Goal: Task Accomplishment & Management: Complete application form

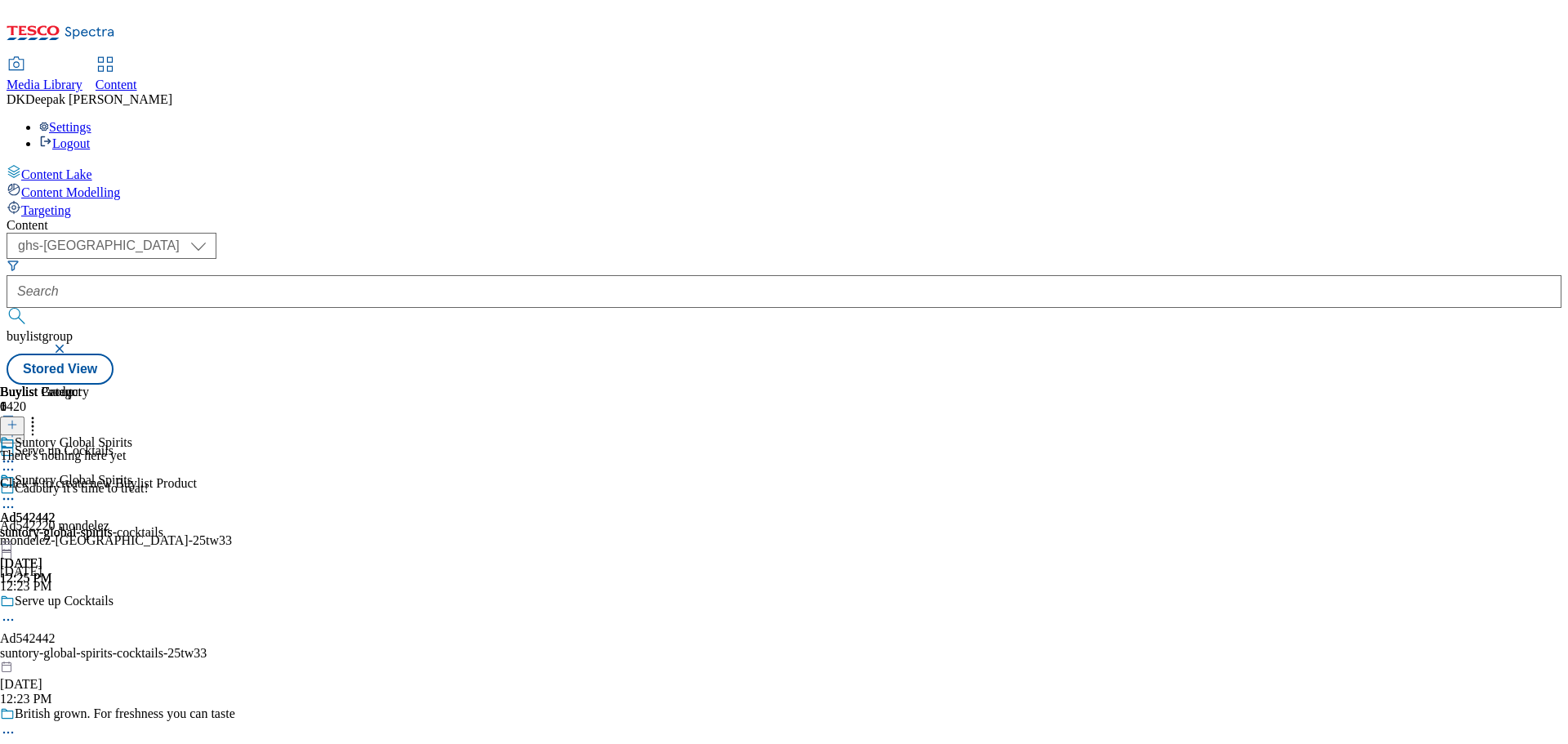
select select "ghs-uk"
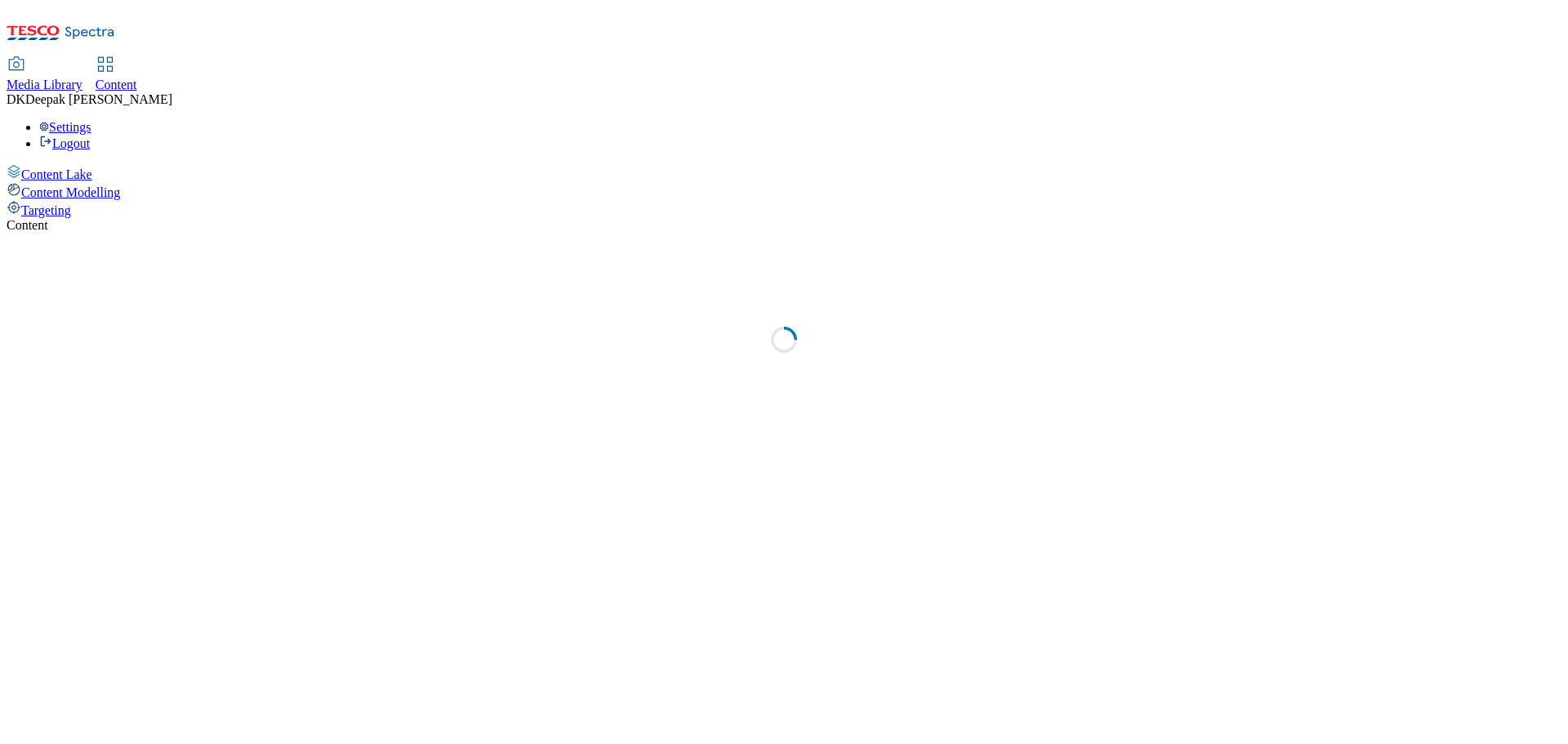
select select "ghs-[GEOGRAPHIC_DATA]"
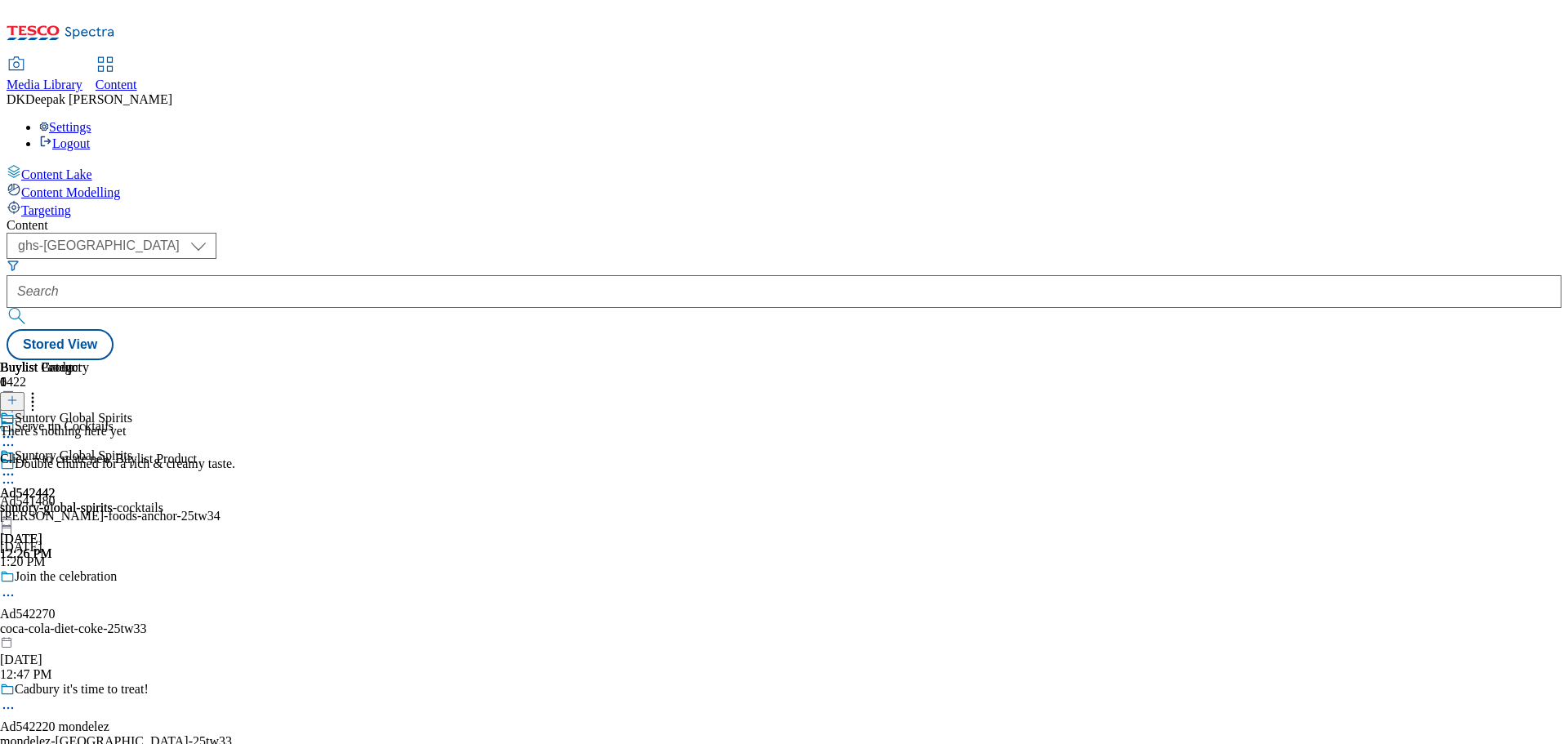
click at [18, 403] on icon at bounding box center [13, 409] width 12 height 12
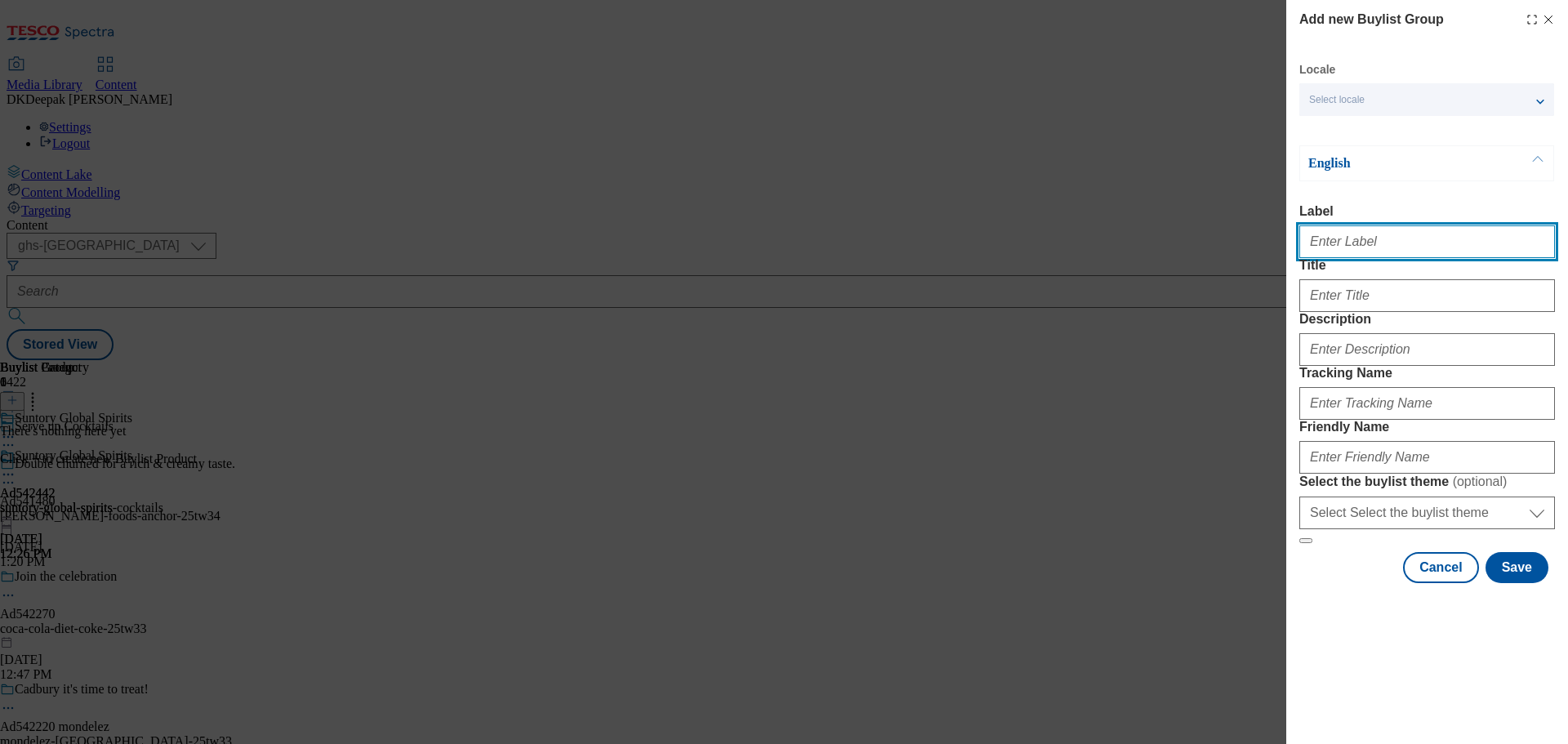
click at [1368, 251] on input "Label" at bounding box center [1428, 241] width 255 height 32
paste input "Ad542282"
type input "Ad542282"
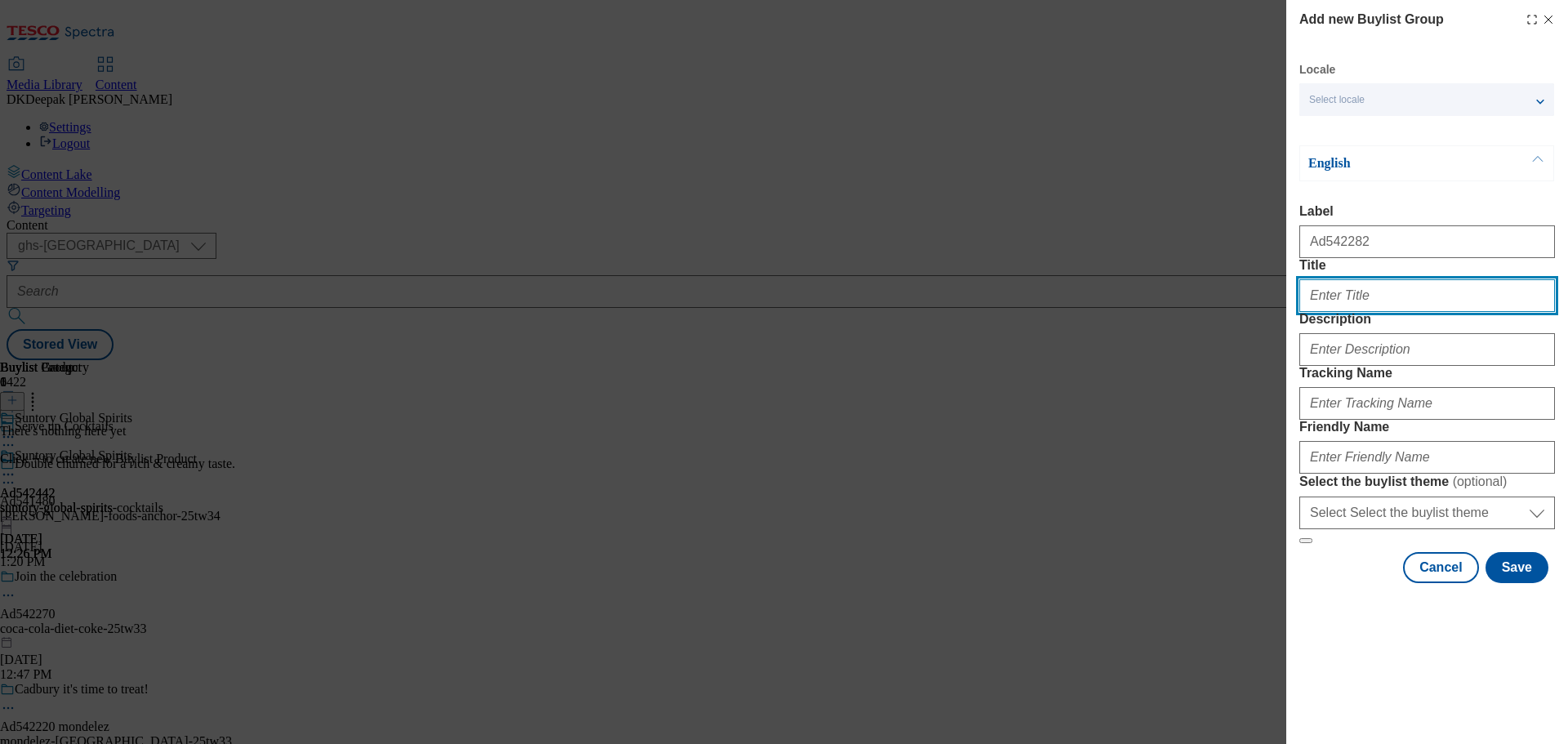
click at [1368, 313] on input "Title" at bounding box center [1428, 295] width 255 height 32
paste input "Clinically proven to soothe a dry and [MEDICAL_DATA] and nourish hair"
type input "Clinically proven to soothe a dry and [MEDICAL_DATA] and nourish hair"
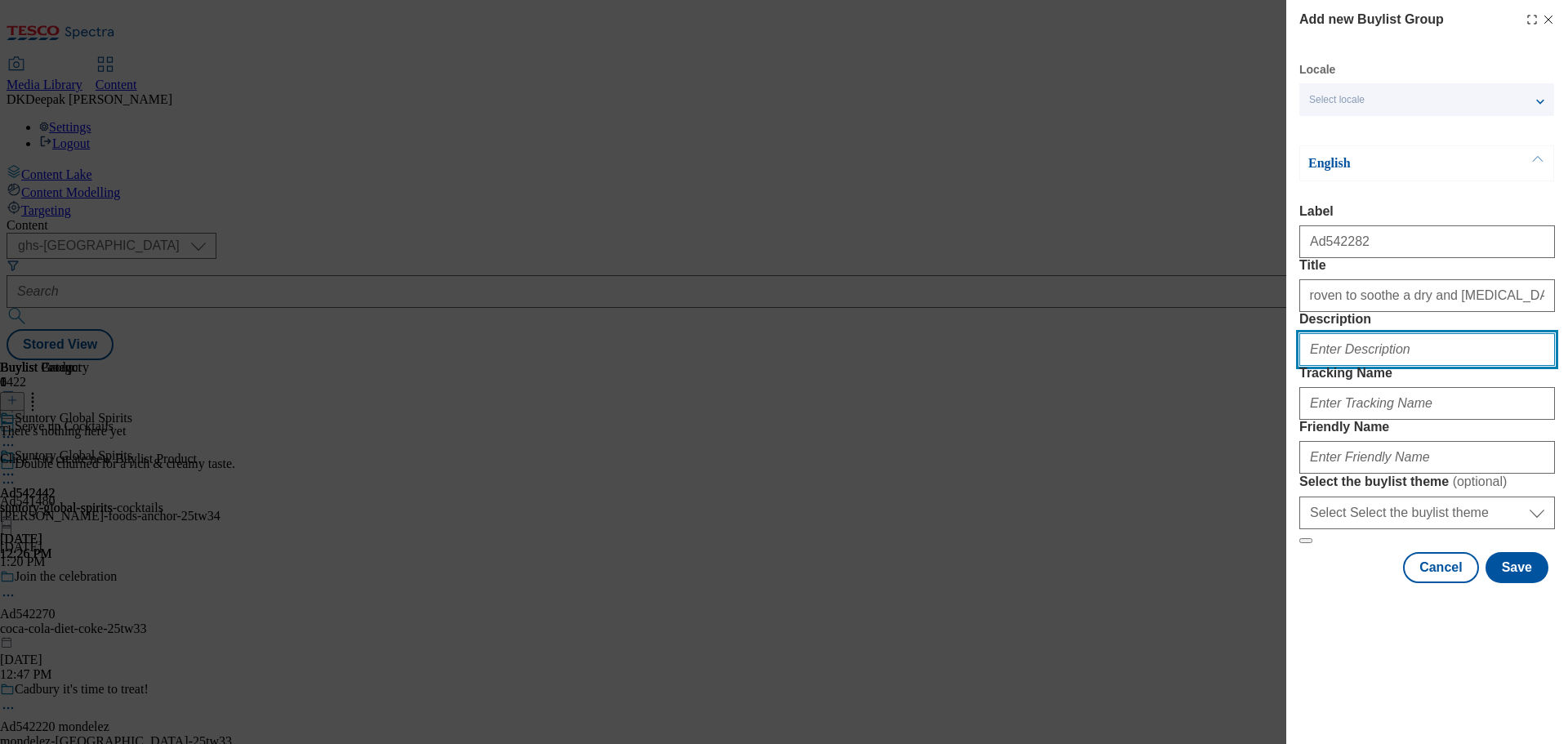
click at [1359, 366] on input "Description" at bounding box center [1428, 349] width 255 height 32
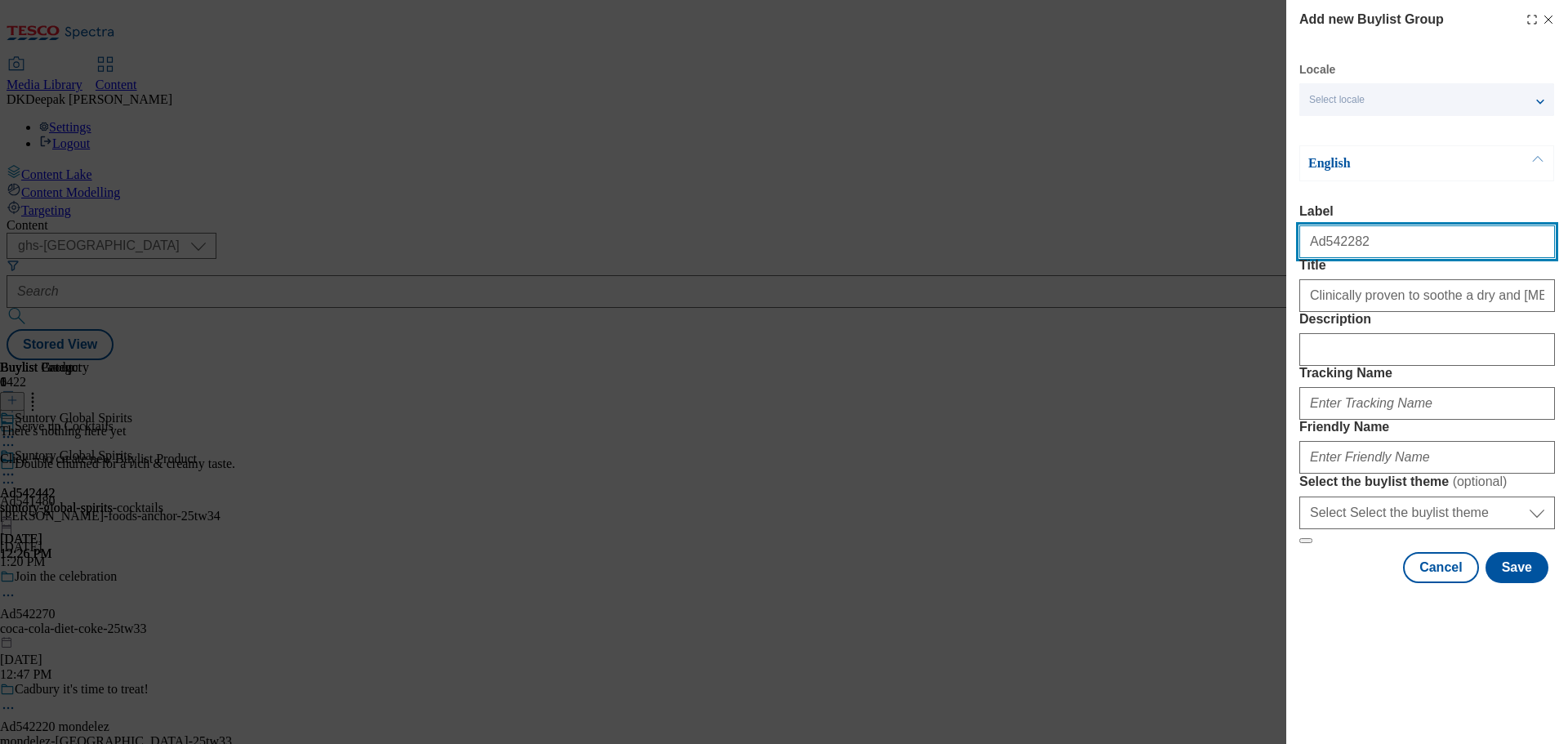
click at [1321, 251] on input "Ad542282" at bounding box center [1428, 241] width 255 height 32
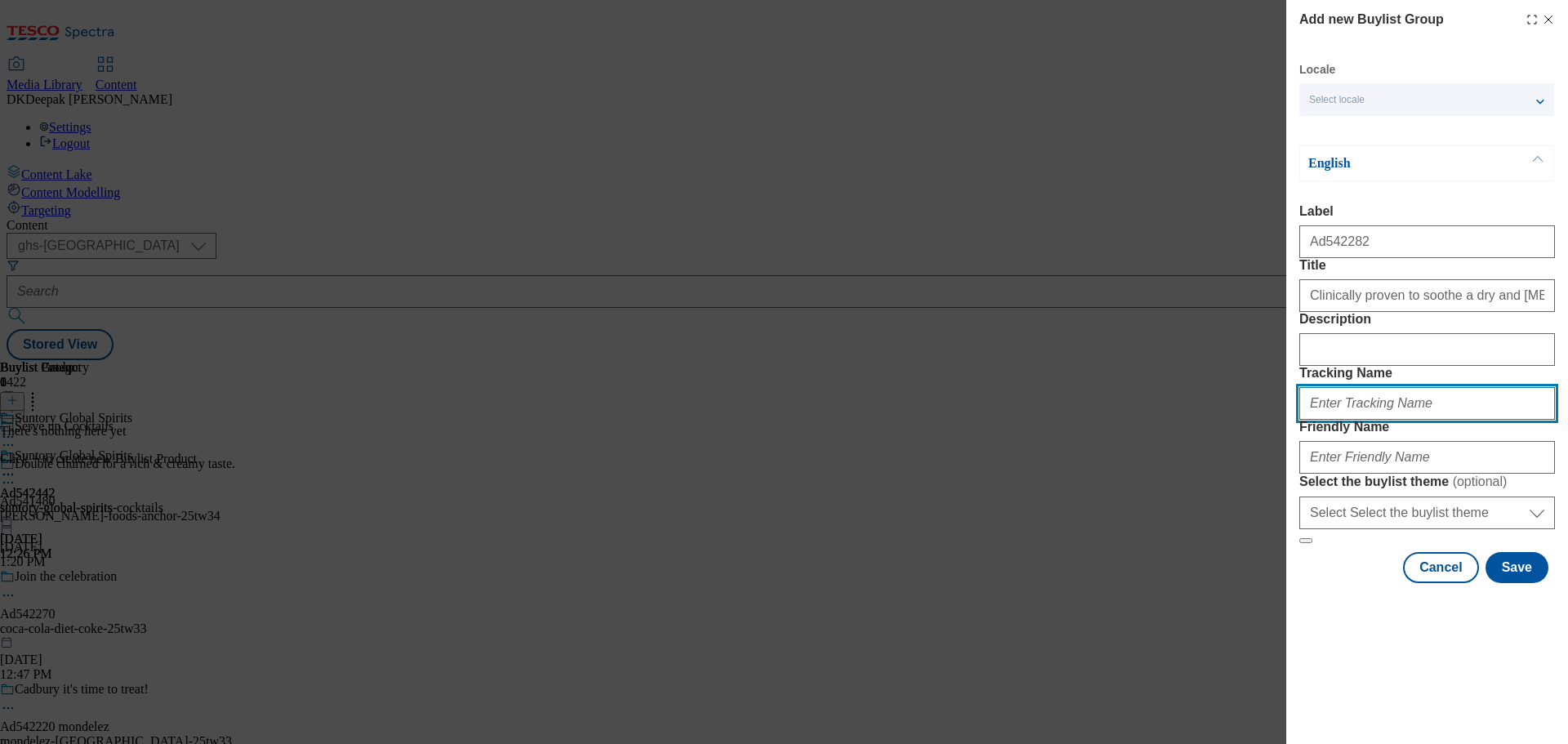
click at [1359, 420] on input "Tracking Name" at bounding box center [1428, 403] width 255 height 32
paste input "Ad542282"
type input "DH_AD542282"
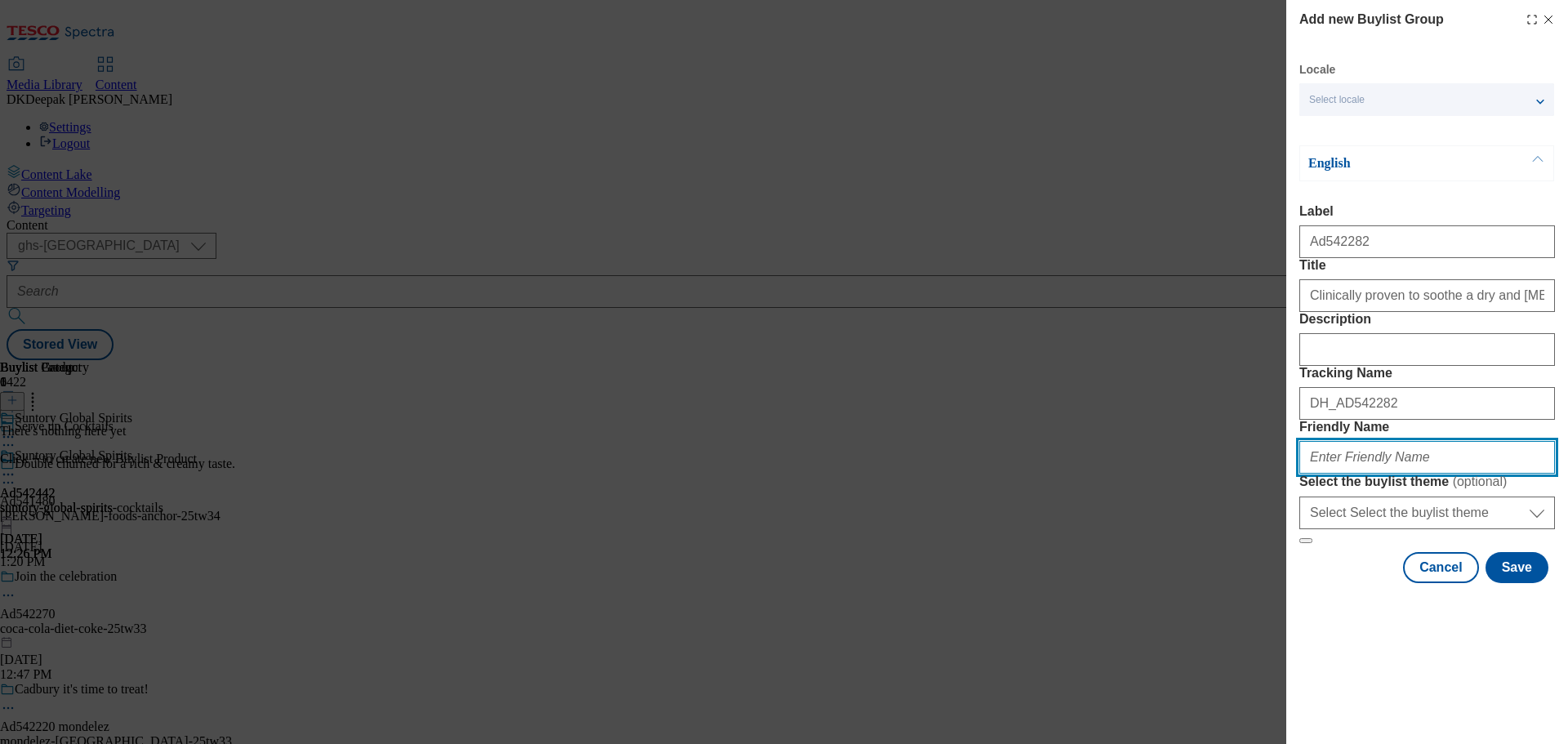
click at [1359, 474] on input "Friendly Name" at bounding box center [1428, 457] width 255 height 32
drag, startPoint x: 1378, startPoint y: 574, endPoint x: 1261, endPoint y: 574, distance: 117.0
click at [1261, 574] on div "Add new Buylist Group Locale Select locale English Welsh English Label Ad542282…" at bounding box center [784, 372] width 1568 height 744
type input "kenvue-aveeno-25tw36"
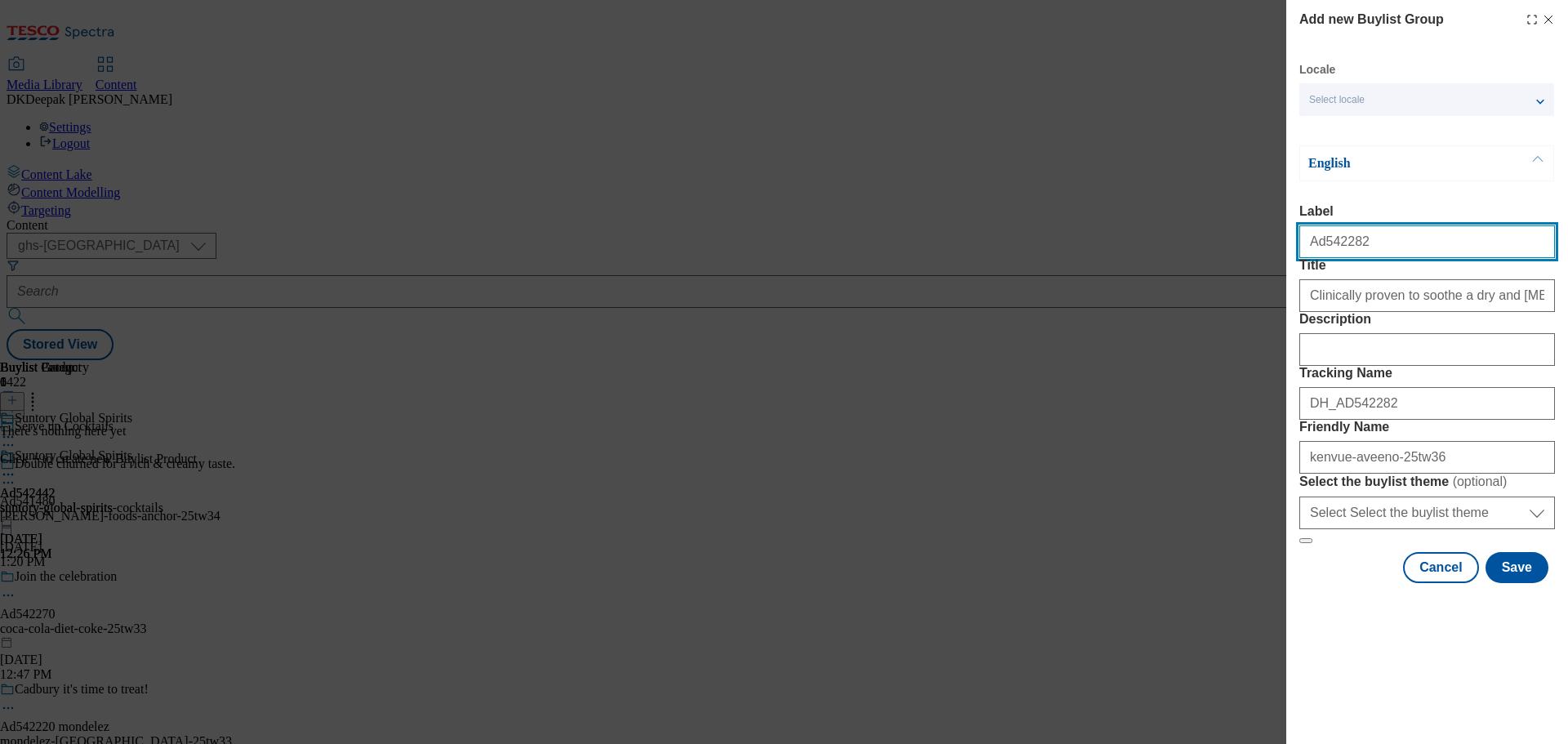
drag, startPoint x: 1358, startPoint y: 247, endPoint x: 1278, endPoint y: 243, distance: 80.1
click at [1278, 243] on div "Add new Buylist Group Locale Select locale English Welsh English Label Ad542282…" at bounding box center [784, 372] width 1568 height 744
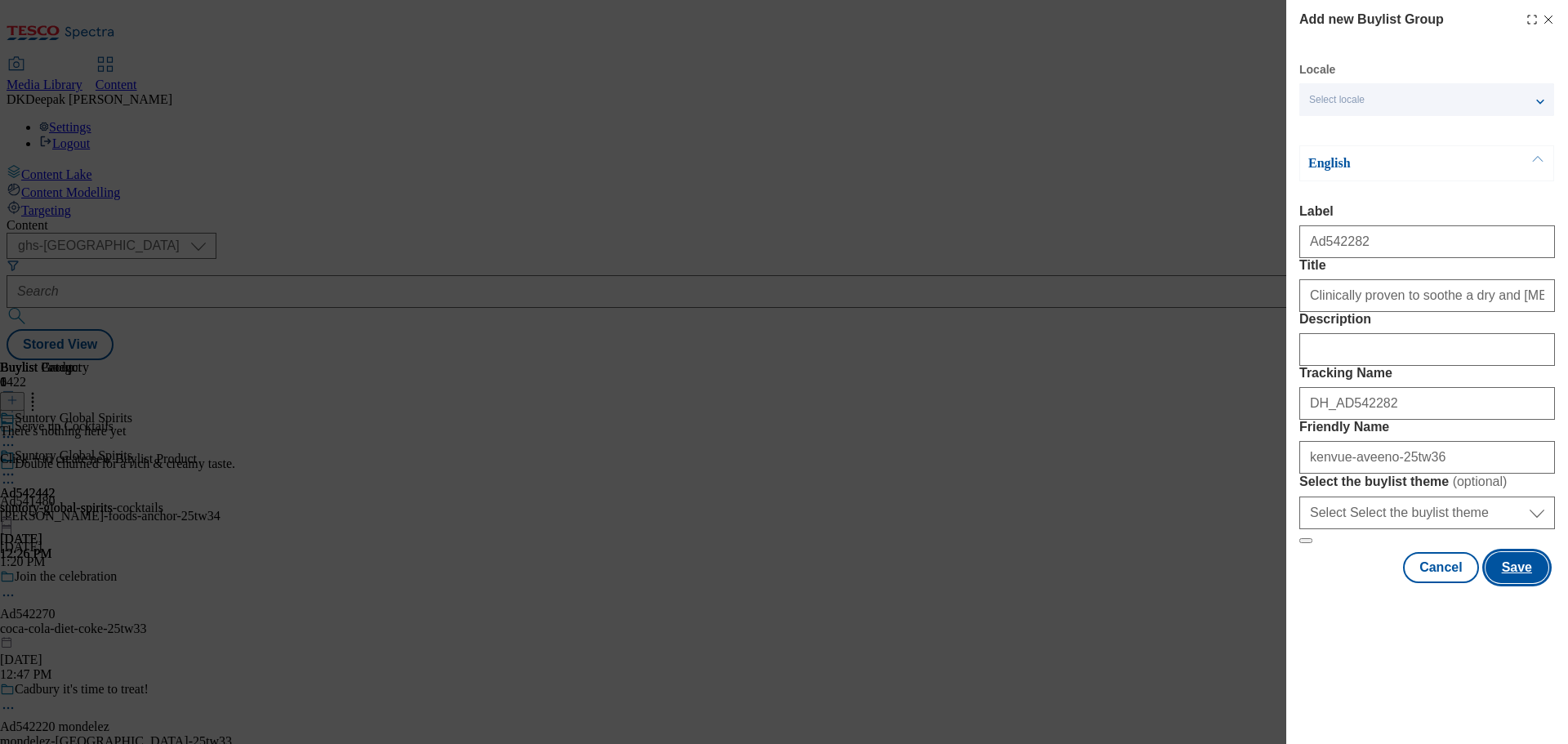
click at [1503, 584] on button "Save" at bounding box center [1517, 568] width 63 height 31
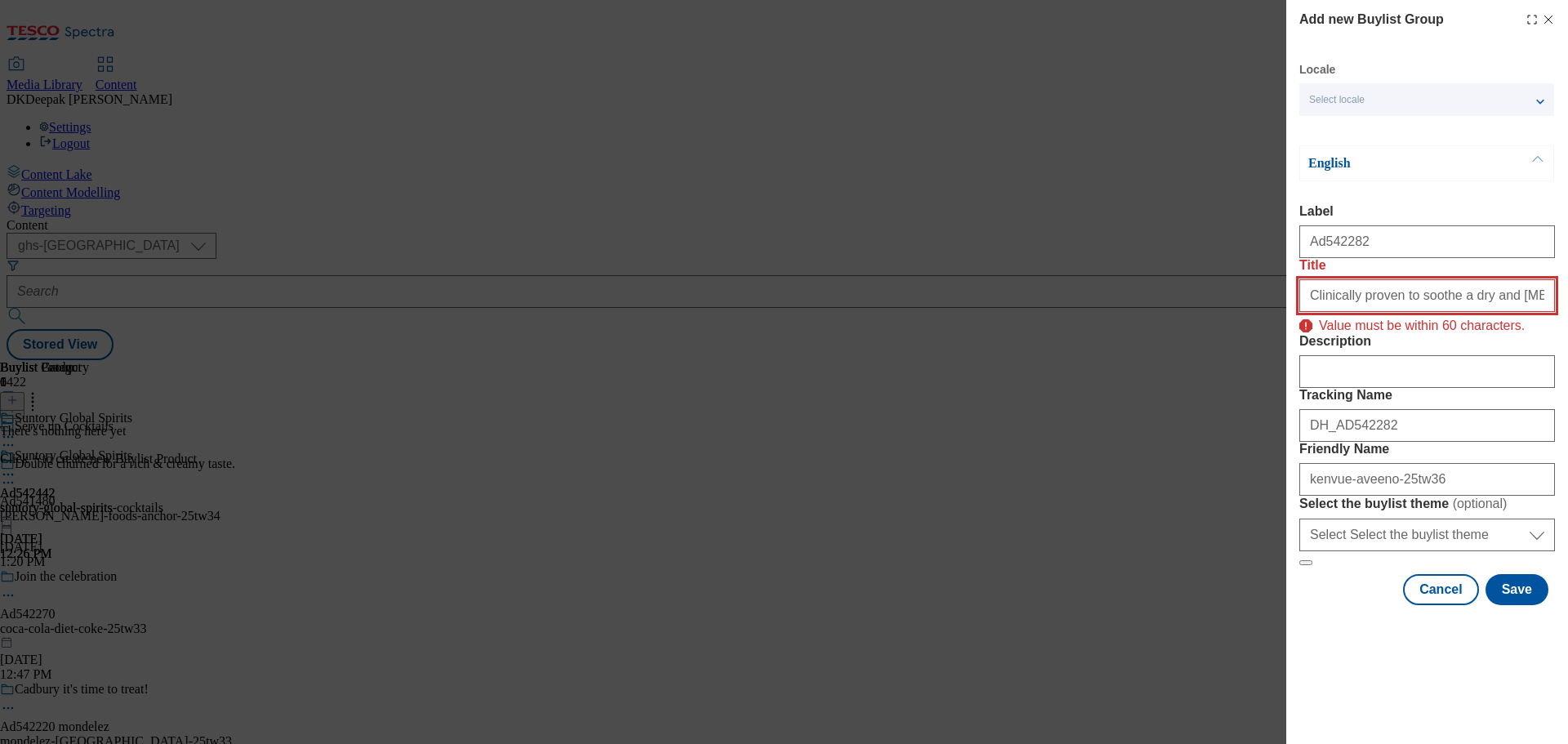
click at [1462, 313] on input "Clinically proven to soothe a dry and [MEDICAL_DATA] and nourish hair" at bounding box center [1428, 295] width 255 height 32
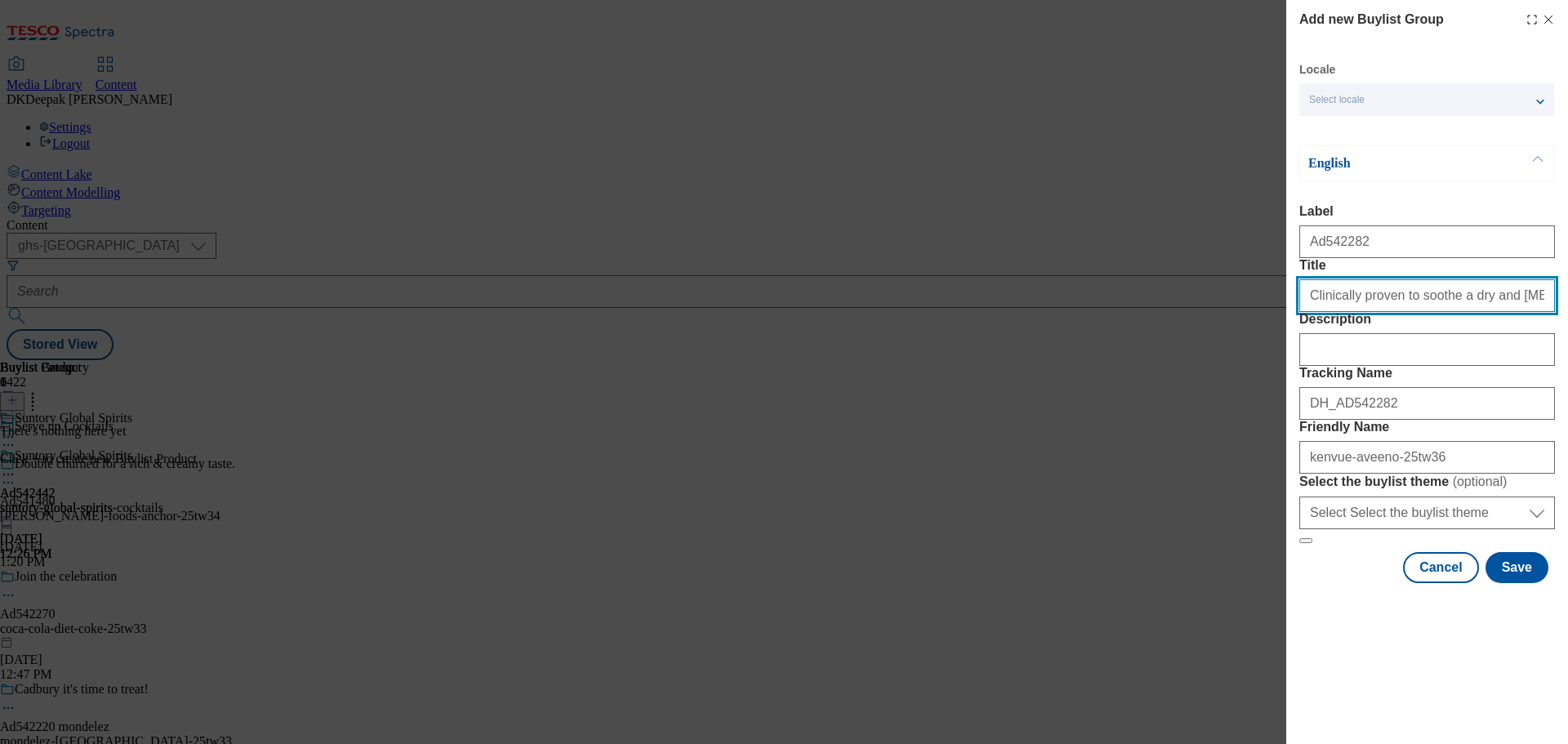
click at [1410, 313] on input "Clinically proven to soothe a dry and [MEDICAL_DATA] and nourish hair" at bounding box center [1428, 295] width 255 height 32
paste input "Modal"
type input "Clinically proven to soothe a dry and [MEDICAL_DATA]"
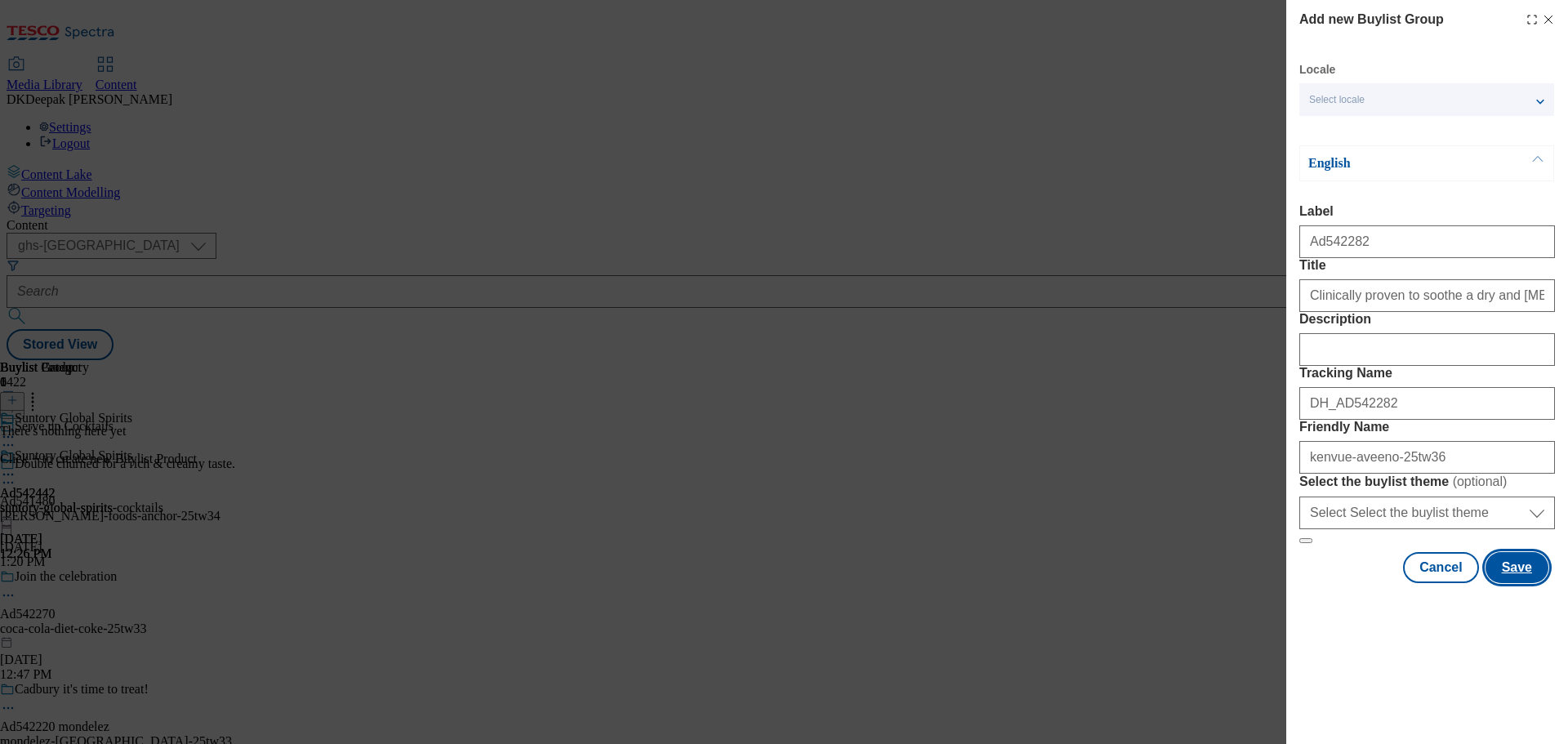
click at [1499, 584] on button "Save" at bounding box center [1517, 568] width 63 height 31
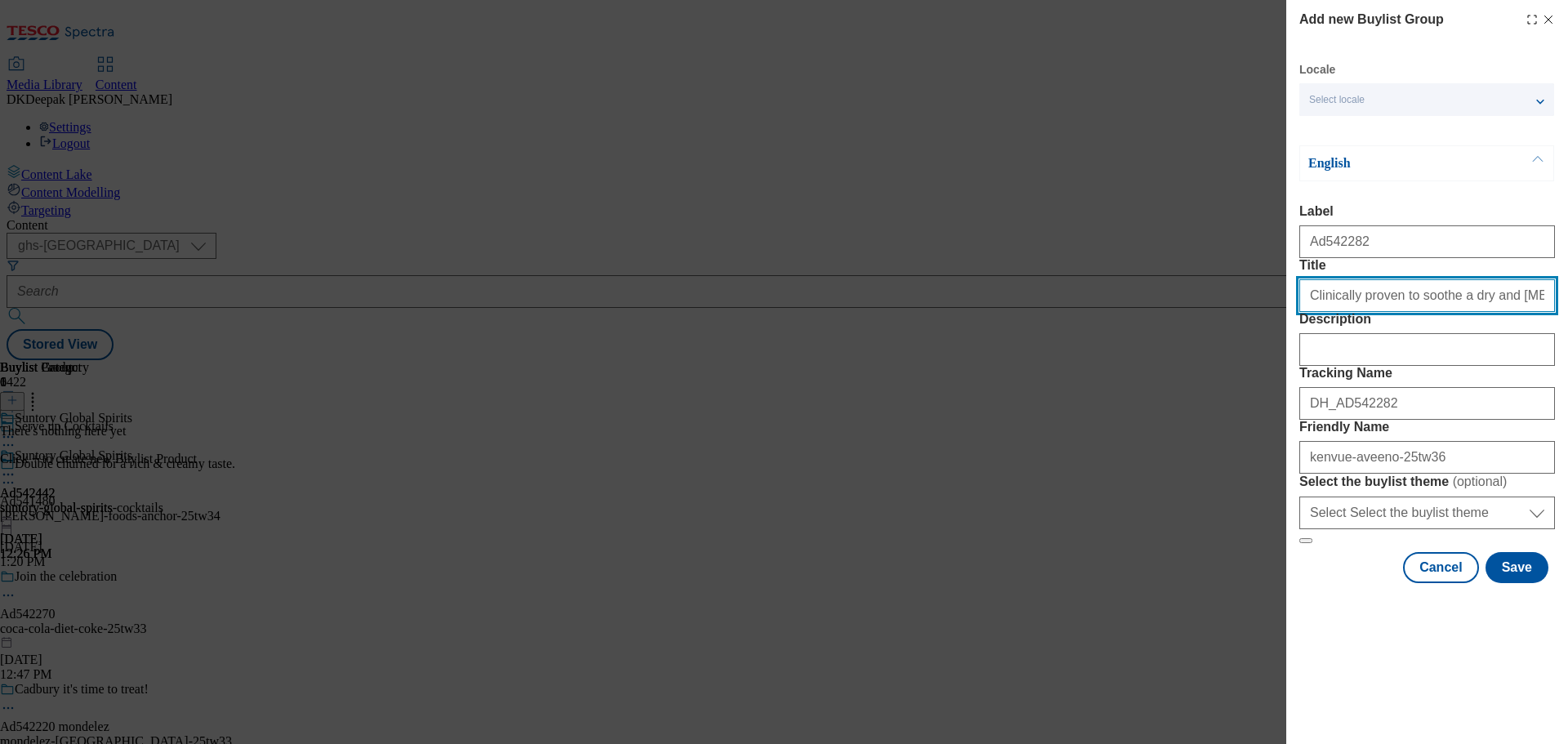
click at [1528, 313] on input "Clinically proven to soothe a dry and [MEDICAL_DATA]" at bounding box center [1428, 295] width 255 height 32
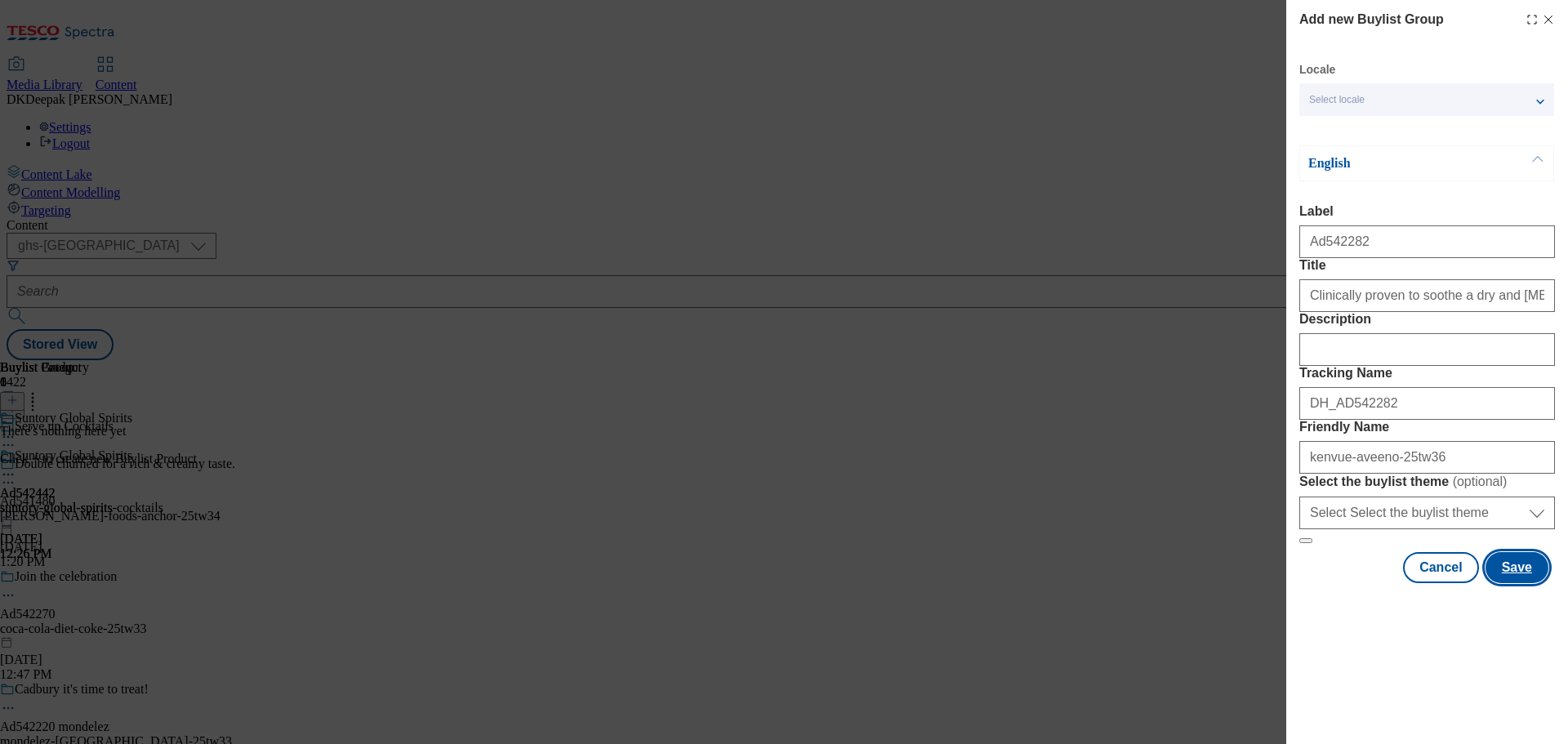
click at [1505, 584] on button "Save" at bounding box center [1517, 568] width 63 height 31
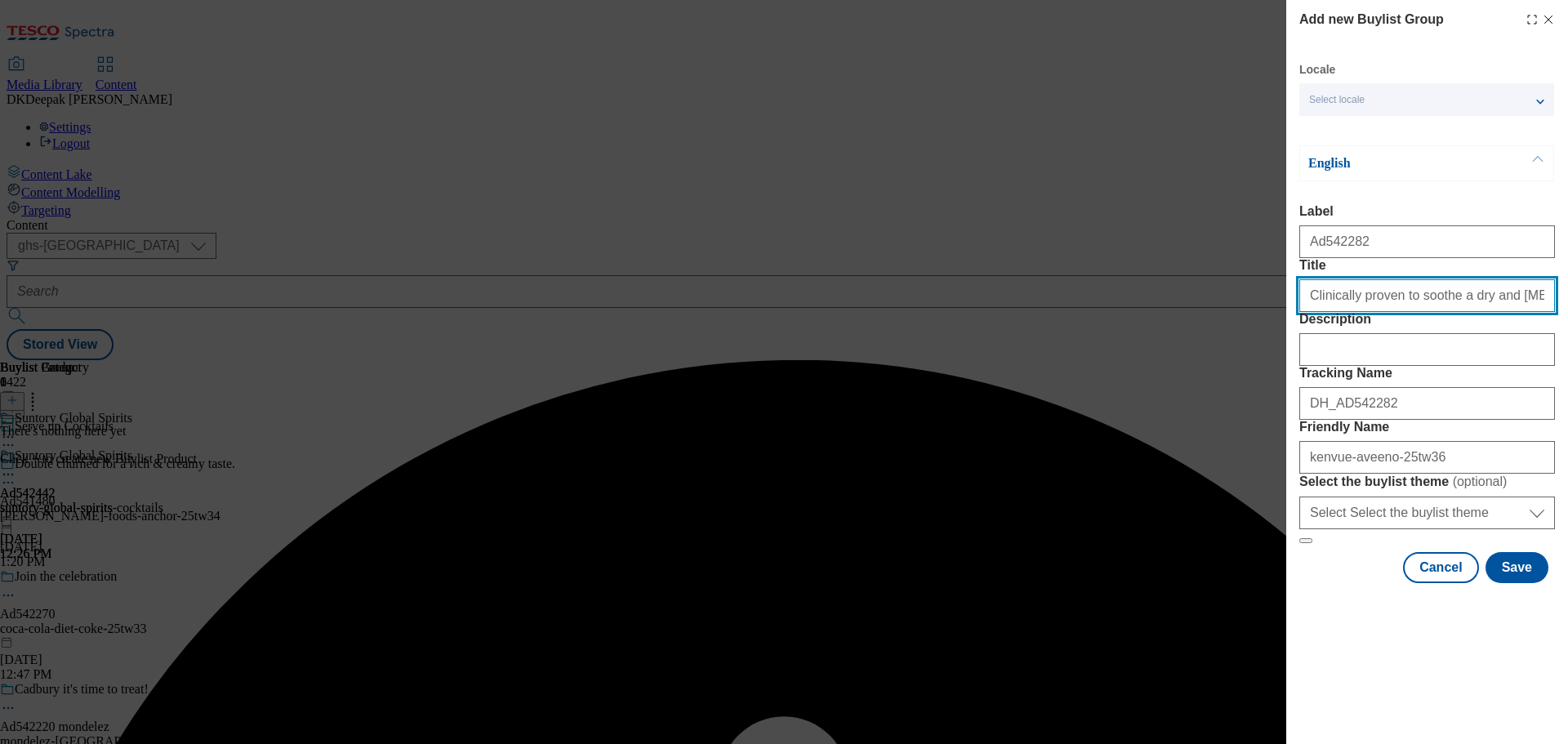
drag, startPoint x: 1532, startPoint y: 327, endPoint x: 1564, endPoint y: 434, distance: 111.7
click at [1532, 313] on input "Clinically proven to soothe a dry and [MEDICAL_DATA]" at bounding box center [1428, 295] width 255 height 32
type input "Clinically proven to soothe a dry and [MEDICAL_DATA]"
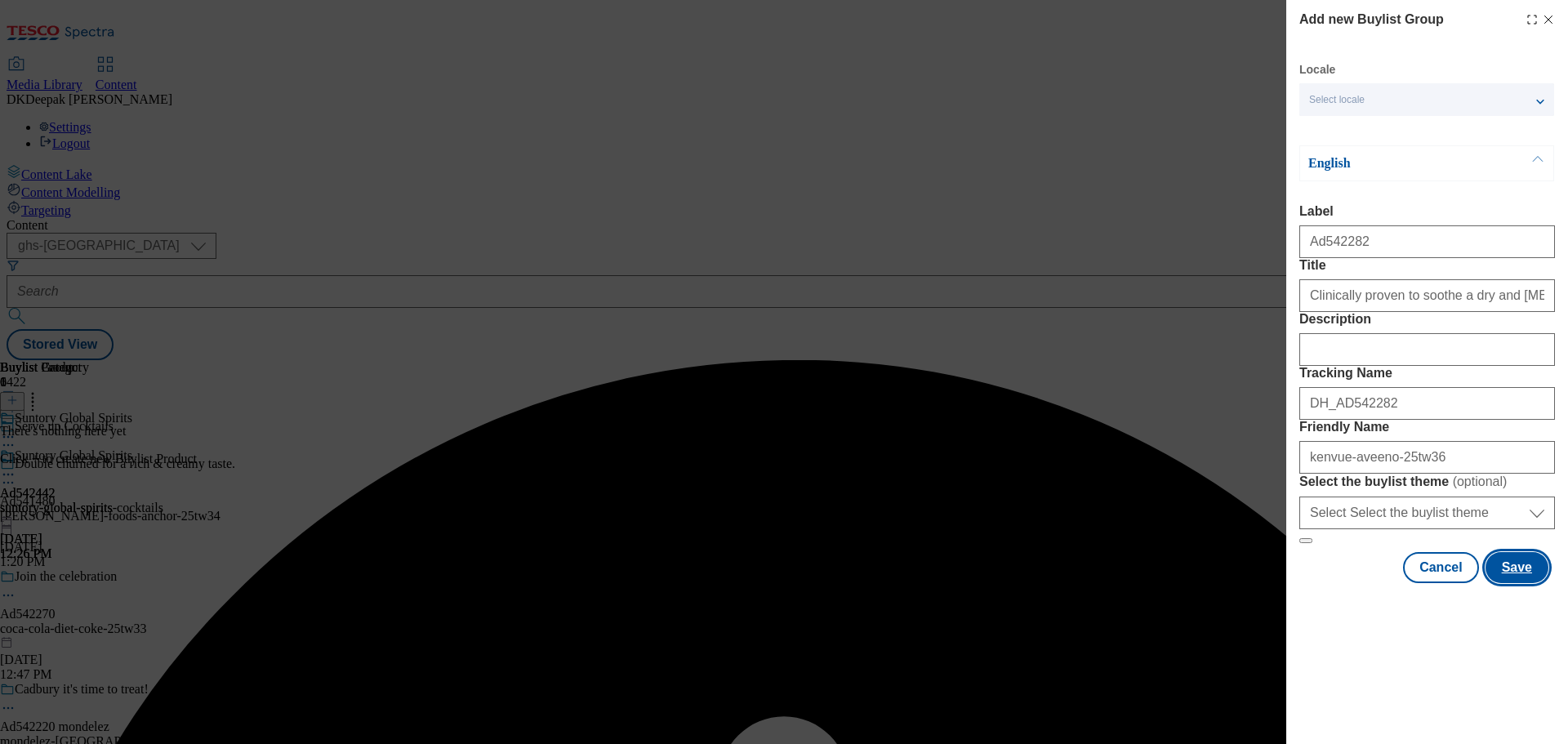
click at [1515, 584] on button "Save" at bounding box center [1517, 568] width 63 height 31
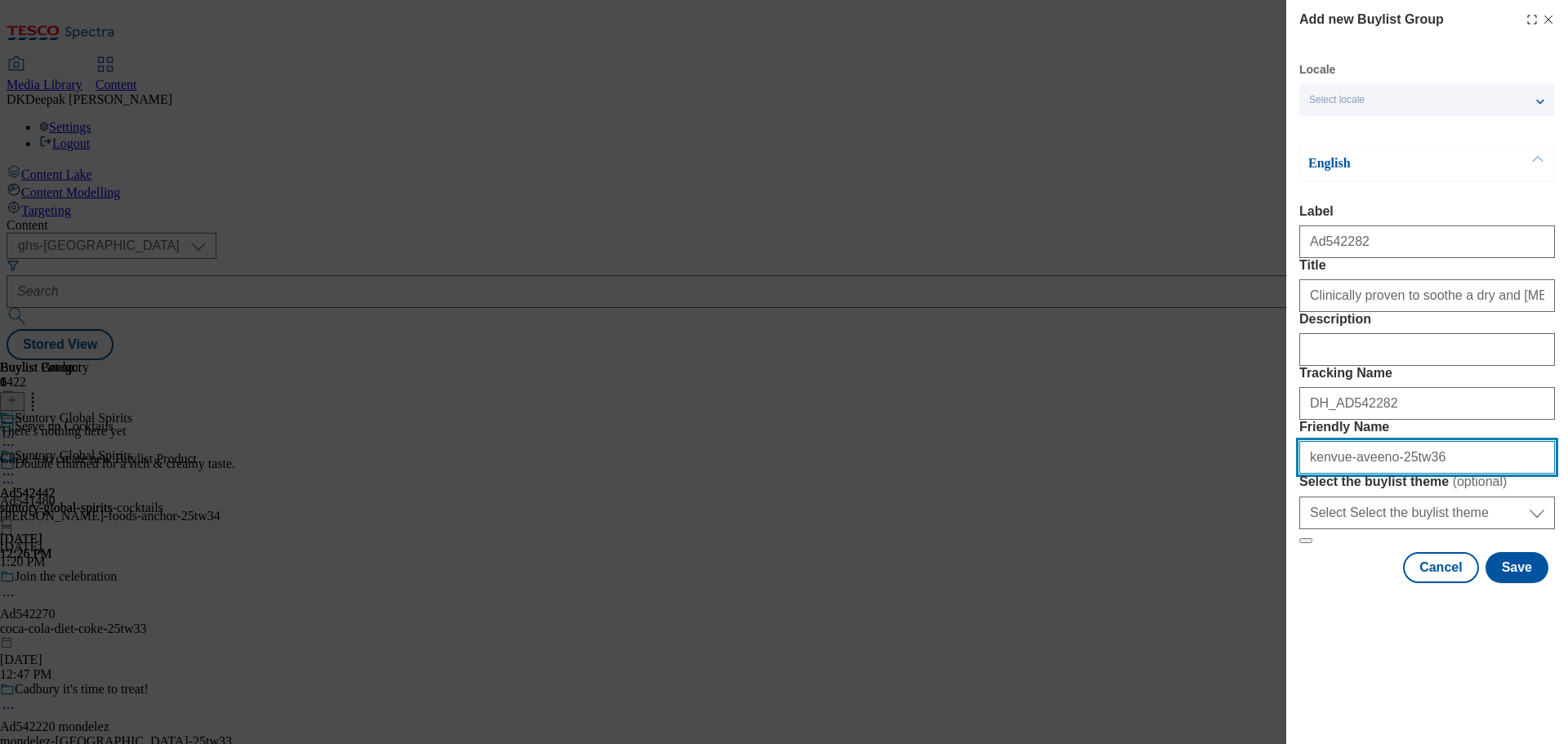
click at [1377, 474] on input "kenvue-aveeno-25tw36" at bounding box center [1428, 457] width 255 height 32
type input "kenvue-aveeno-shampoo-25tw36"
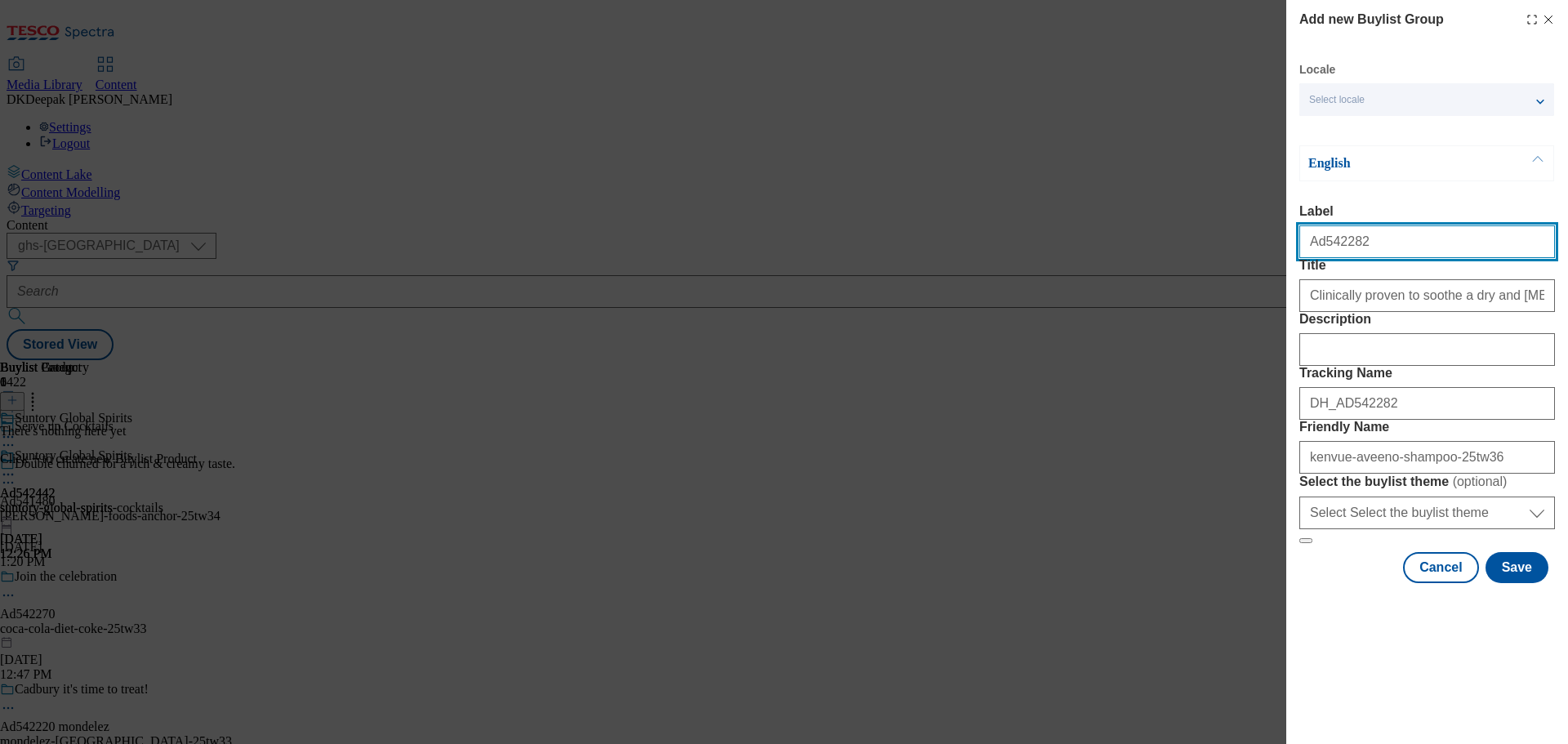
click at [1377, 255] on input "Ad542282" at bounding box center [1428, 241] width 255 height 32
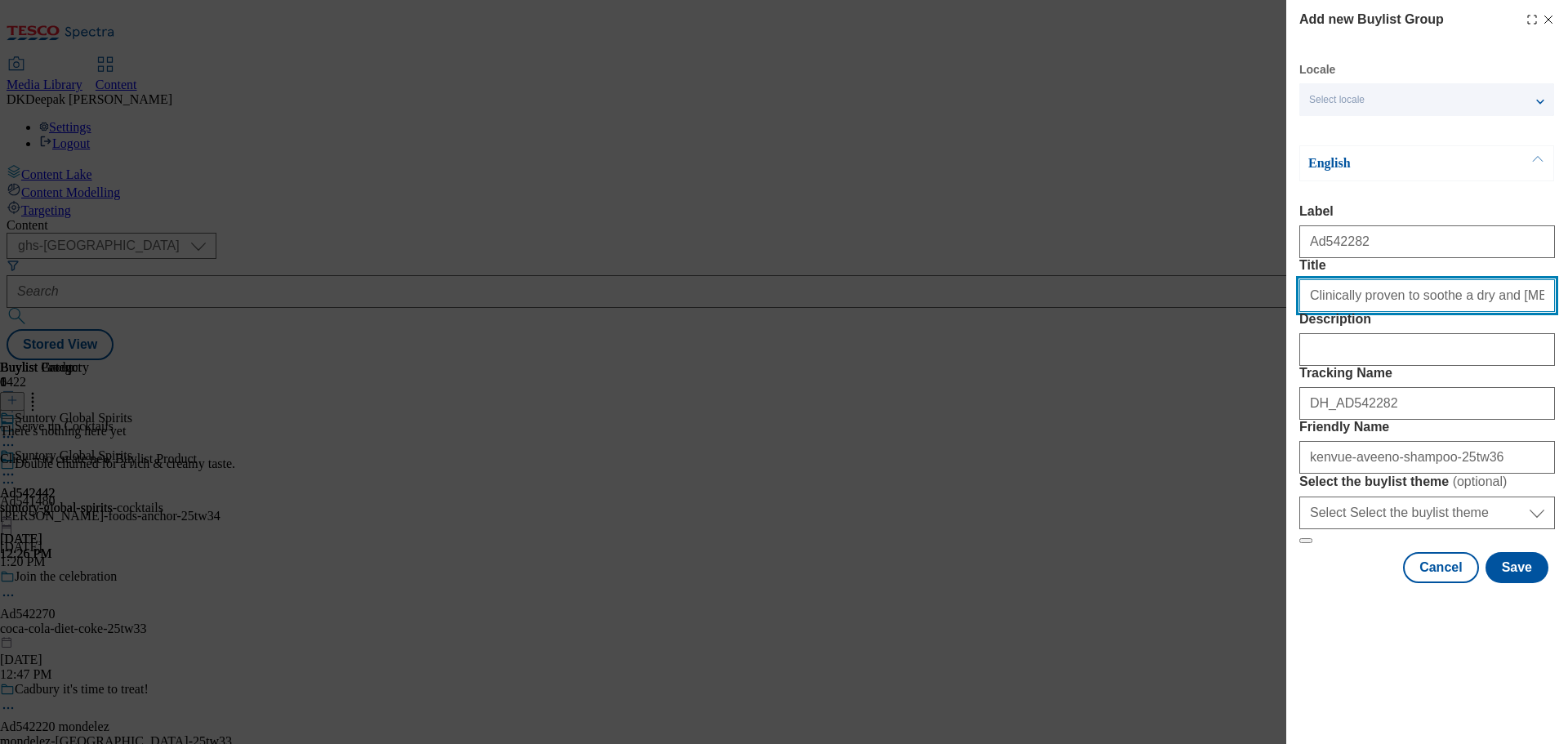
click at [1373, 313] on input "Clinically proven to soothe a dry and [MEDICAL_DATA]" at bounding box center [1428, 295] width 255 height 32
paste input "and nourish hair"
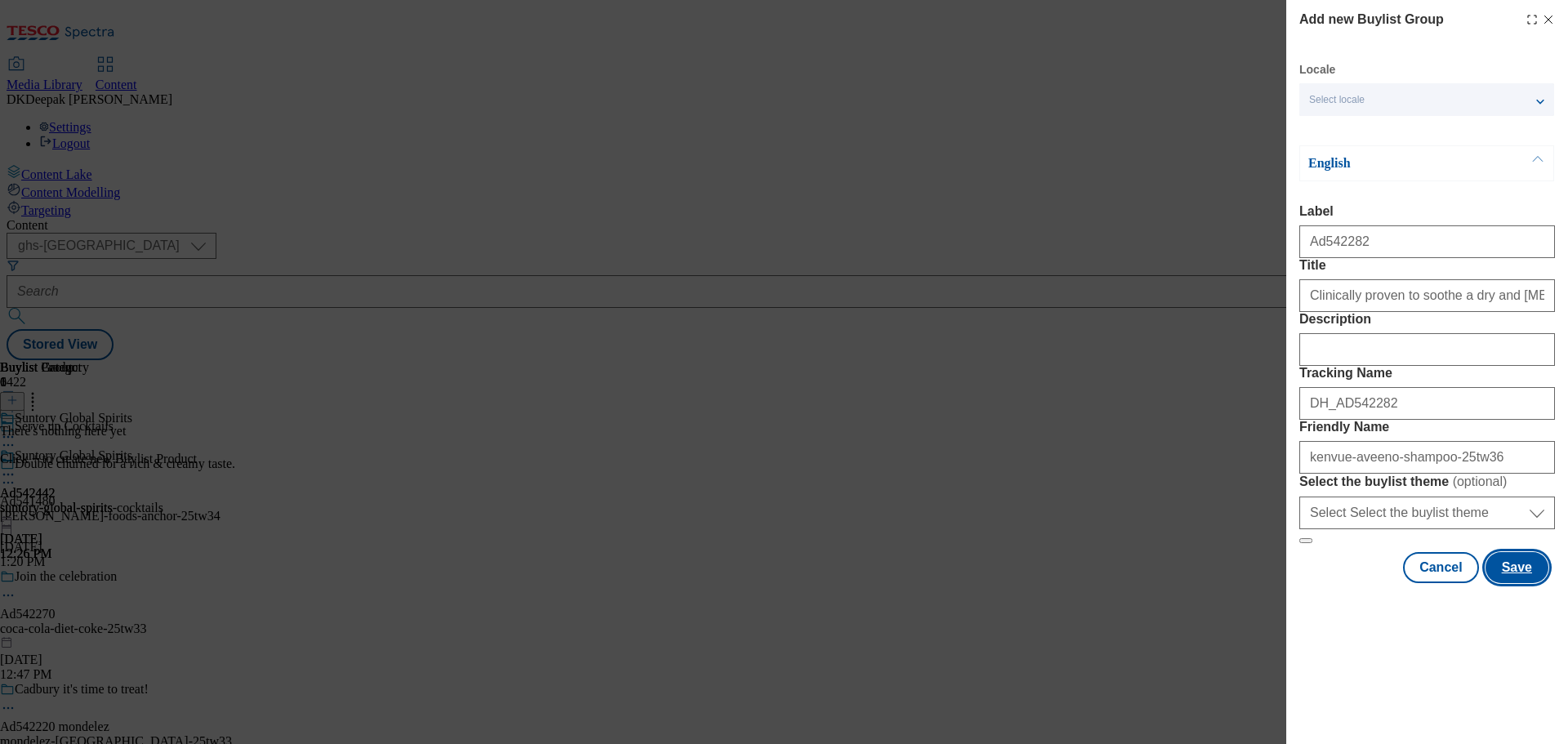
click at [1505, 584] on button "Save" at bounding box center [1517, 568] width 63 height 31
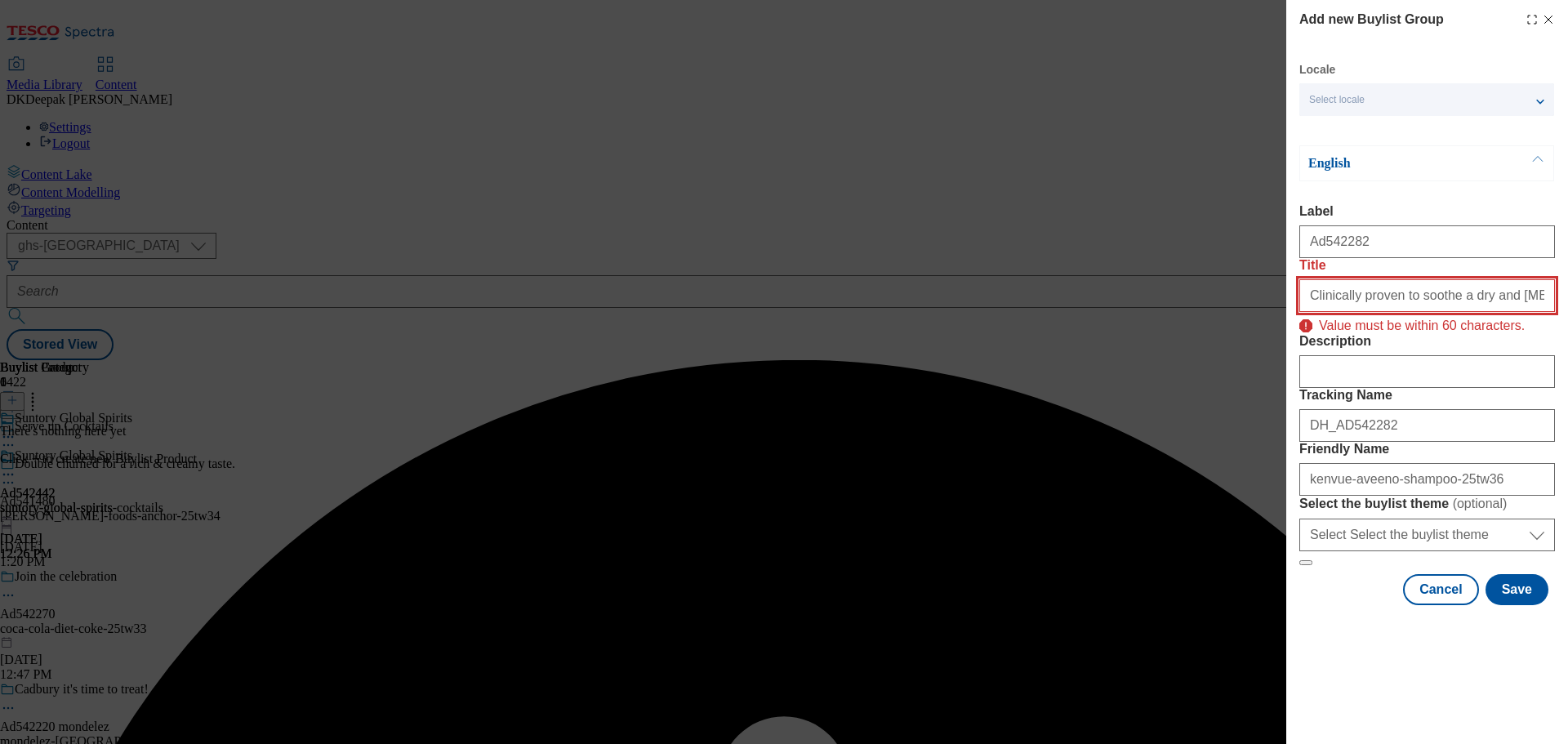
drag, startPoint x: 1520, startPoint y: 327, endPoint x: 1567, endPoint y: 356, distance: 55.2
click at [1520, 313] on input "Clinically proven to soothe a dry and [MEDICAL_DATA] and nourish hair" at bounding box center [1428, 295] width 255 height 32
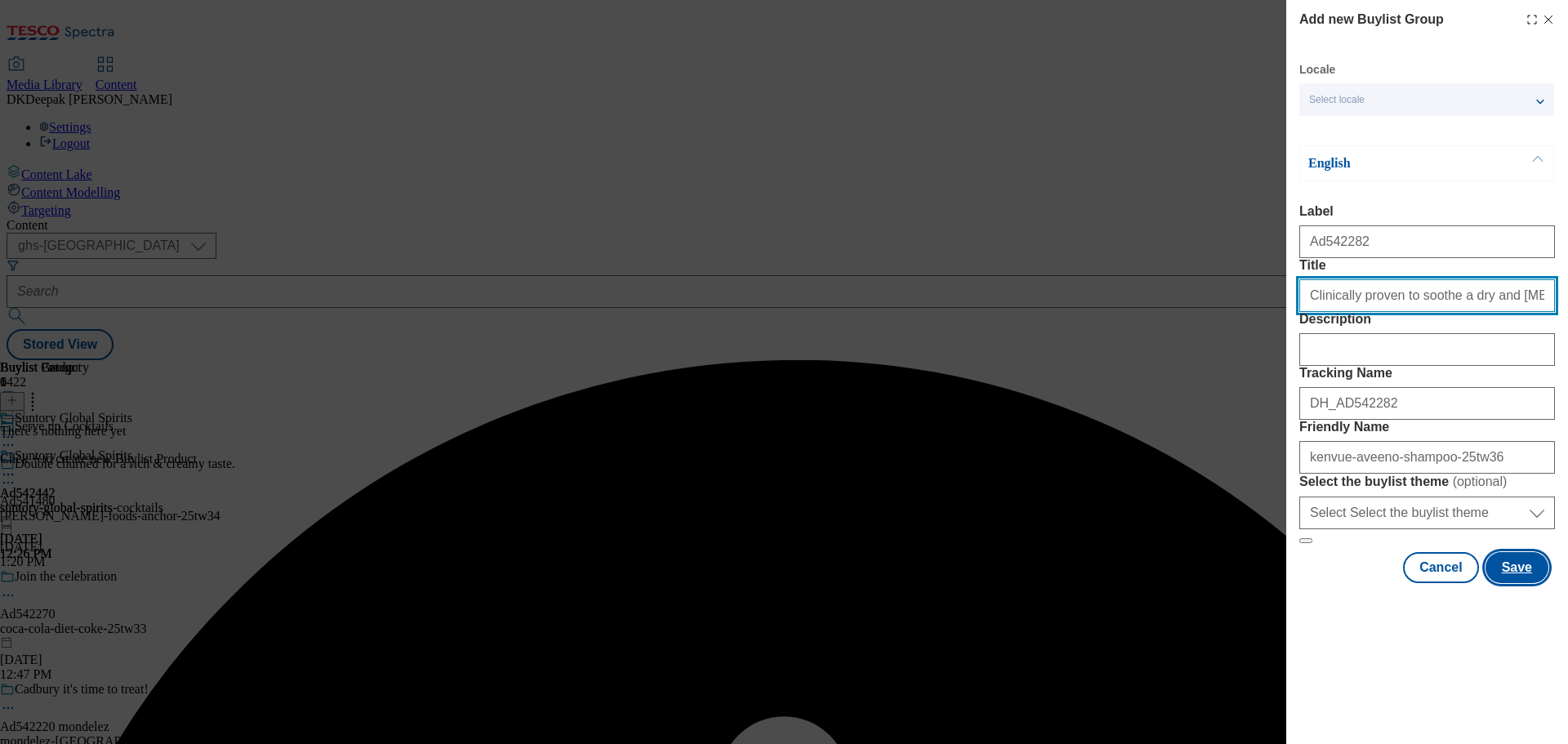
type input "Clinically proven to soothe a dry and [MEDICAL_DATA]"
click at [1515, 584] on button "Save" at bounding box center [1517, 568] width 63 height 31
click at [1529, 313] on input "Clinically proven to soothe a dry and [MEDICAL_DATA]" at bounding box center [1428, 295] width 255 height 32
type input "Clinically proven to soothe a dry and [MEDICAL_DATA]"
click at [1514, 584] on button "Save" at bounding box center [1517, 568] width 63 height 31
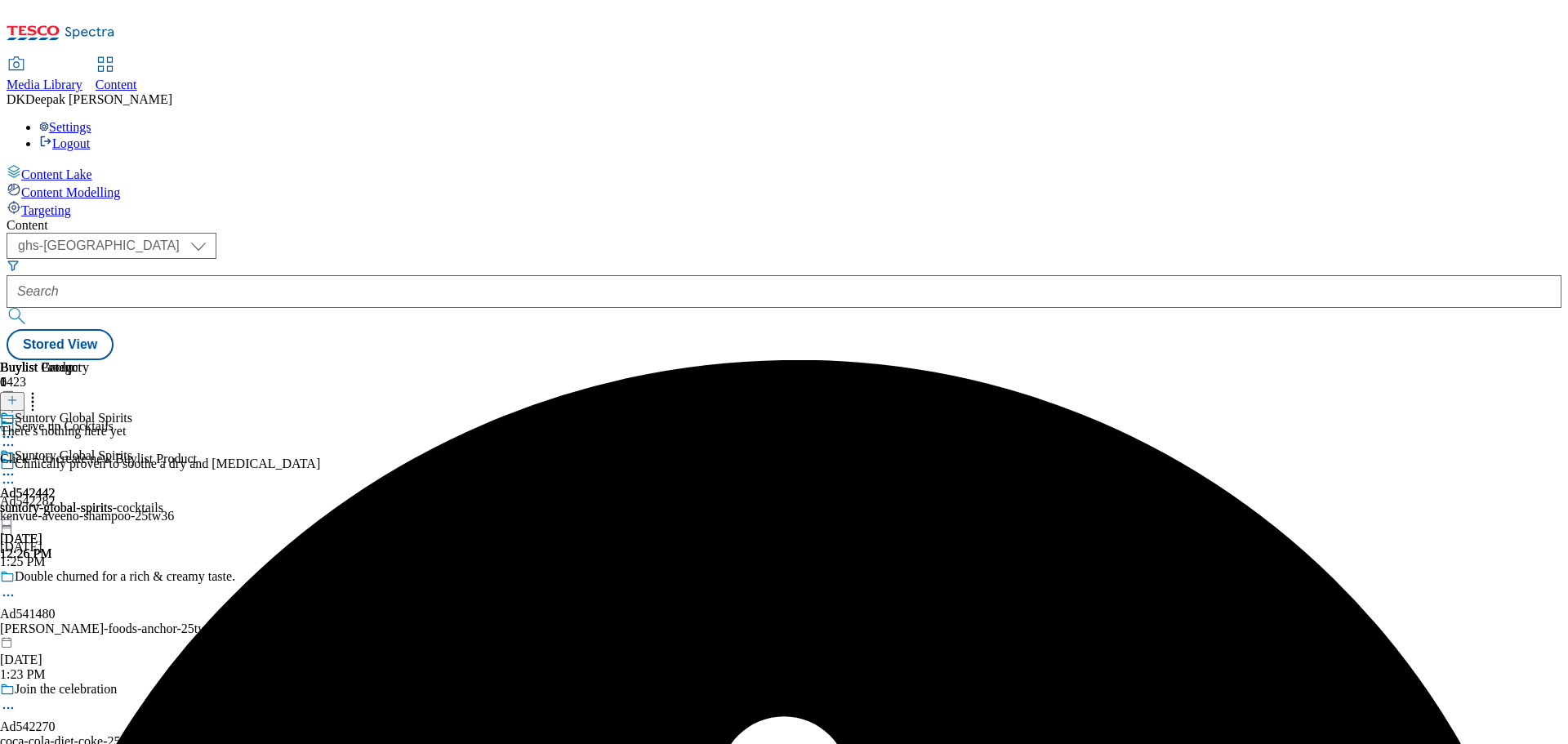
click at [320, 509] on div "kenvue-aveeno-shampoo-25tw36" at bounding box center [160, 516] width 320 height 15
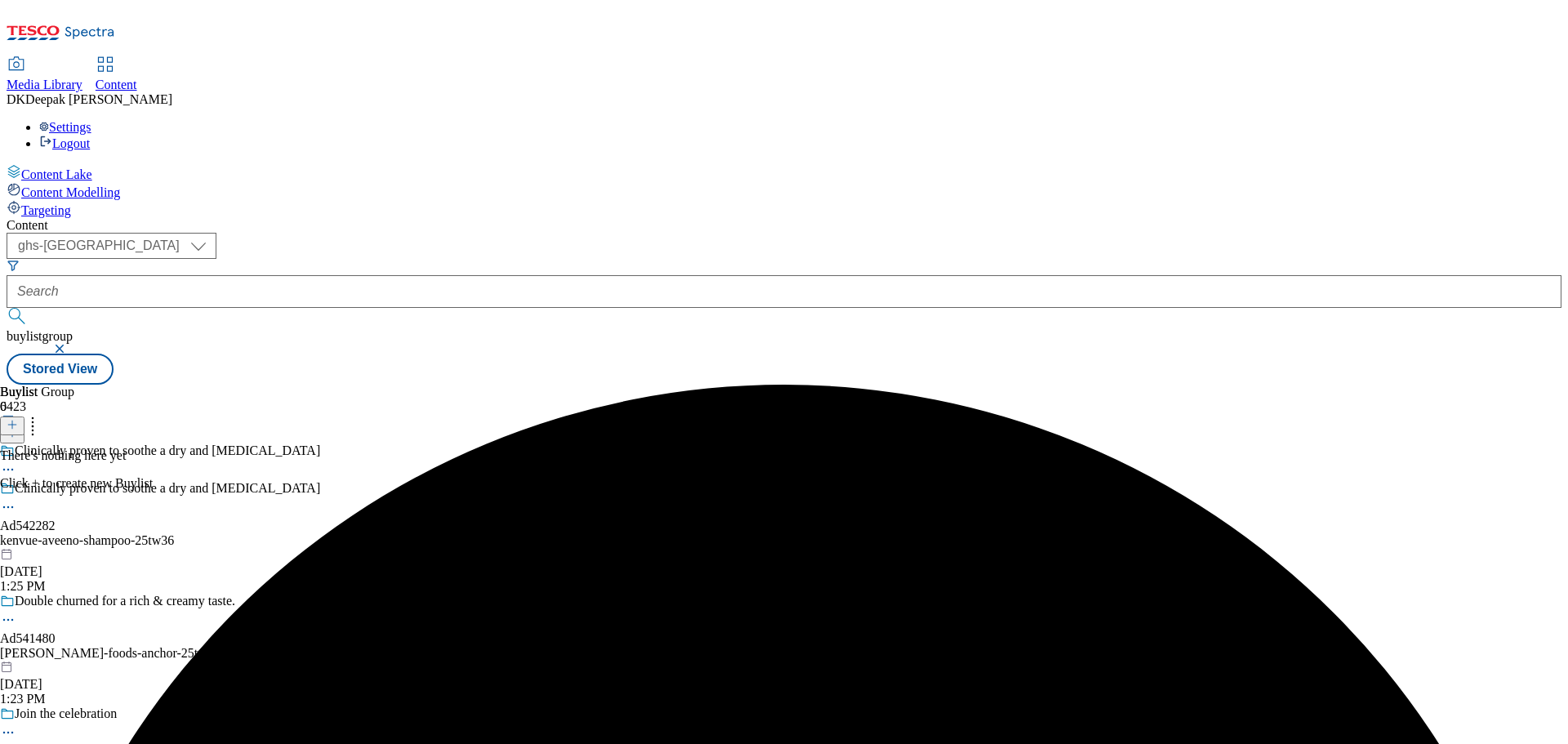
click at [25, 417] on button at bounding box center [12, 426] width 25 height 19
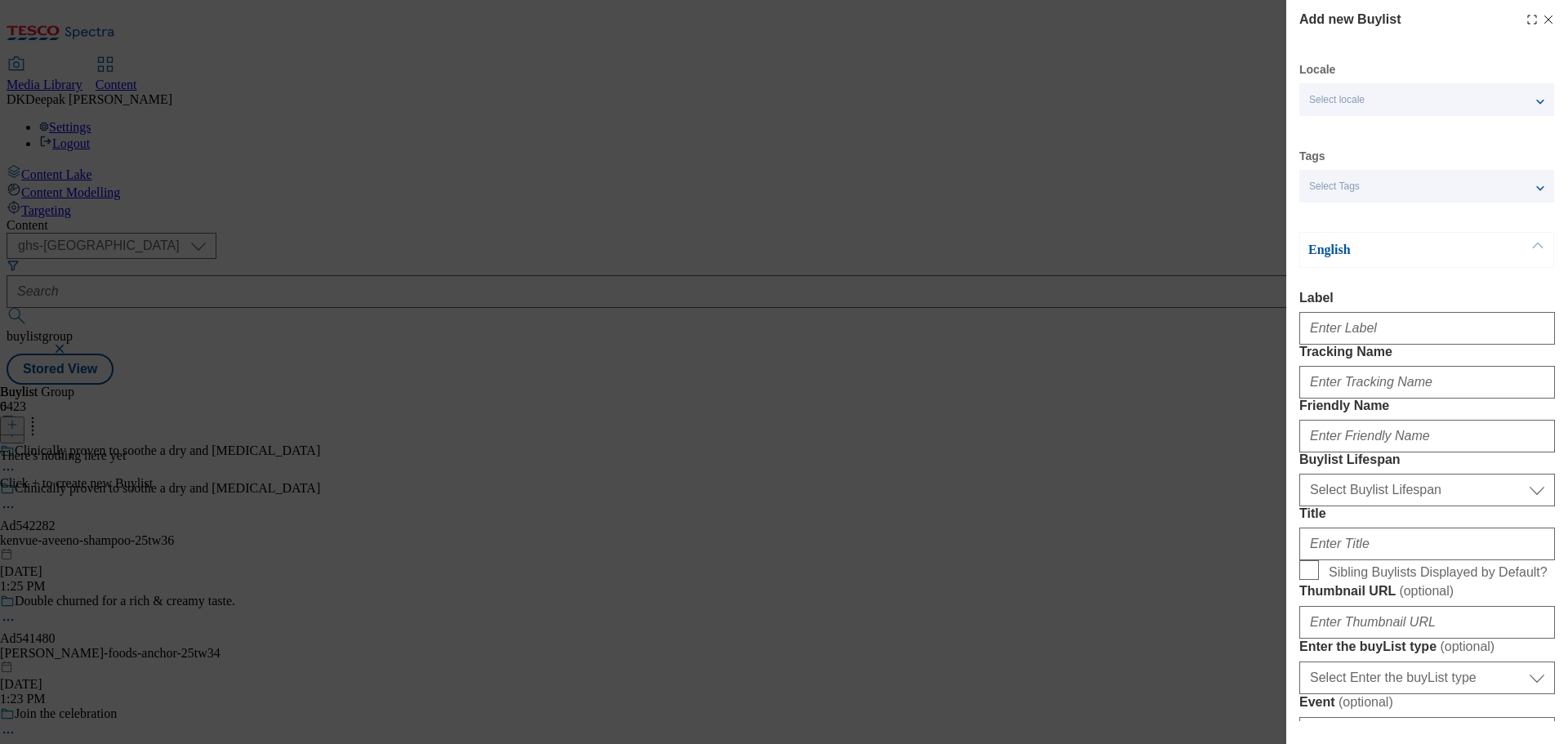
click at [952, 359] on div "Add new Buylist Locale Select locale English Welsh Tags Select Tags fnf marketp…" at bounding box center [784, 372] width 1568 height 744
click at [1367, 338] on input "Label" at bounding box center [1428, 328] width 255 height 32
paste input "Ad542282"
type input "Ad542282"
click at [1371, 399] on input "Tracking Name" at bounding box center [1428, 381] width 255 height 32
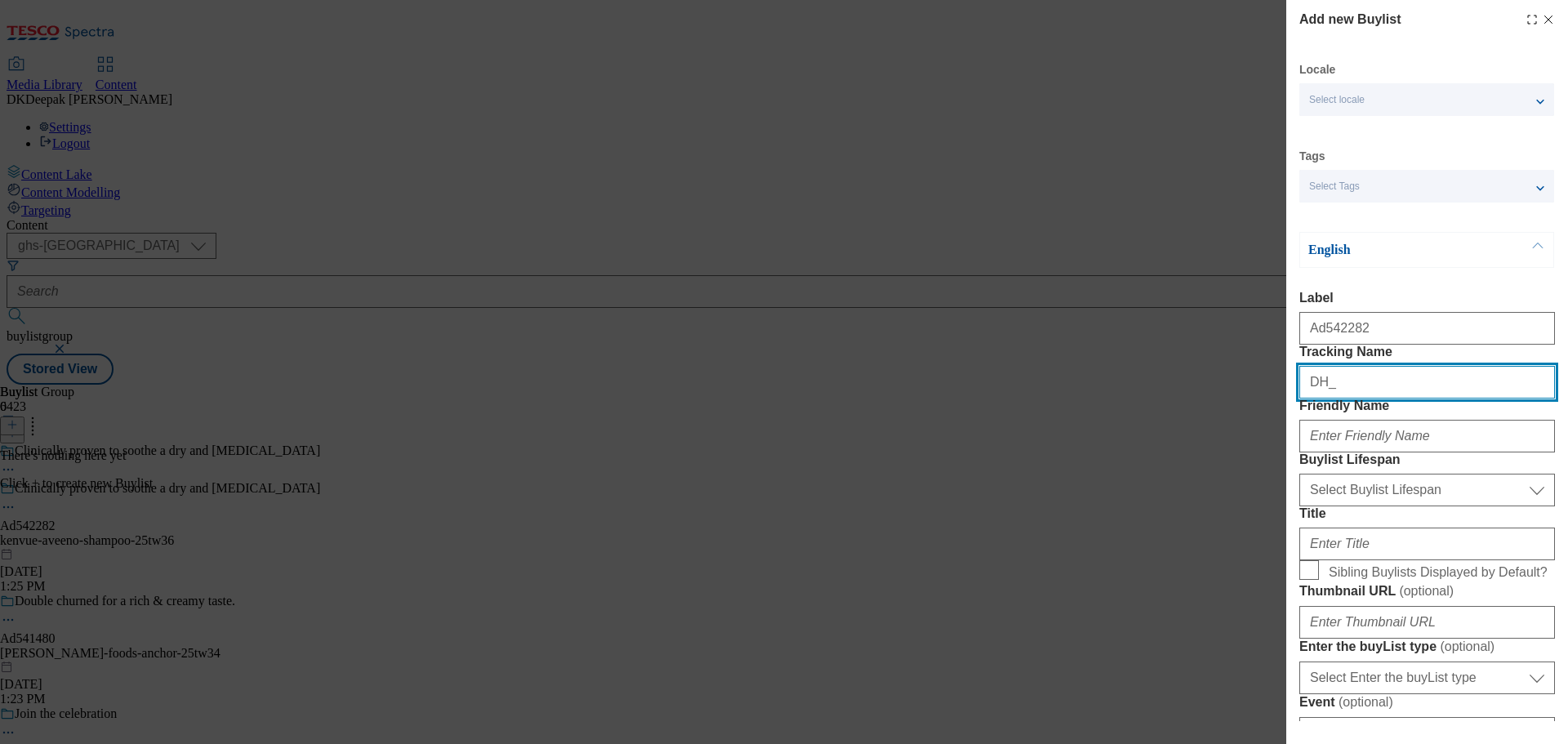
paste input "Ad542282"
type input "DH_AD542282"
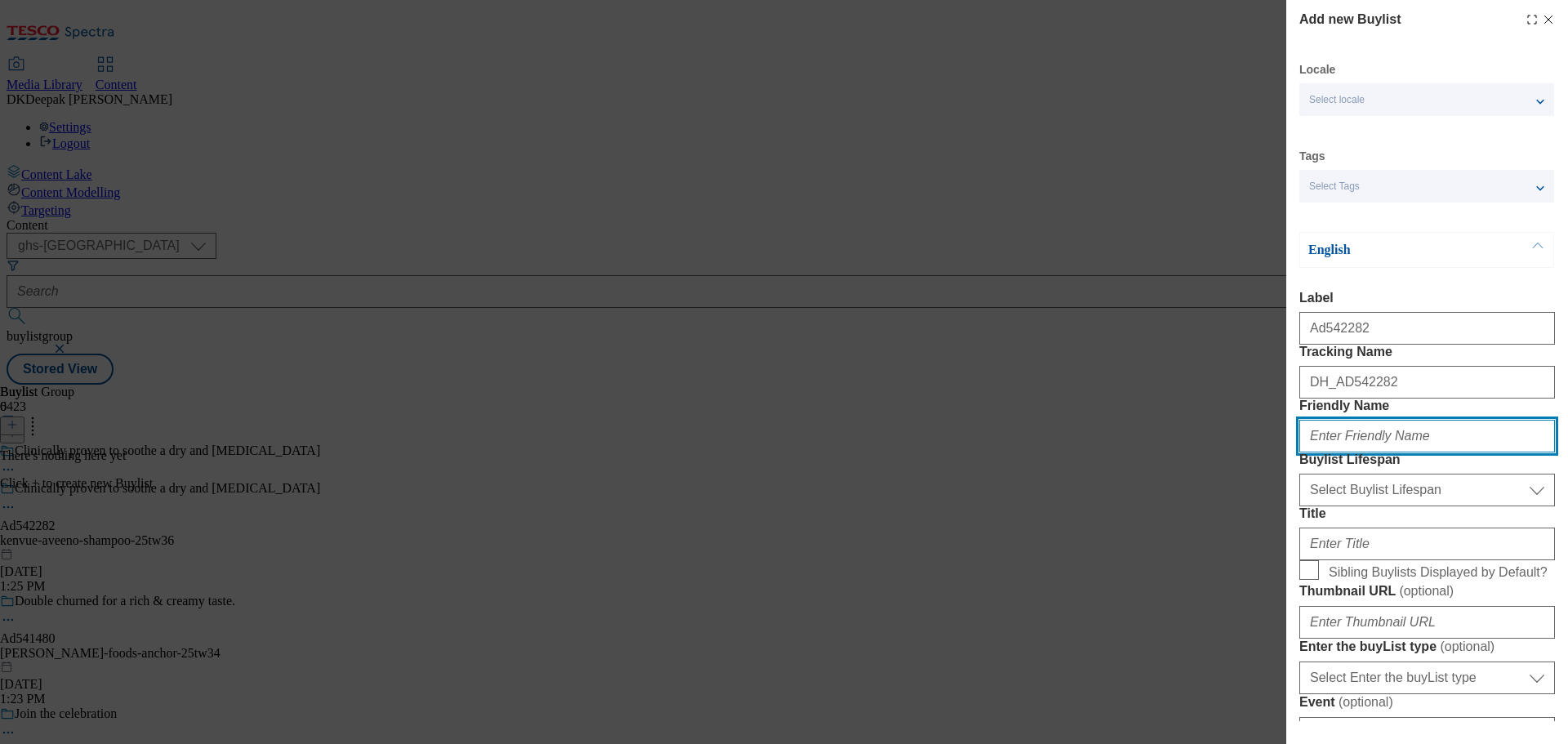
click at [1370, 453] on input "Friendly Name" at bounding box center [1428, 435] width 255 height 32
type input "a"
type input "kenvue"
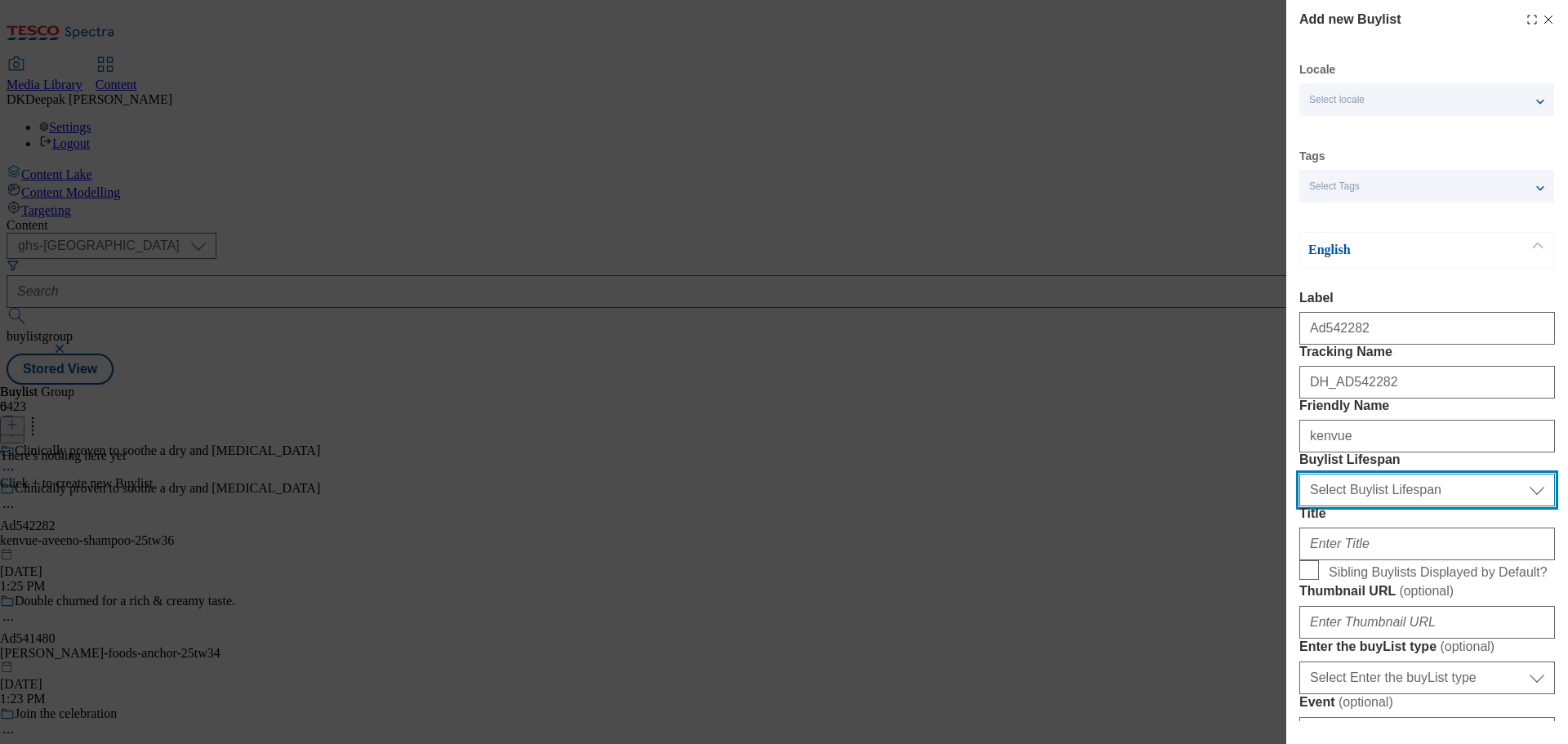
drag, startPoint x: 1374, startPoint y: 568, endPoint x: 1340, endPoint y: 572, distance: 34.2
click at [1374, 506] on select "Select Buylist Lifespan evergreen seasonal tactical" at bounding box center [1428, 489] width 255 height 32
select select "tactical"
click at [1300, 506] on select "Select Buylist Lifespan evergreen seasonal tactical" at bounding box center [1428, 489] width 255 height 32
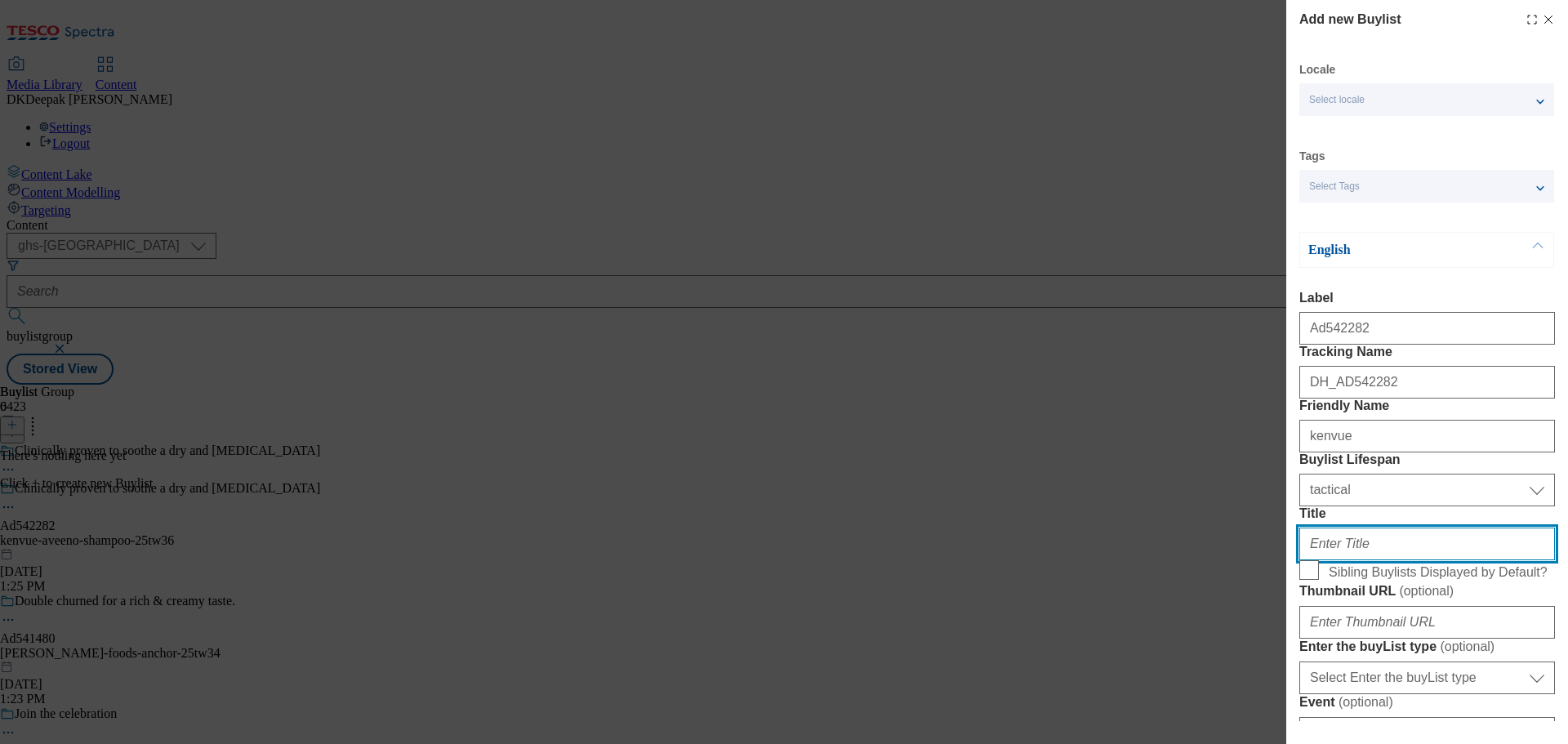
click at [1393, 560] on input "Title" at bounding box center [1428, 544] width 255 height 32
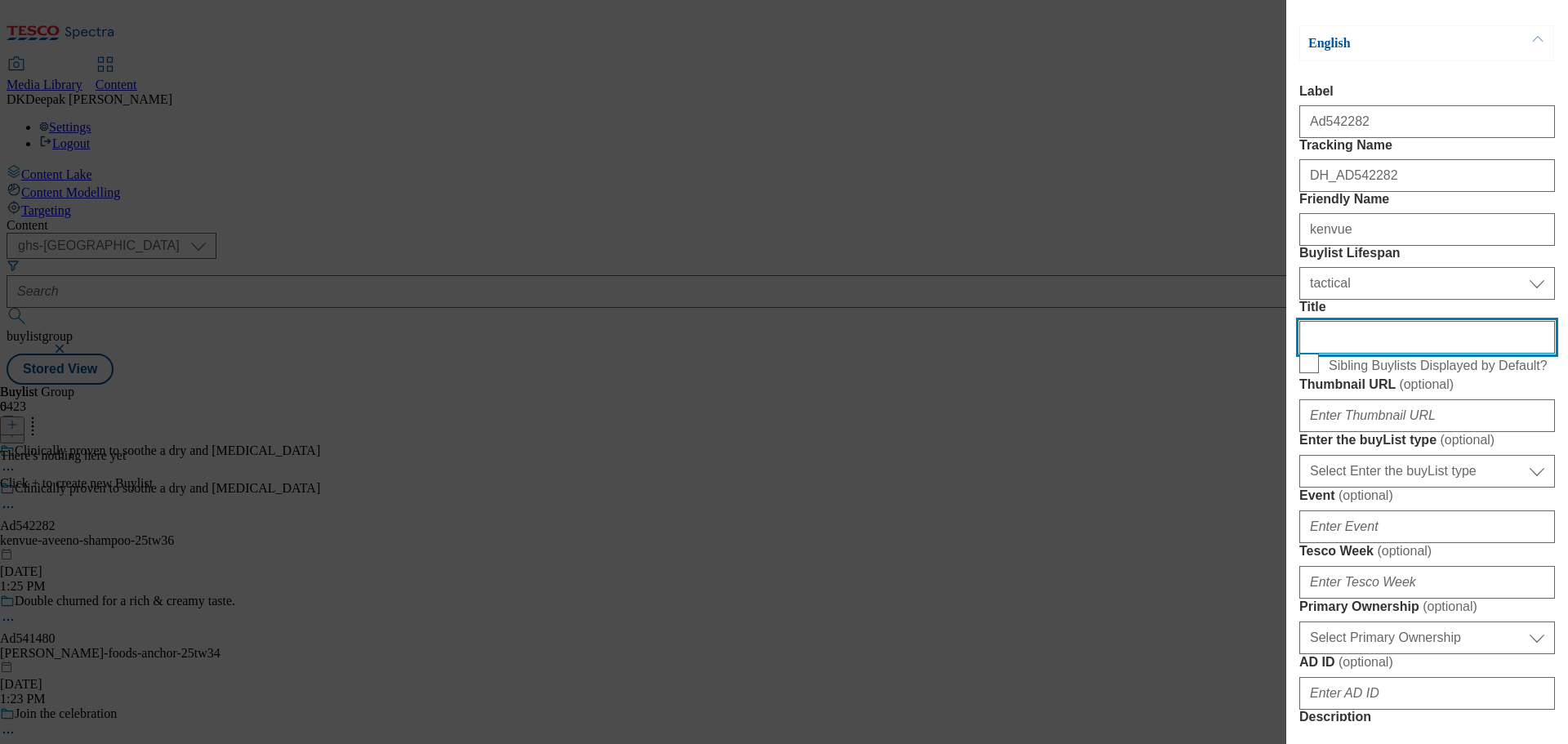
scroll to position [245, 0]
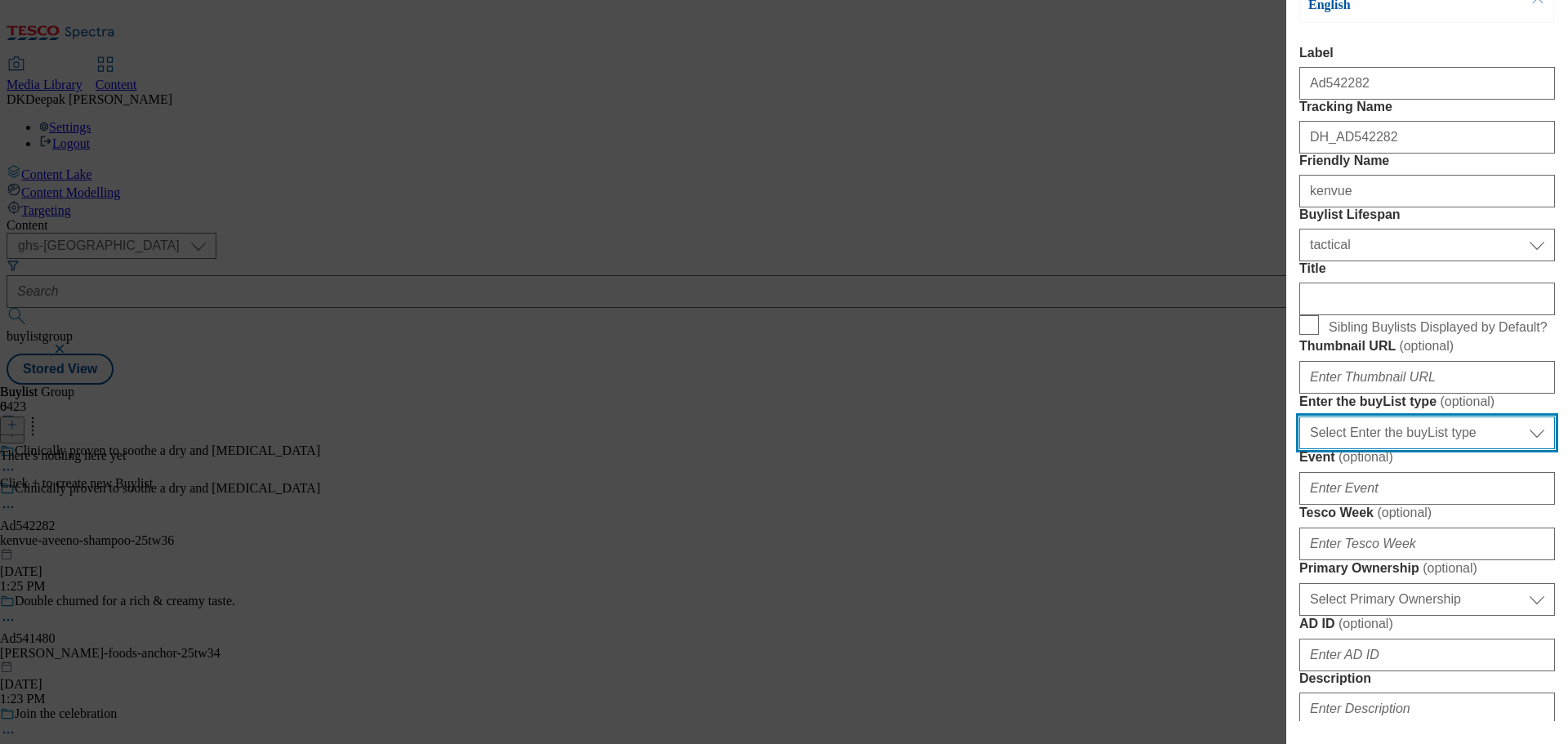
click at [1394, 449] on select "Select Enter the buyList type event supplier funded long term >4 weeks supplier…" at bounding box center [1428, 432] width 255 height 32
select select "supplier funded short term 1-3 weeks"
click at [1300, 449] on select "Select Enter the buyList type event supplier funded long term >4 weeks supplier…" at bounding box center [1428, 432] width 255 height 32
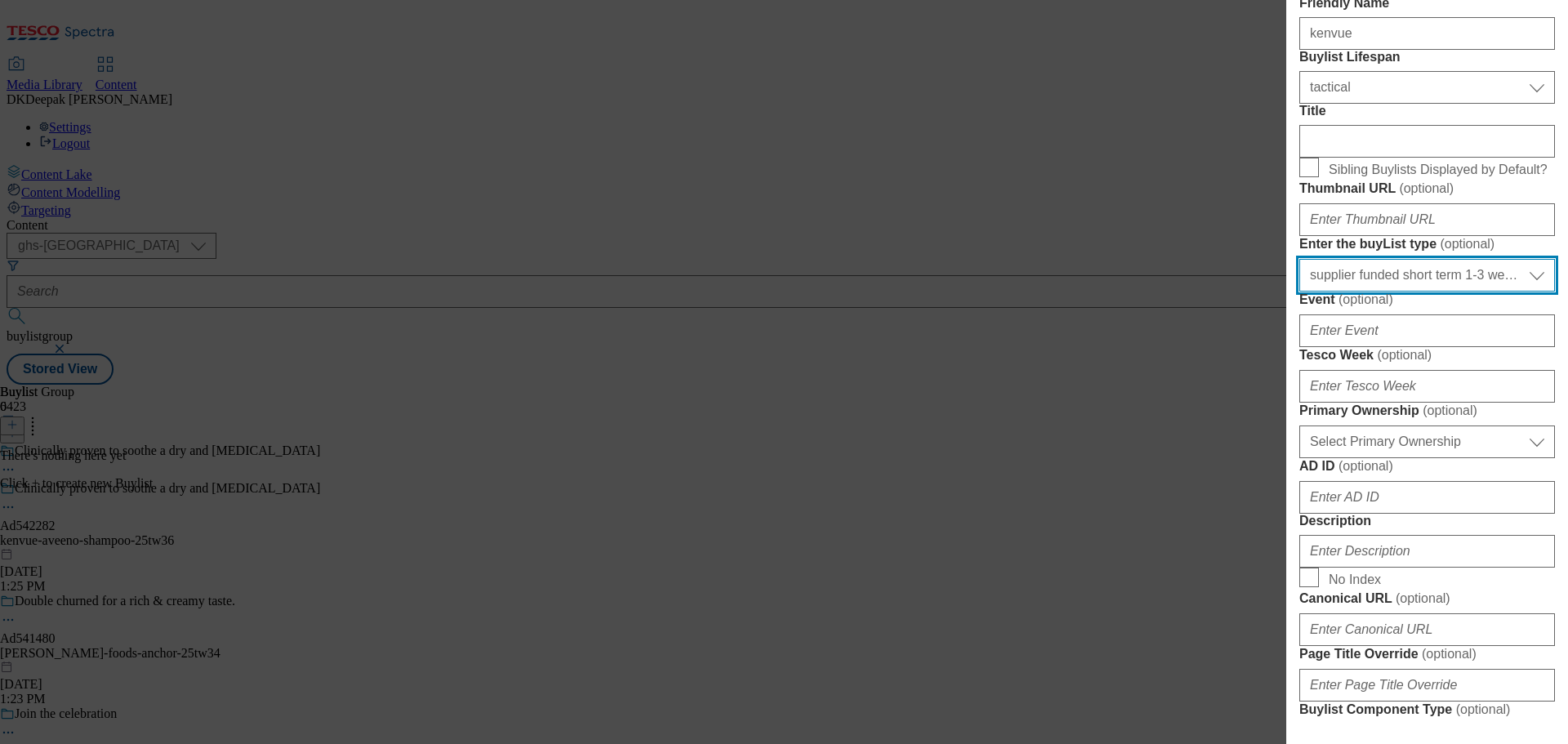
scroll to position [409, 0]
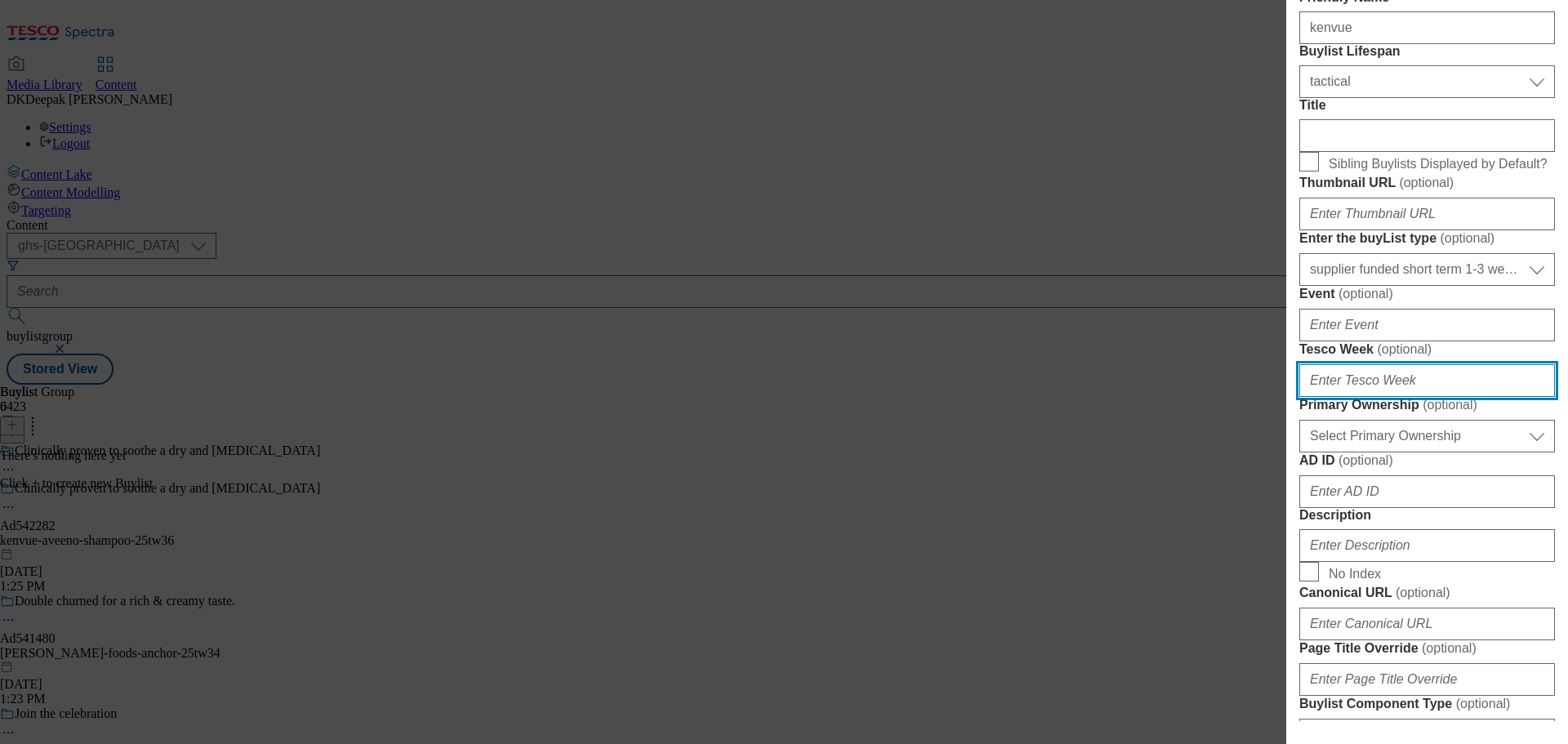
click at [1365, 397] on input "Tesco Week ( optional )" at bounding box center [1428, 380] width 255 height 32
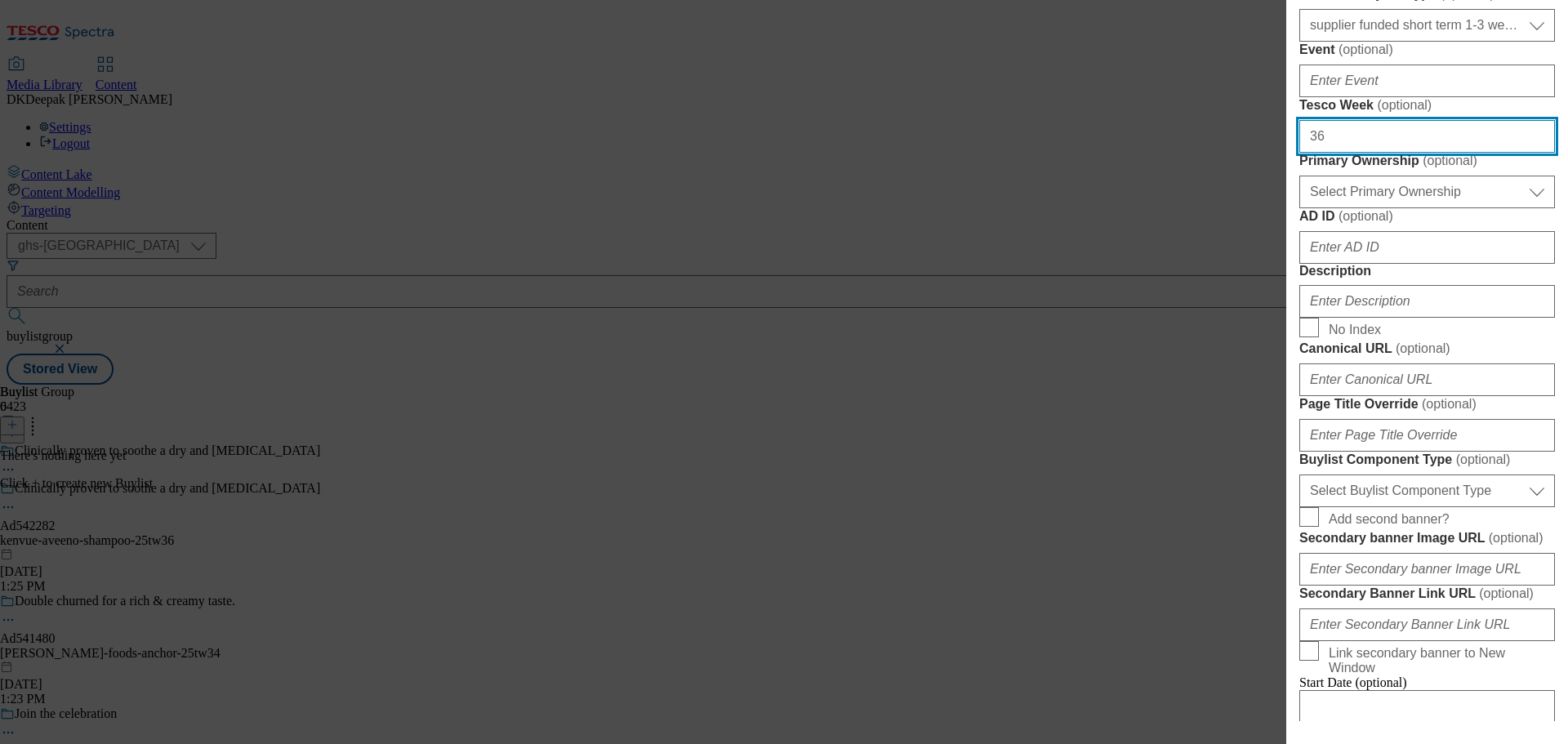
scroll to position [654, 0]
type input "36"
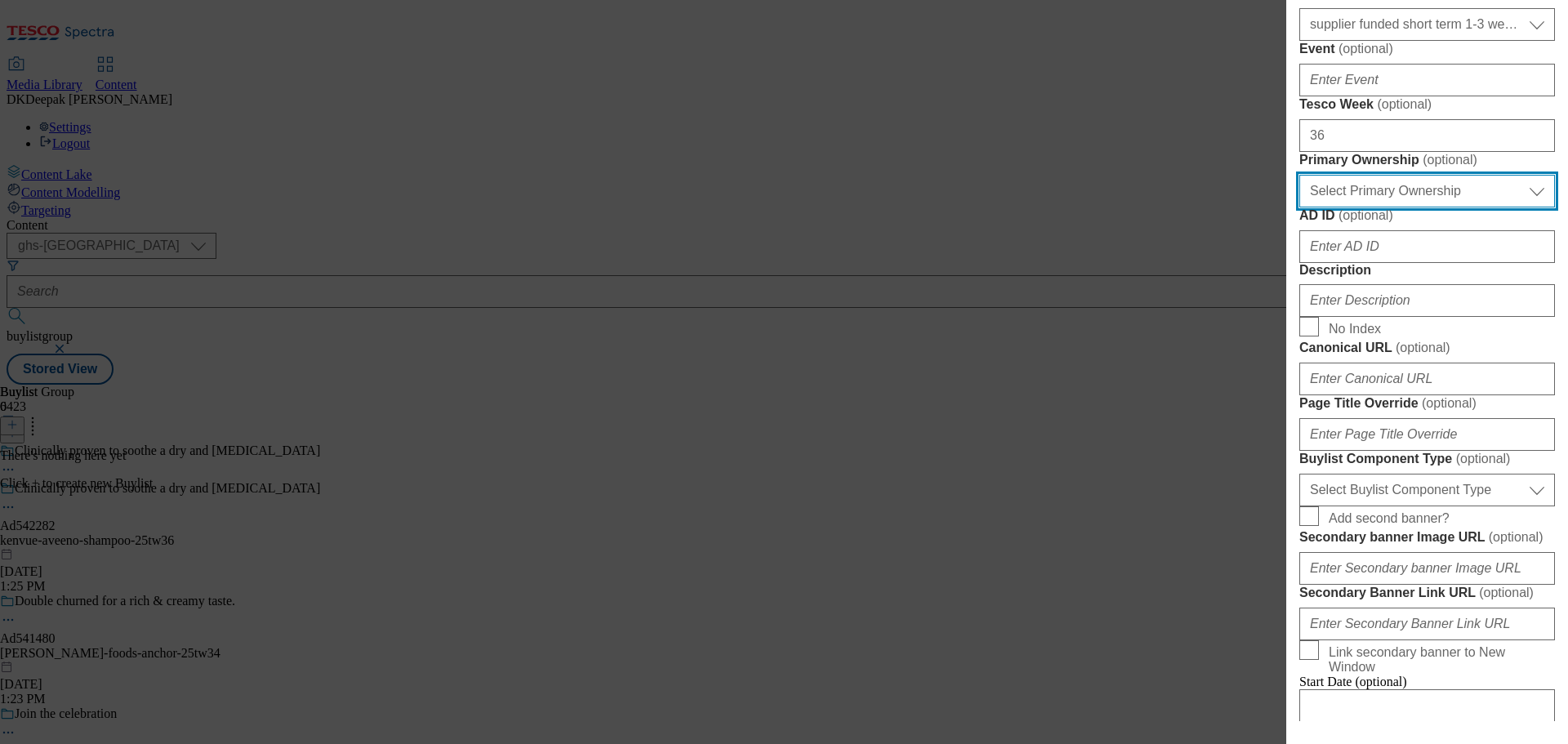
click at [1359, 207] on select "Select Primary Ownership [PERSON_NAME]" at bounding box center [1428, 191] width 255 height 32
select select "dunnhumby"
click at [1300, 207] on select "Select Primary Ownership [PERSON_NAME]" at bounding box center [1428, 191] width 255 height 32
drag, startPoint x: 953, startPoint y: 525, endPoint x: 1116, endPoint y: 541, distance: 163.8
click at [953, 525] on div "Add new Buylist Locale Select locale English Welsh Tags Select Tags fnf marketp…" at bounding box center [784, 372] width 1568 height 744
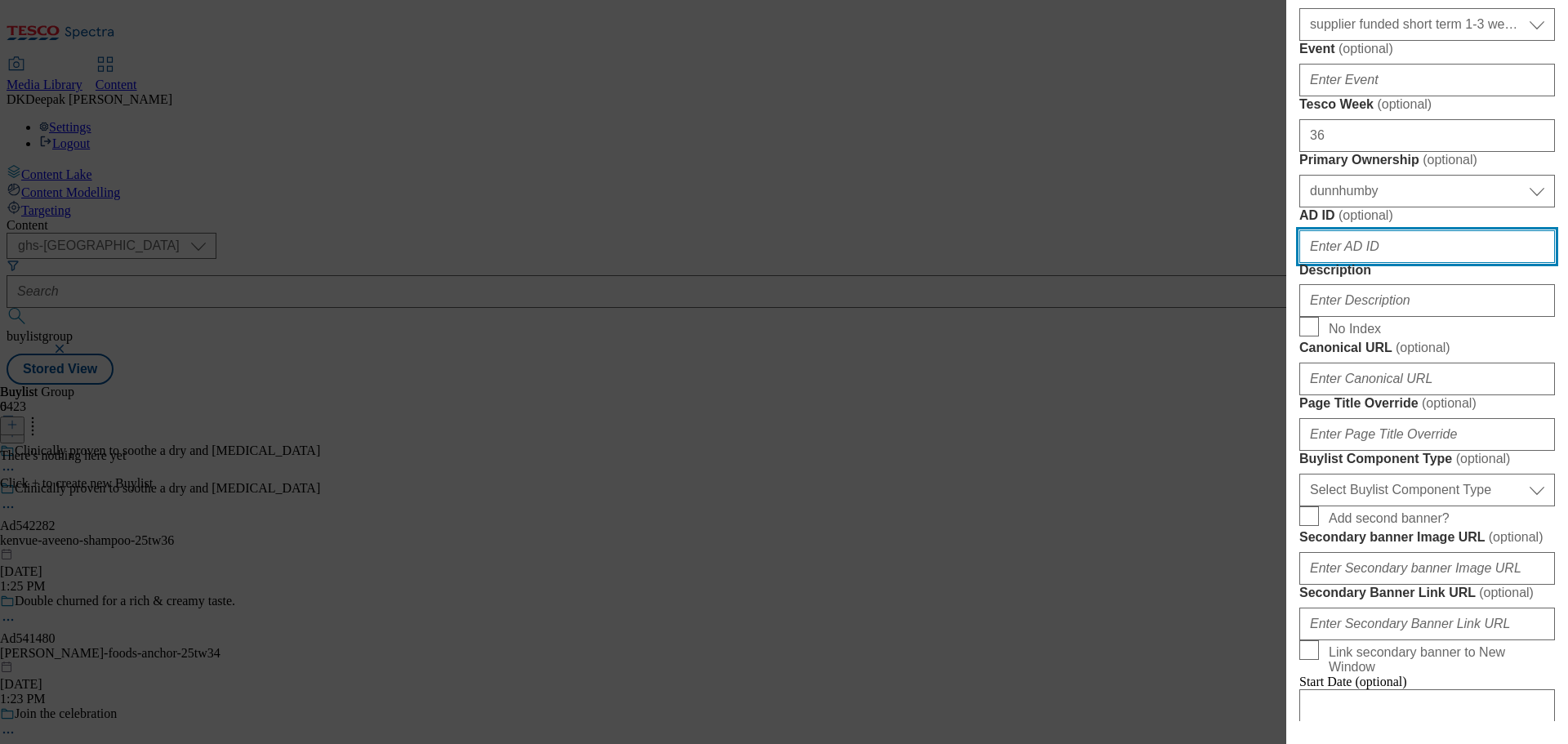
click at [1372, 263] on input "AD ID ( optional )" at bounding box center [1428, 246] width 255 height 32
paste input "Ad542282"
drag, startPoint x: 1321, startPoint y: 537, endPoint x: 1266, endPoint y: 531, distance: 55.3
click at [1266, 531] on div "Add new Buylist Locale Select locale English Welsh Tags Select Tags fnf marketp…" at bounding box center [784, 372] width 1568 height 744
type input "542282"
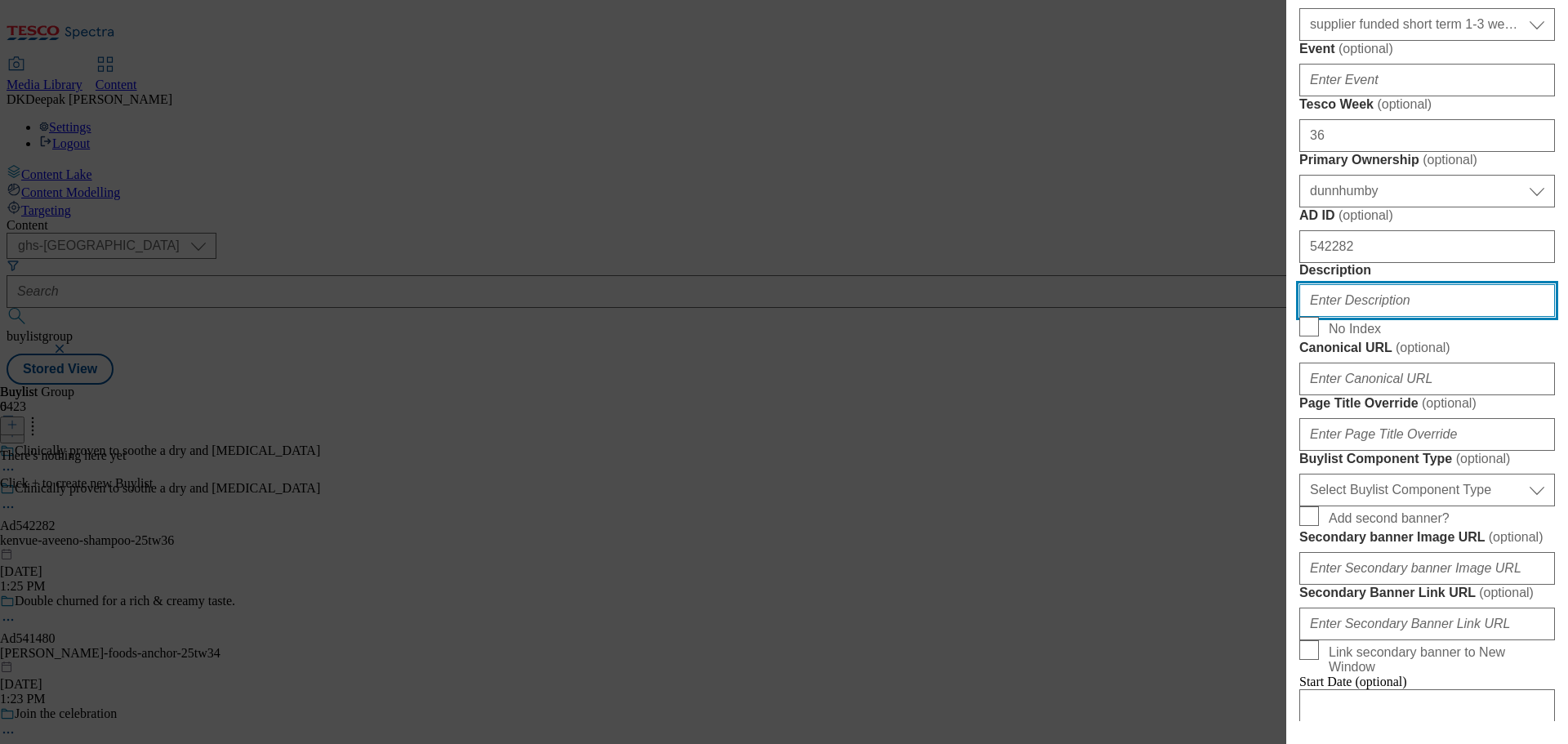
click at [1372, 317] on input "Description" at bounding box center [1428, 300] width 255 height 32
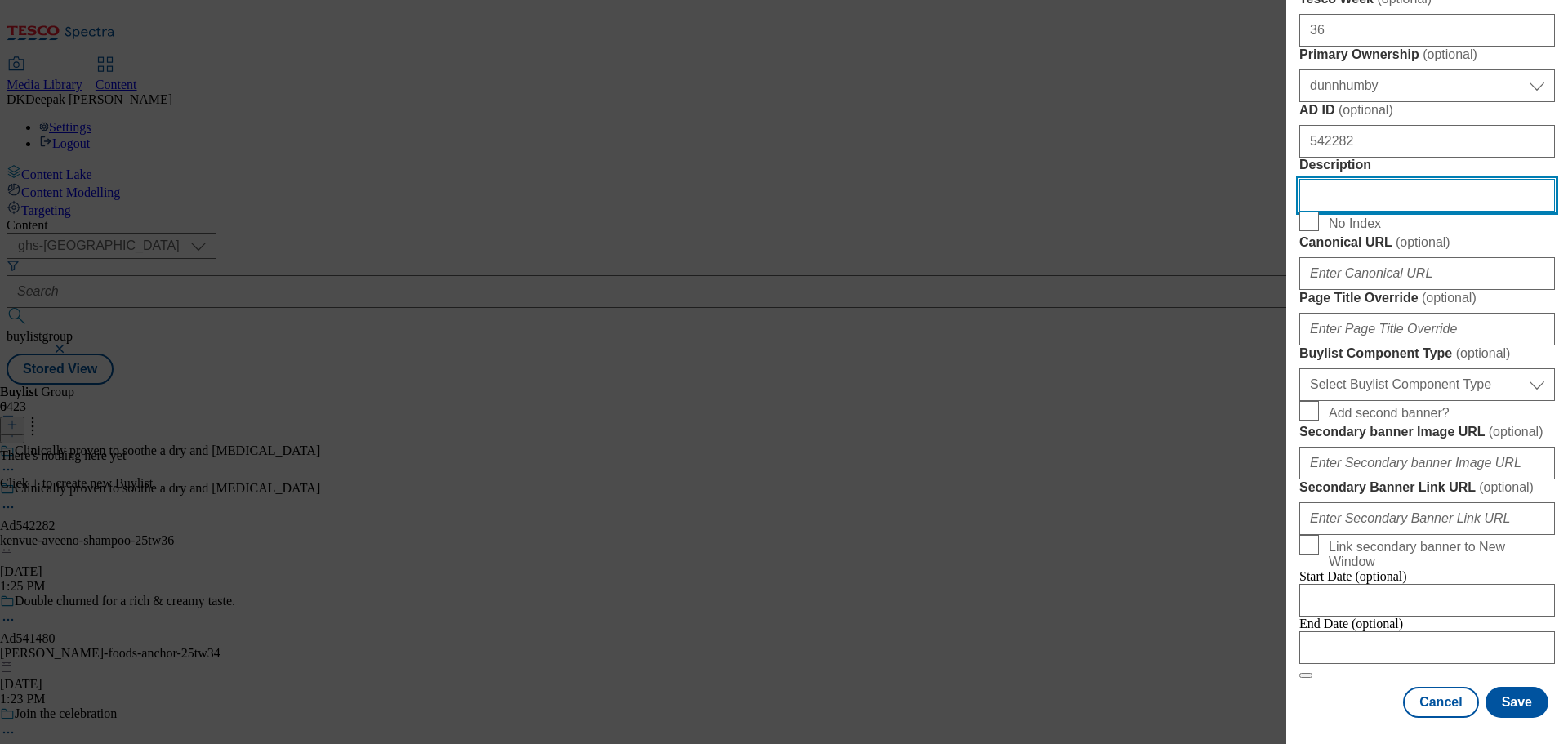
scroll to position [981, 0]
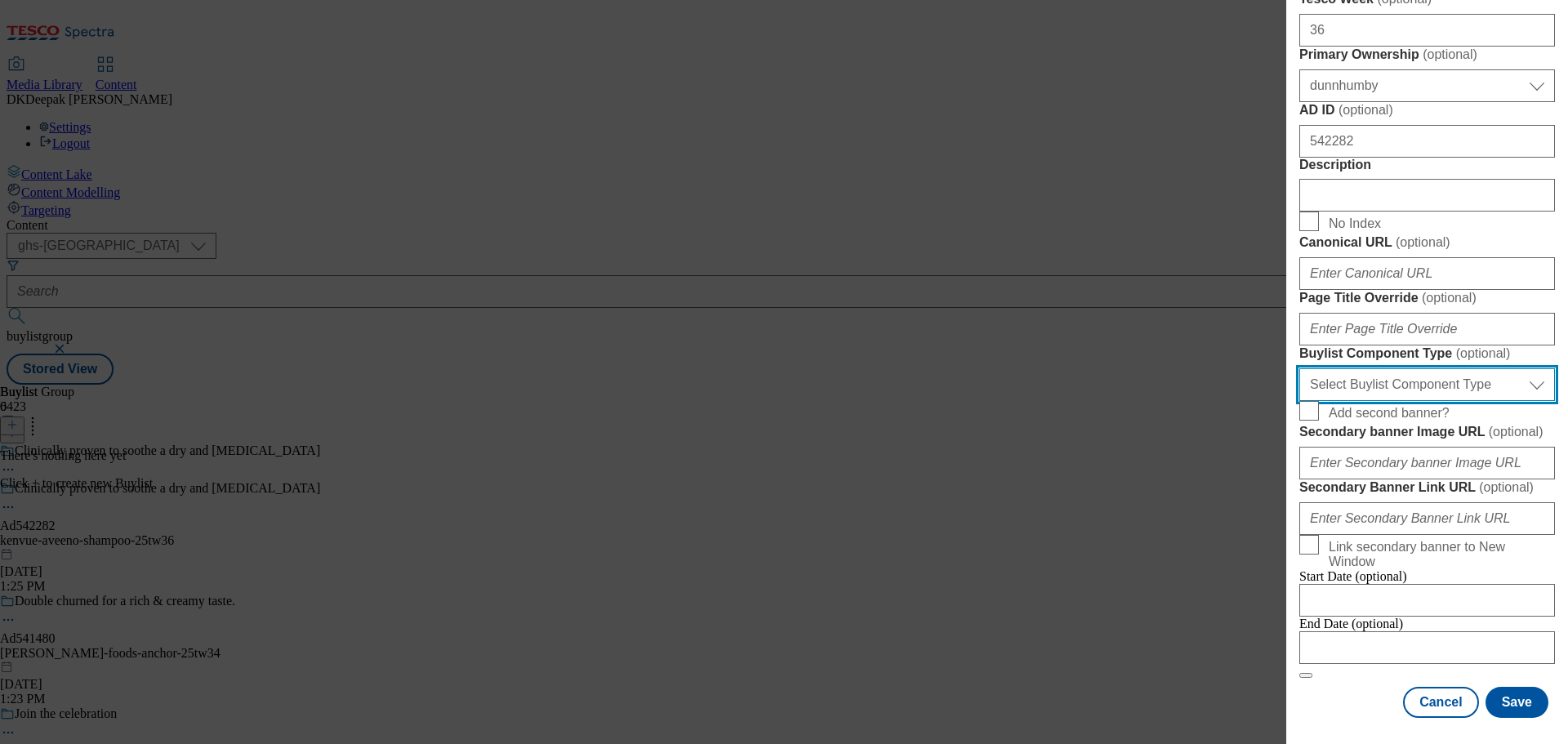
click at [1365, 401] on select "Select Buylist Component Type Banner Competition Header Meal" at bounding box center [1428, 384] width 255 height 32
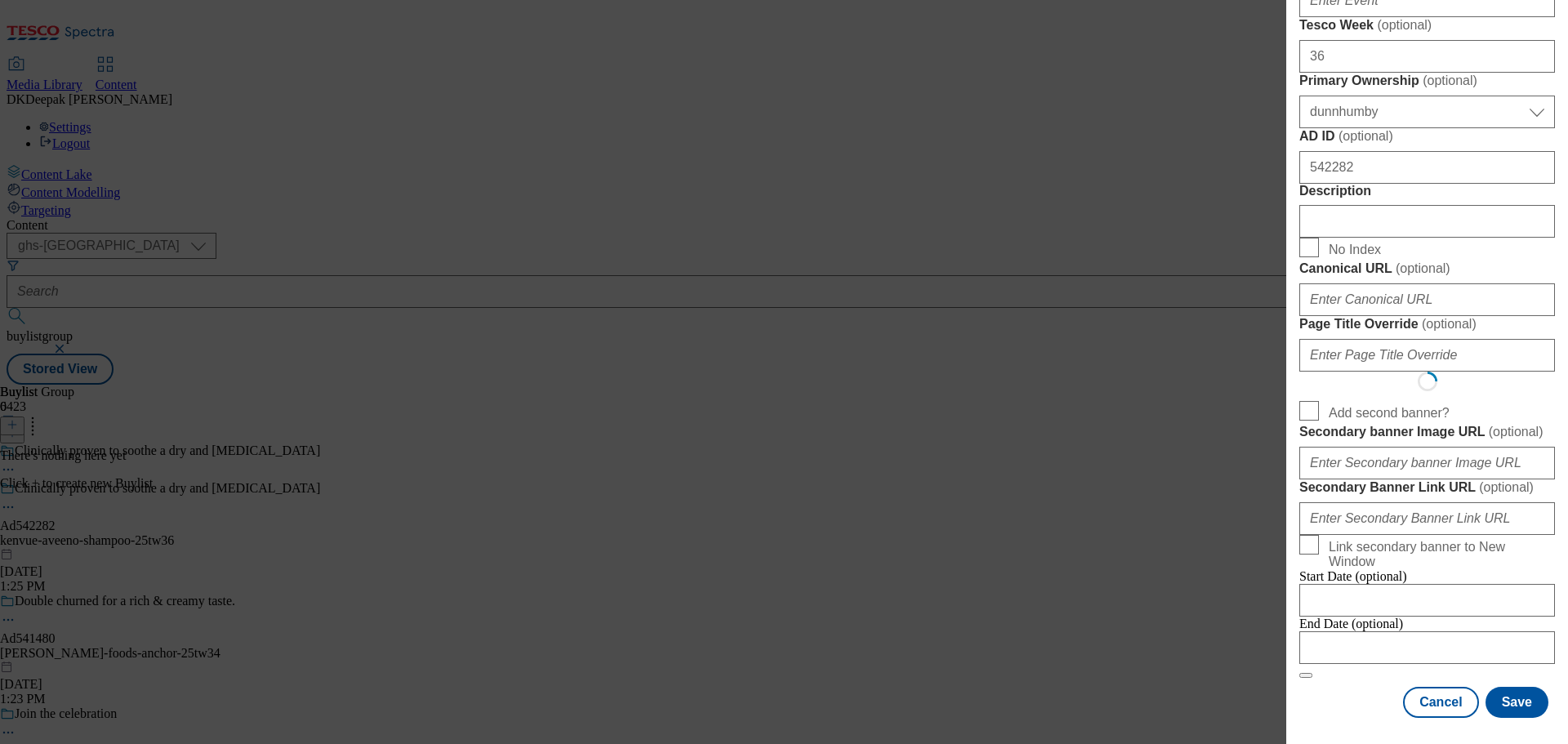
scroll to position [0, 0]
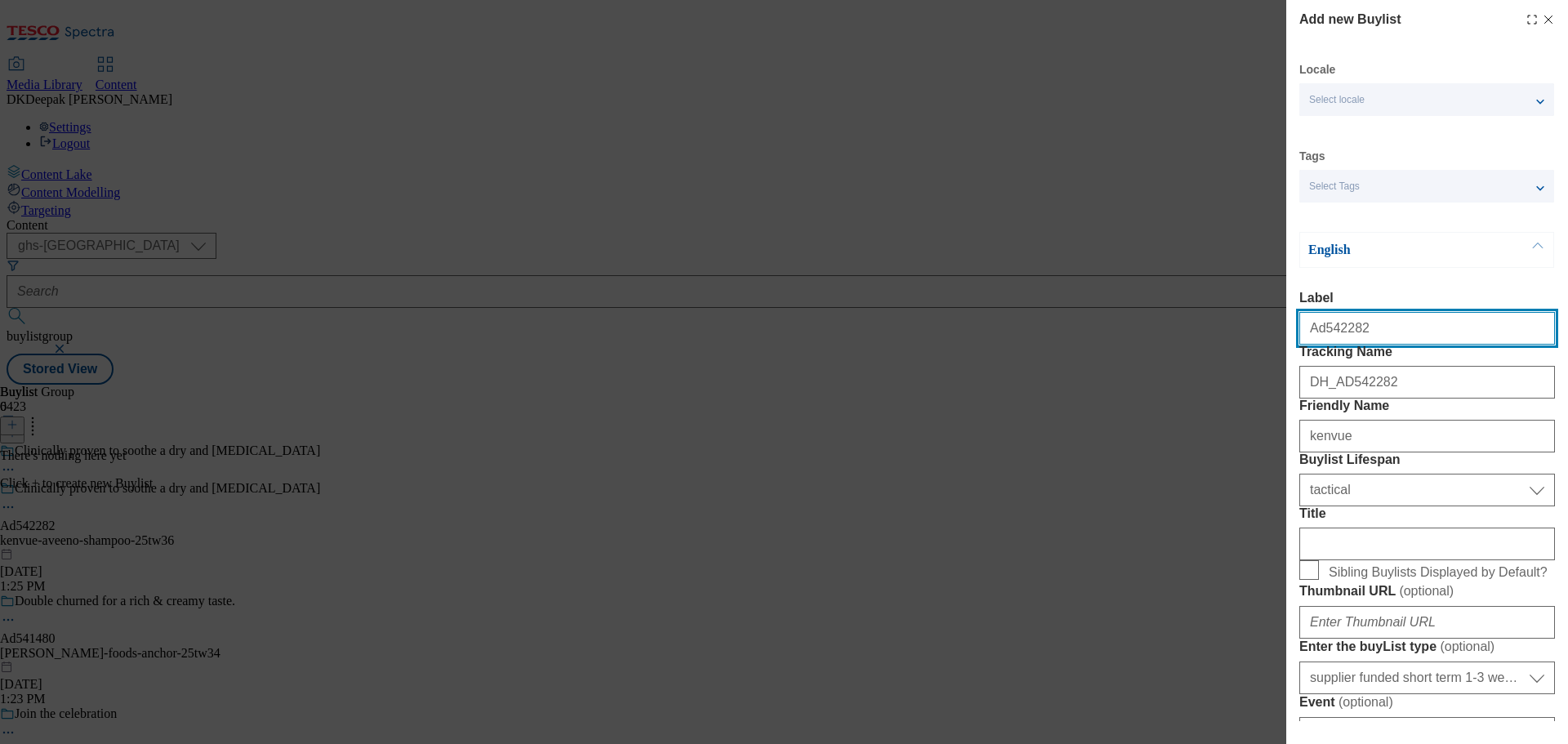
select select "Banner"
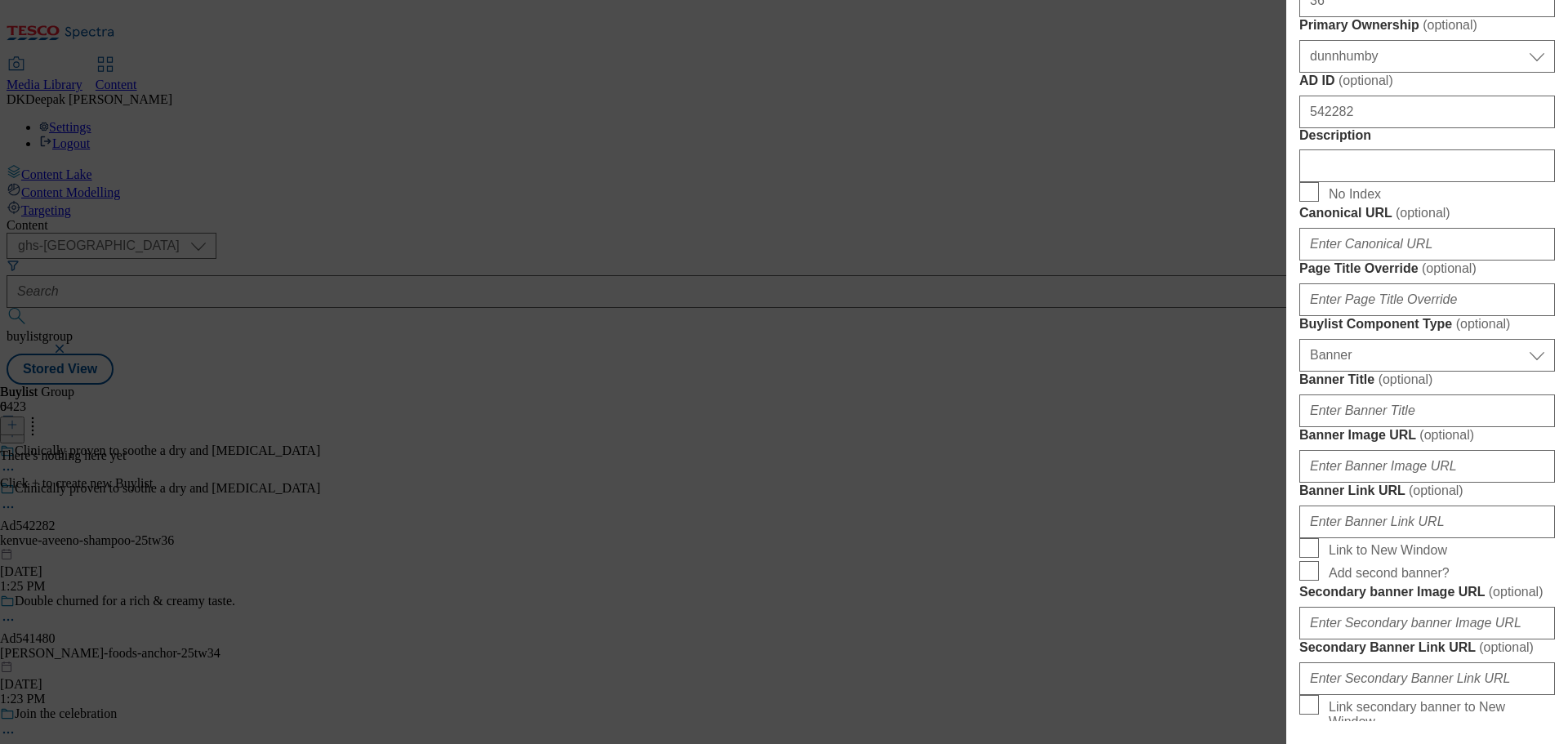
scroll to position [817, 0]
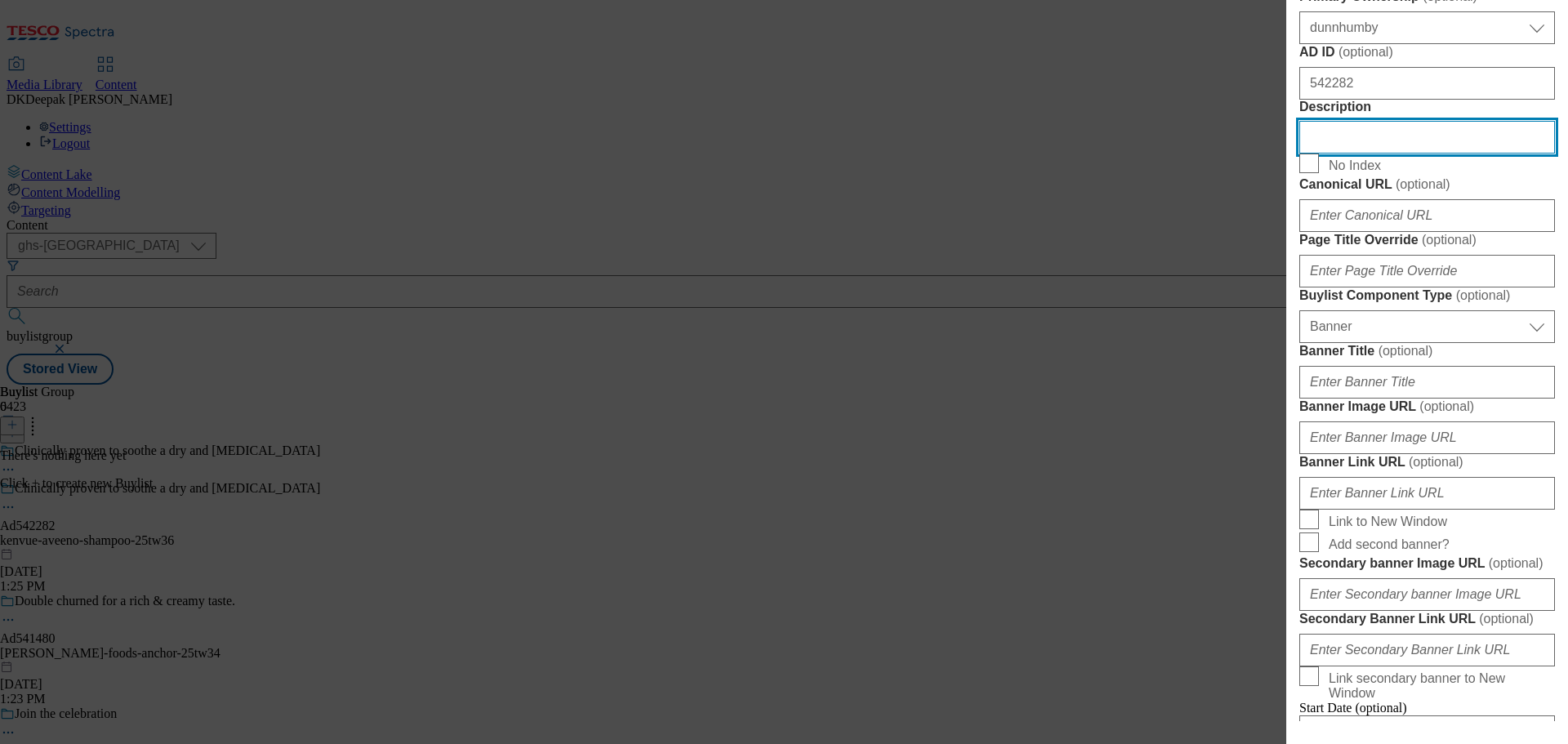
click at [1368, 153] on input "Description" at bounding box center [1428, 137] width 255 height 32
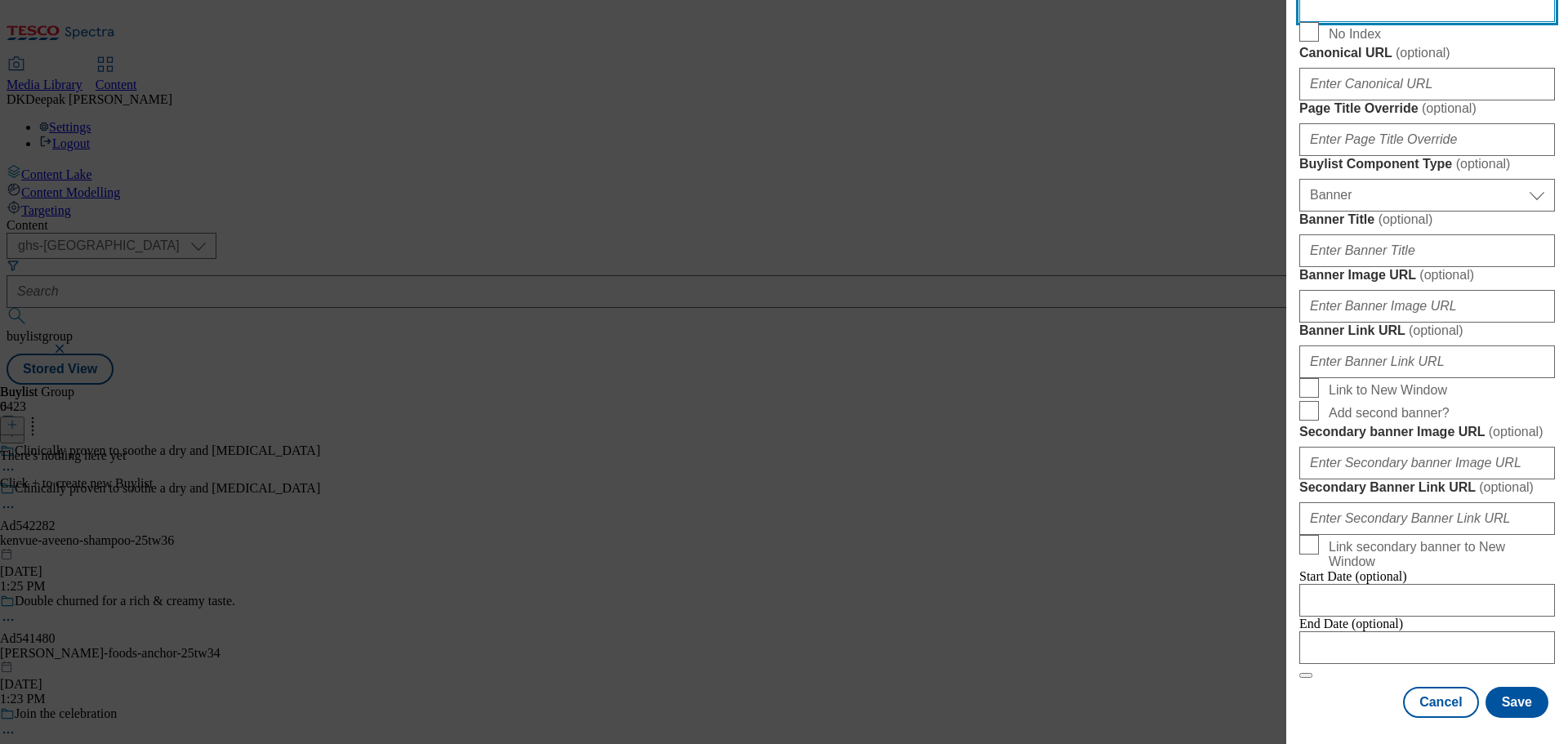
scroll to position [1647, 0]
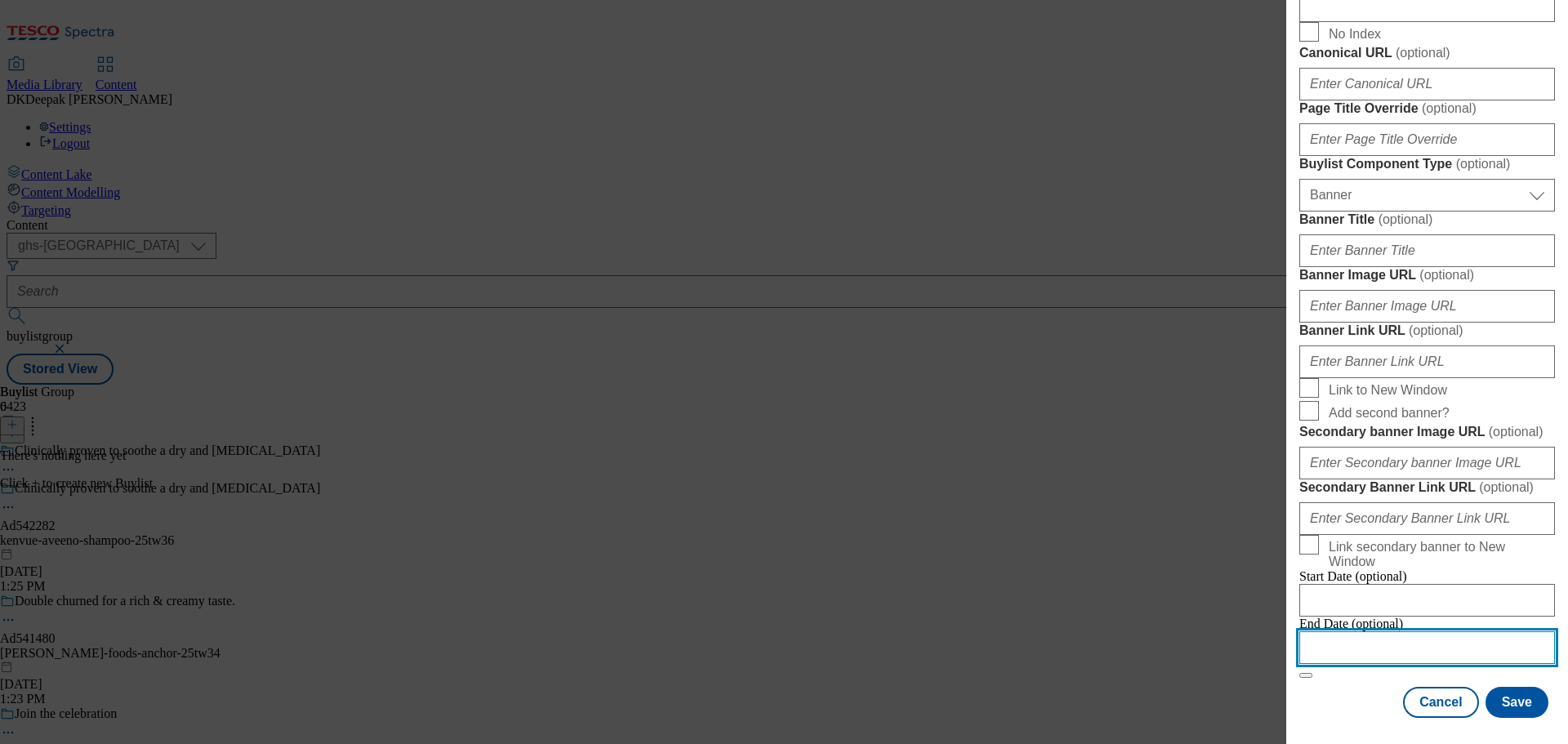
click at [1373, 643] on input "Modal" at bounding box center [1428, 648] width 255 height 32
select select "2025"
select select "October"
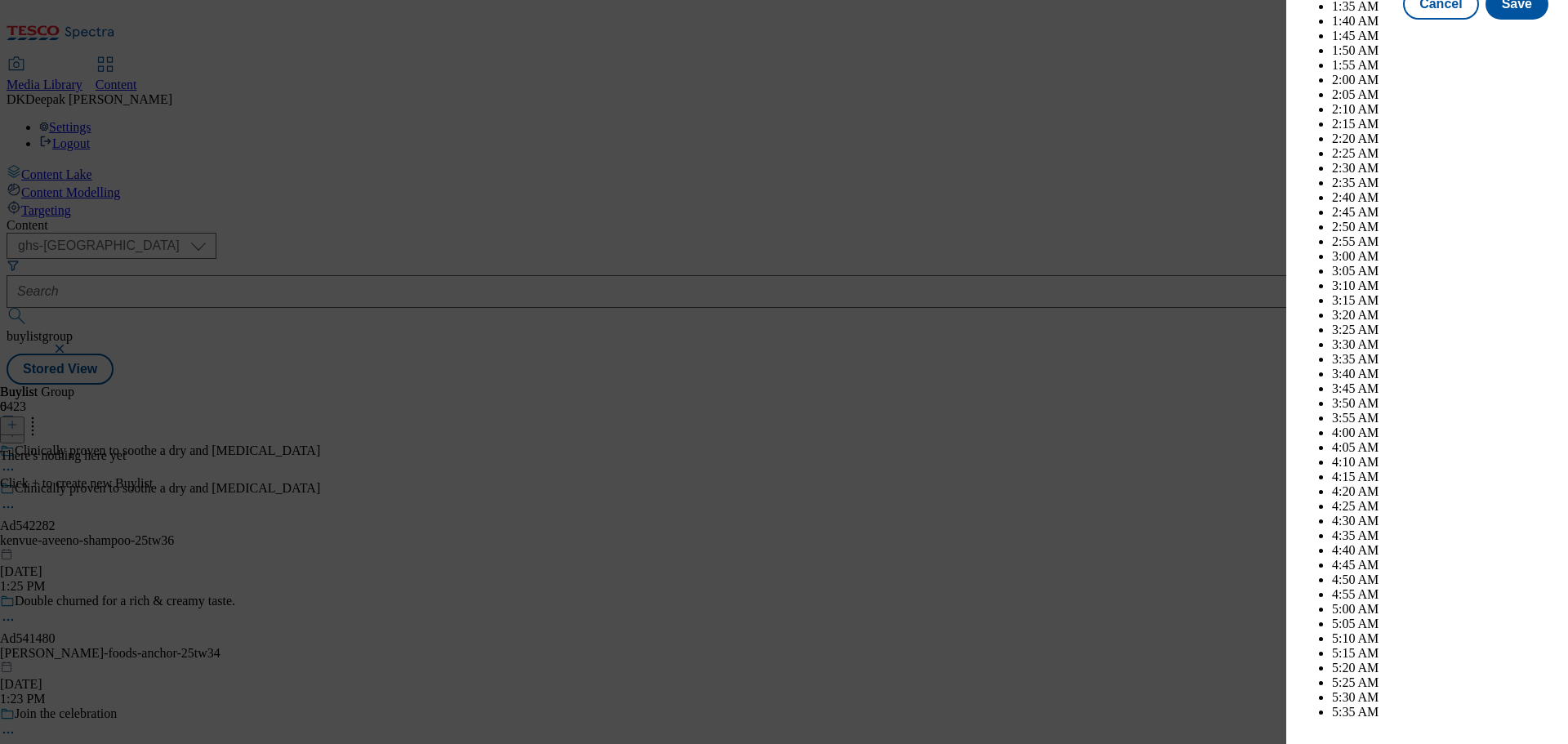
scroll to position [4853, 0]
select select "2026"
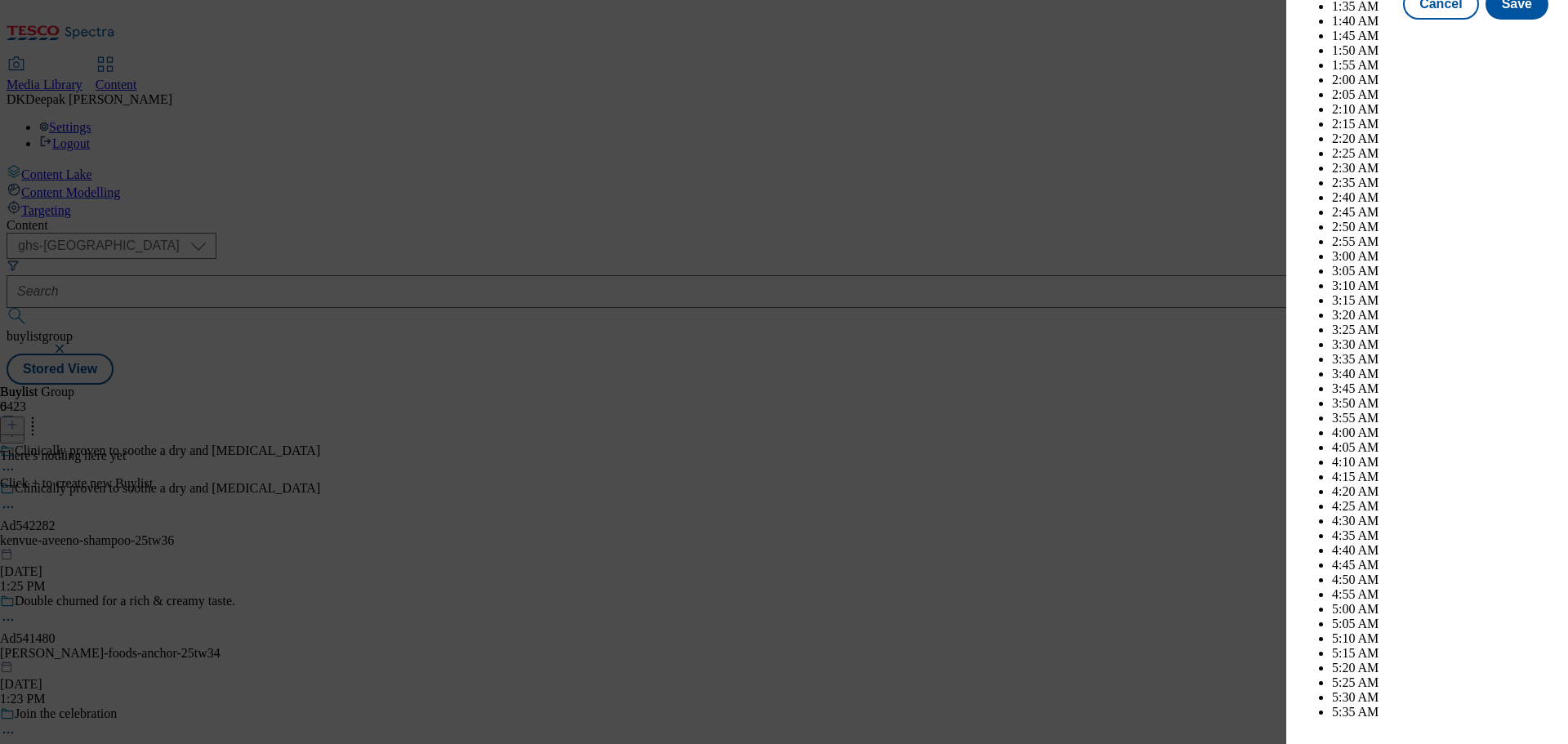
select select "February"
click at [1493, 34] on button "Save" at bounding box center [1517, 19] width 63 height 31
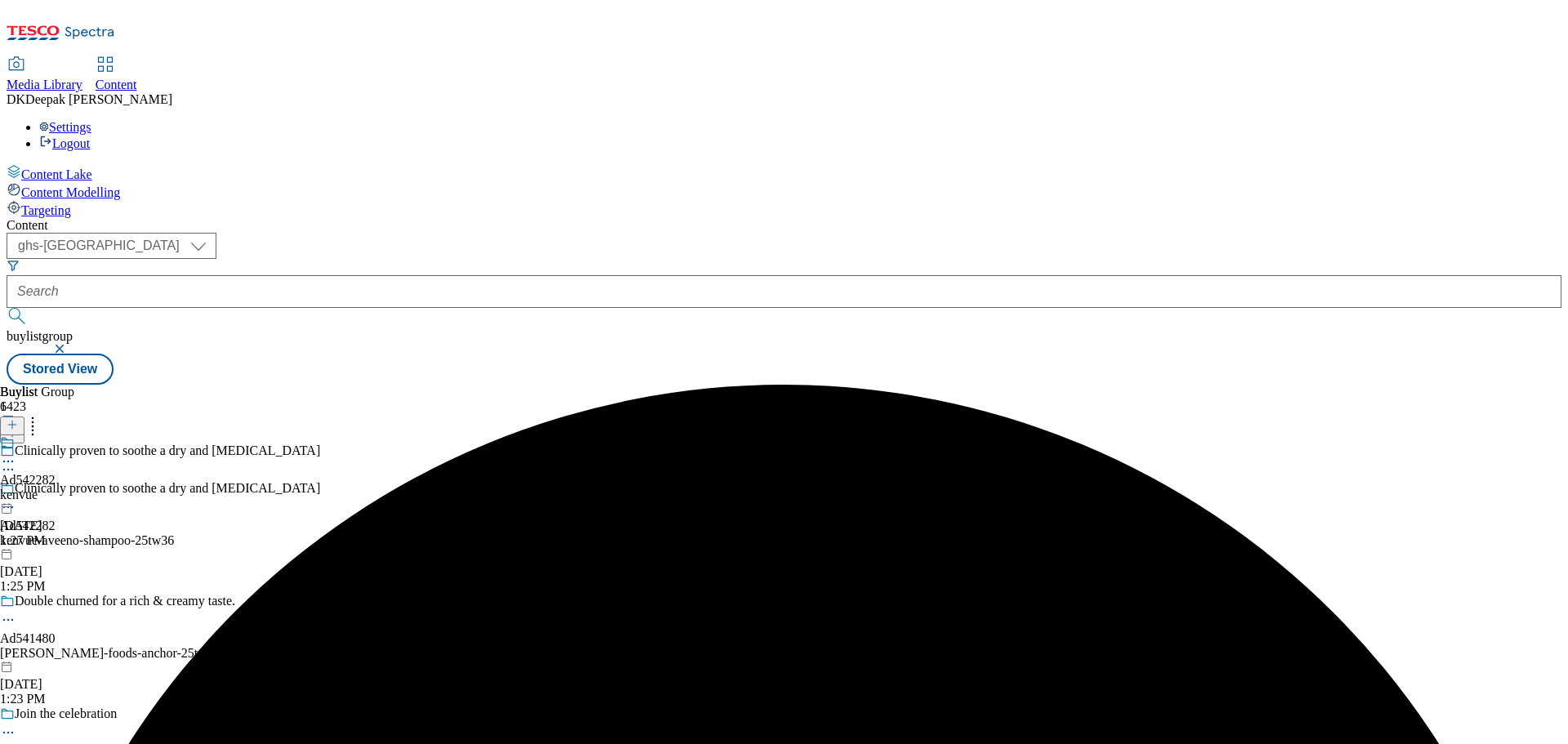
click at [56, 487] on div "kenvue" at bounding box center [28, 494] width 56 height 15
click at [18, 419] on icon at bounding box center [13, 425] width 12 height 12
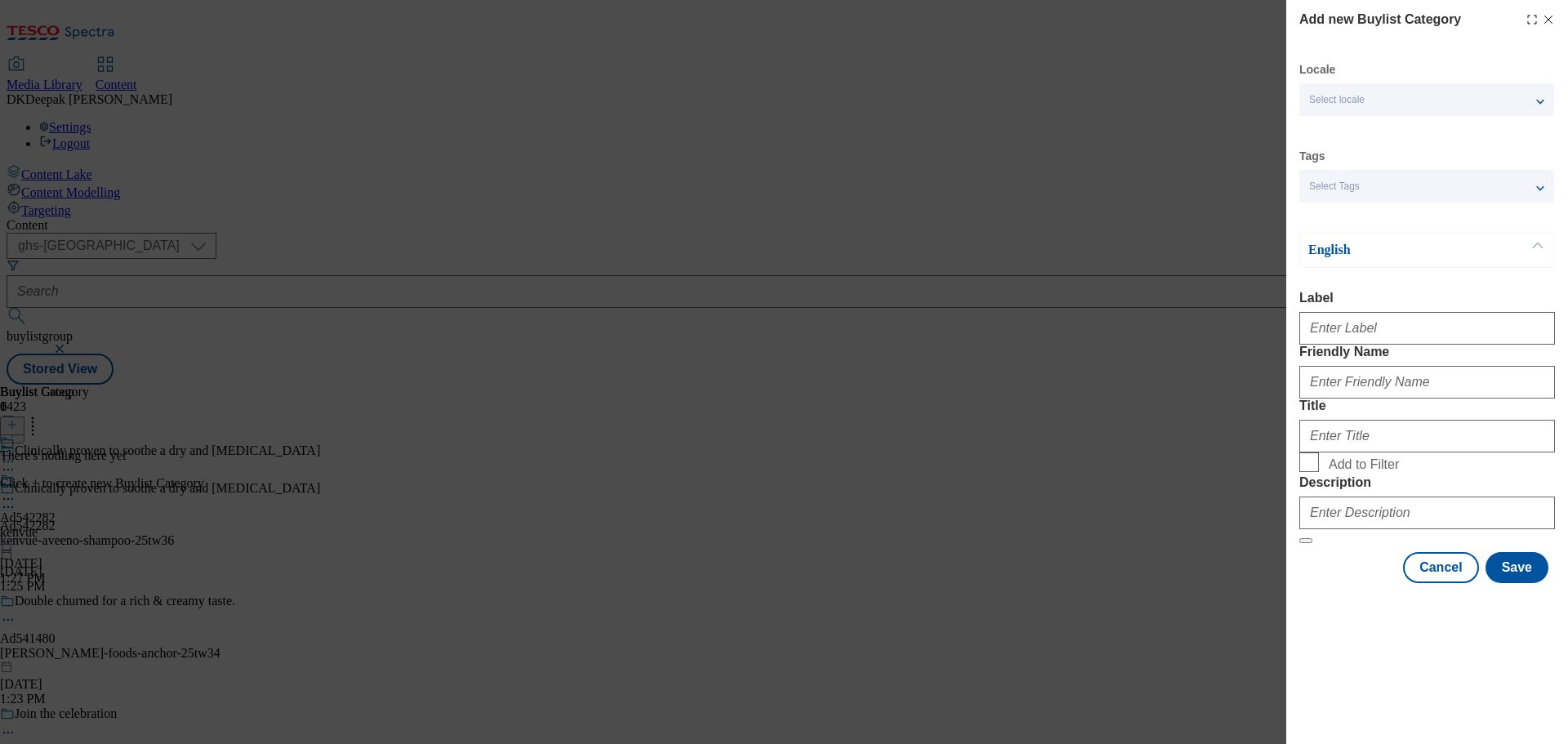
click at [1378, 250] on p "English" at bounding box center [1394, 250] width 172 height 17
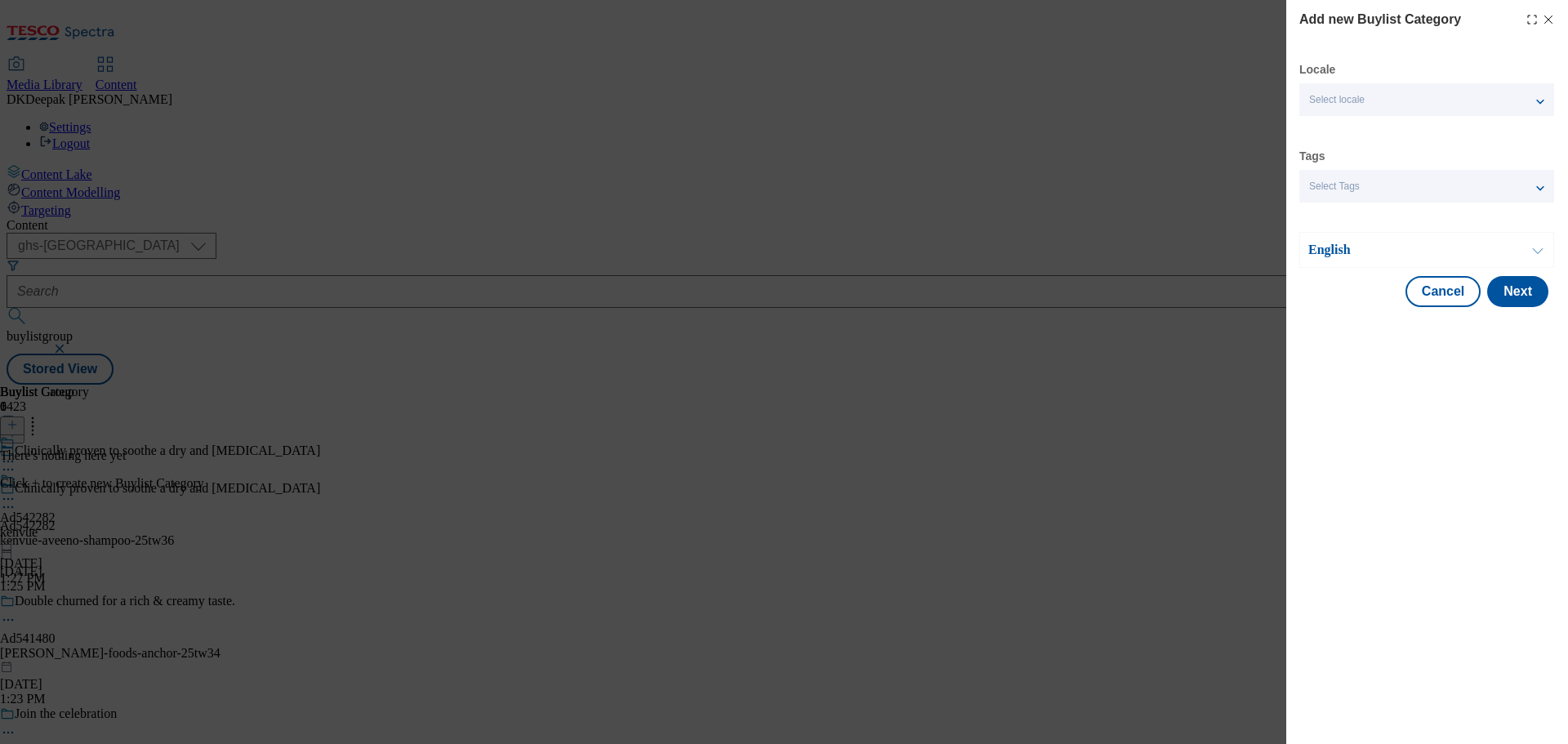
click at [1394, 251] on p "English" at bounding box center [1394, 250] width 172 height 17
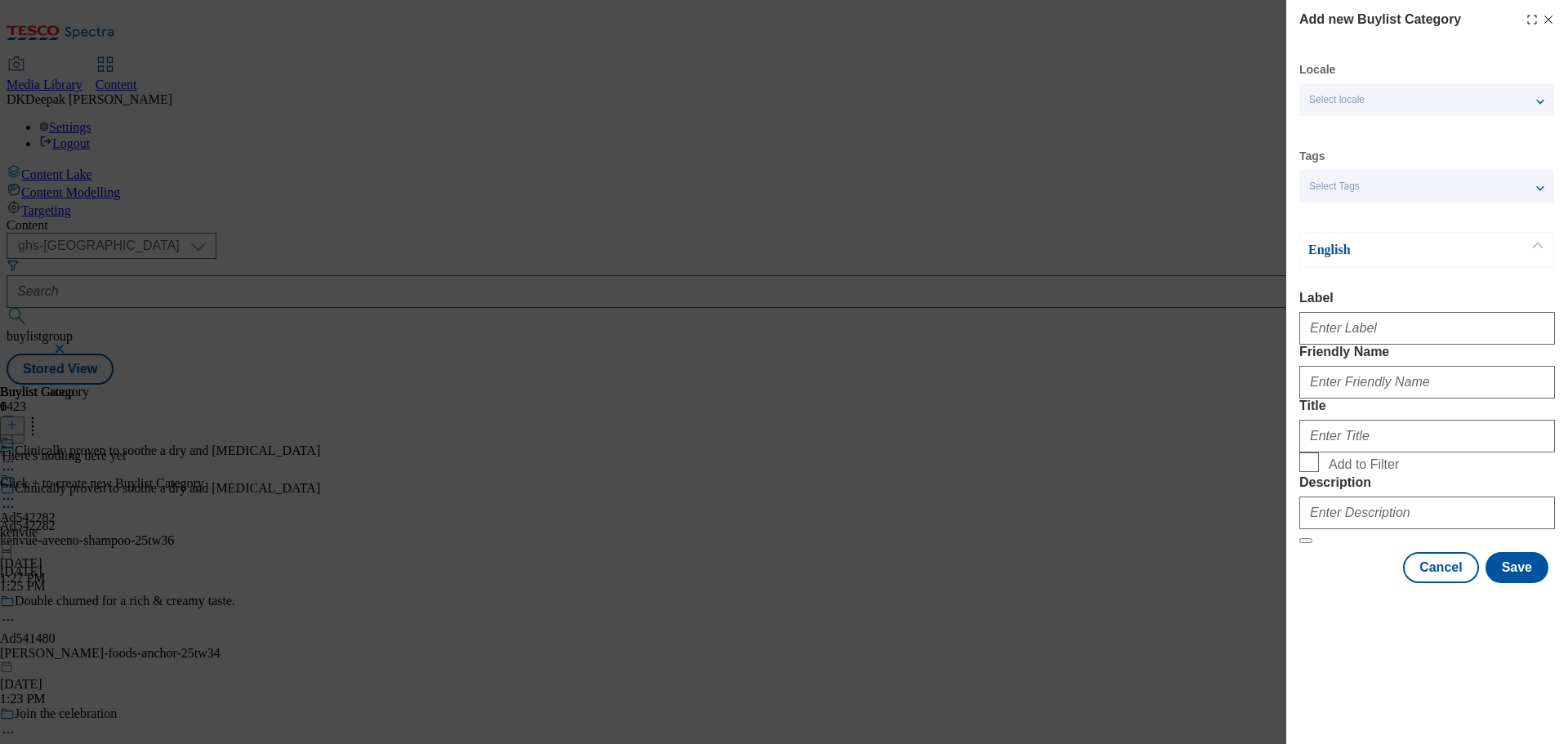
click at [1362, 355] on form "Label Friendly Name Title Add to Filter Description" at bounding box center [1428, 418] width 255 height 254
click at [1354, 331] on input "Label" at bounding box center [1428, 328] width 255 height 32
paste input "Ad542282"
type input "Ad542282"
click at [1360, 399] on input "Friendly Name" at bounding box center [1428, 381] width 255 height 32
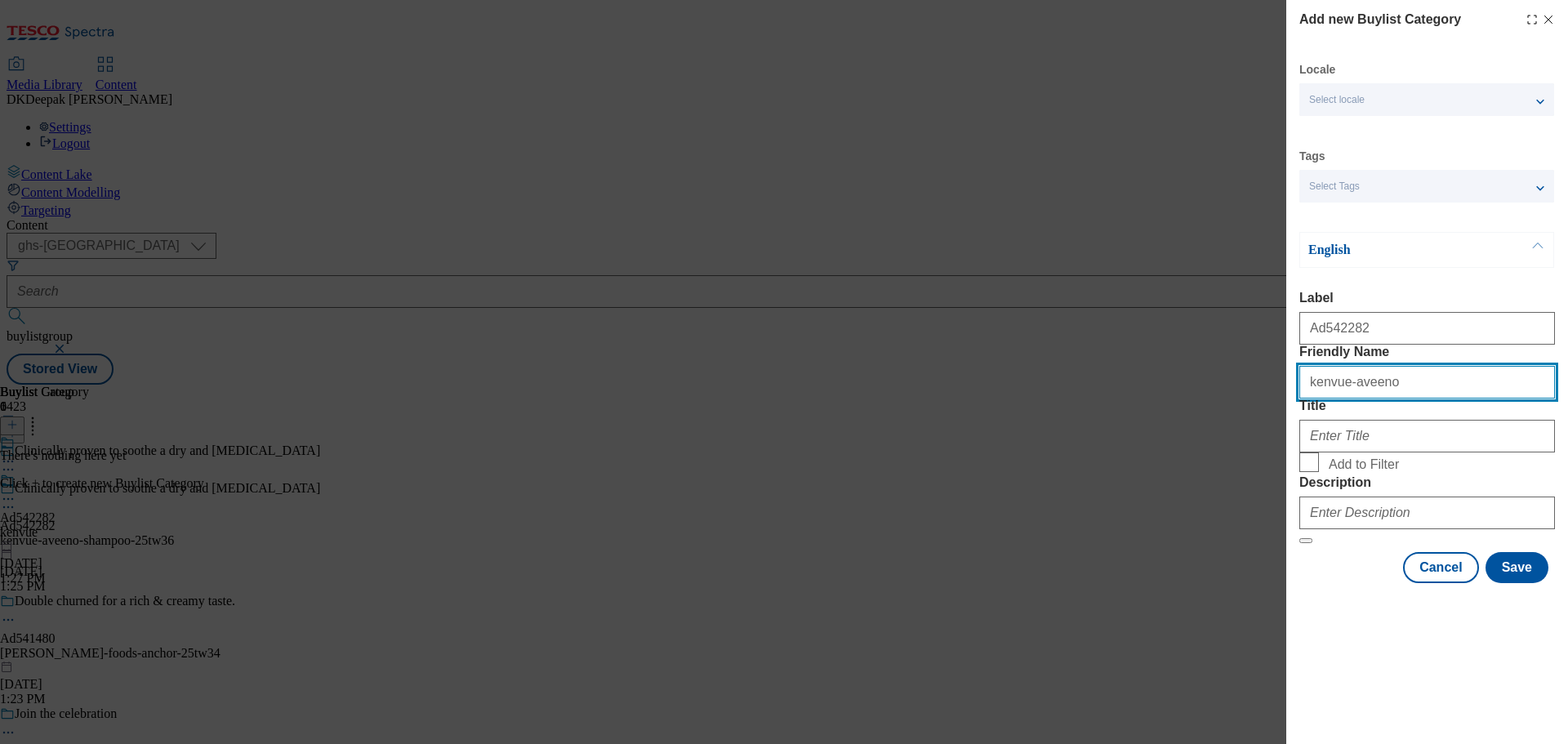
type input "kenvue-aveeno"
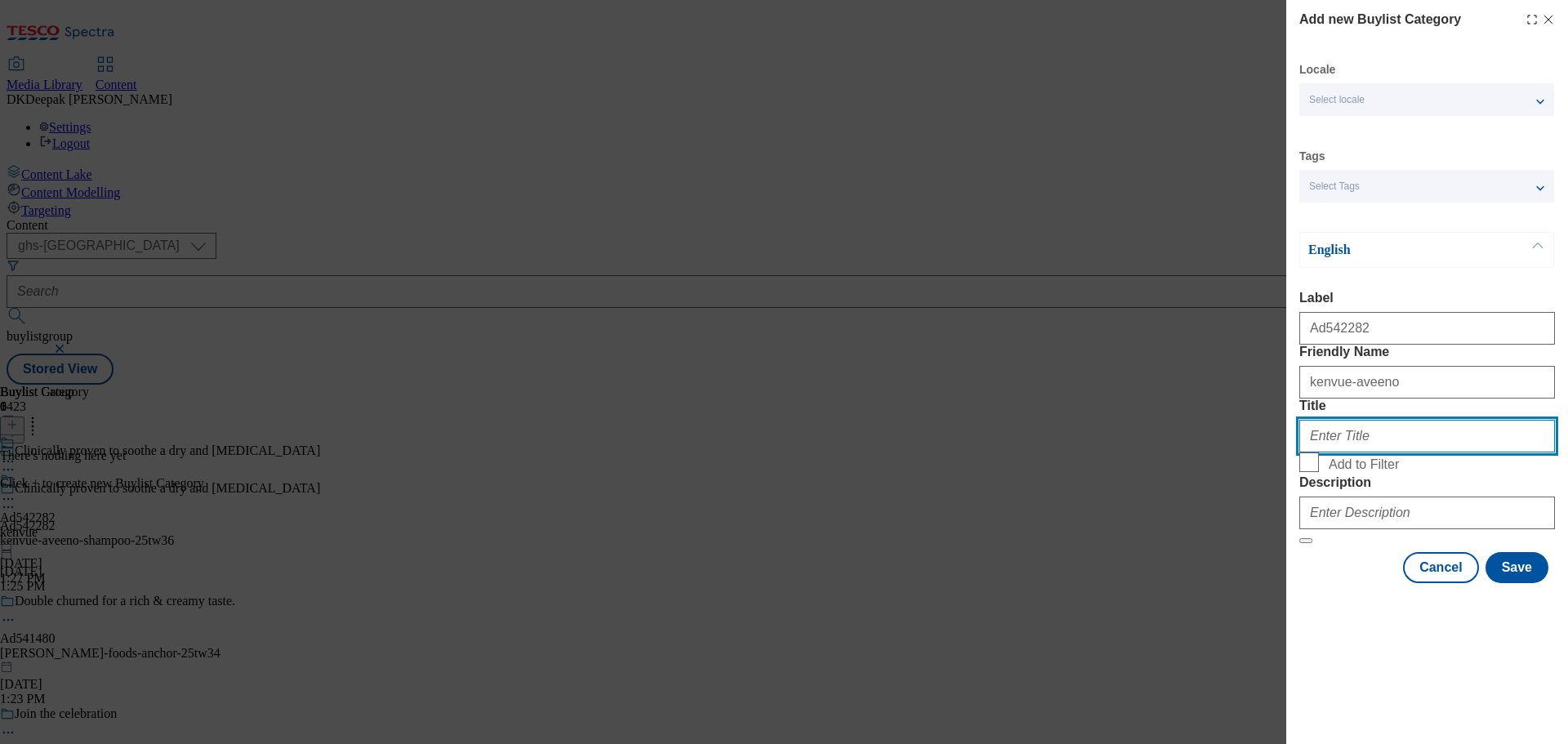
paste input "[GEOGRAPHIC_DATA]"
type input "[GEOGRAPHIC_DATA]"
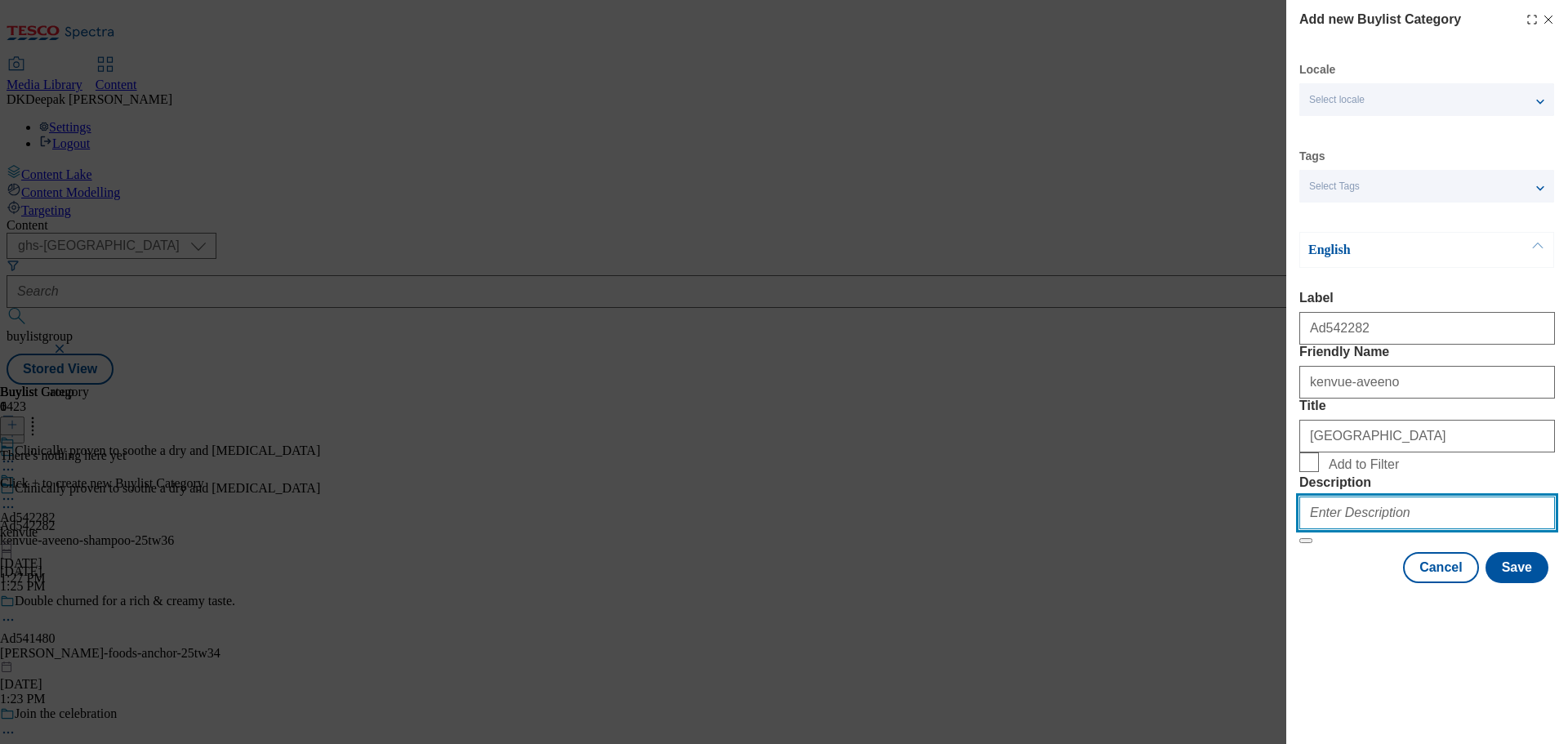
click at [1364, 530] on input "Description" at bounding box center [1428, 512] width 255 height 32
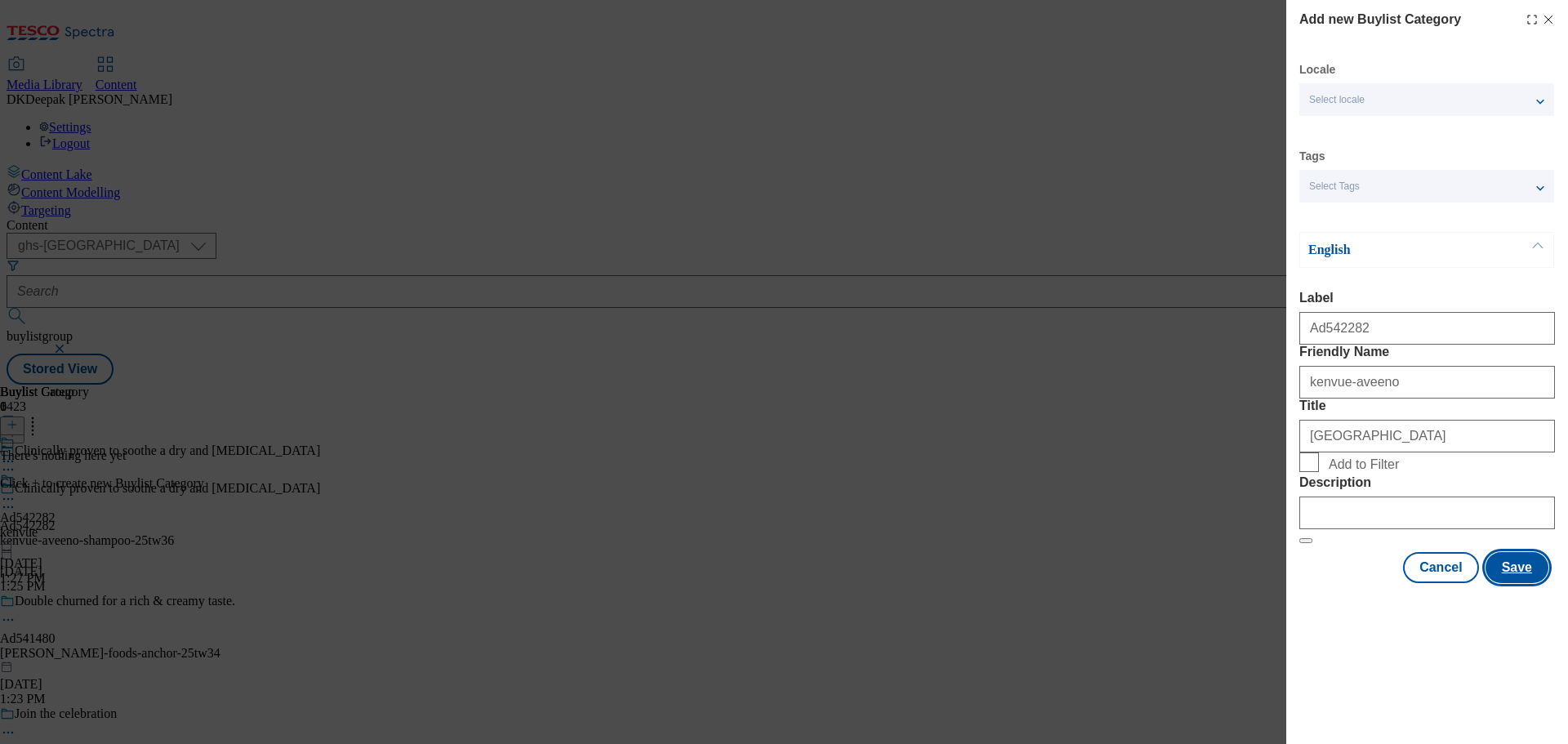
click at [1518, 584] on button "Save" at bounding box center [1517, 568] width 63 height 31
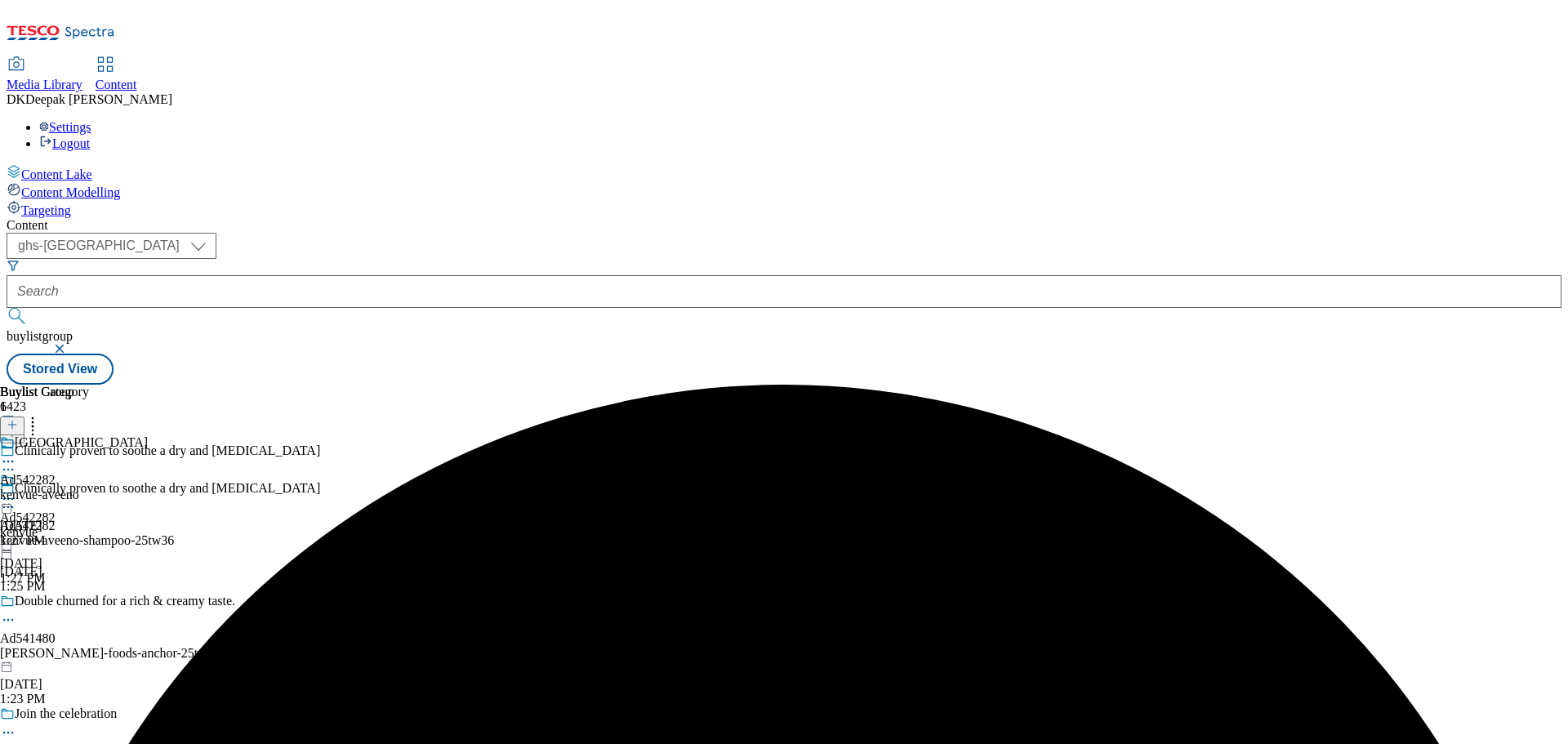
click at [147, 487] on div "kenvue-aveeno" at bounding box center [74, 494] width 147 height 15
click at [25, 417] on button at bounding box center [12, 426] width 25 height 19
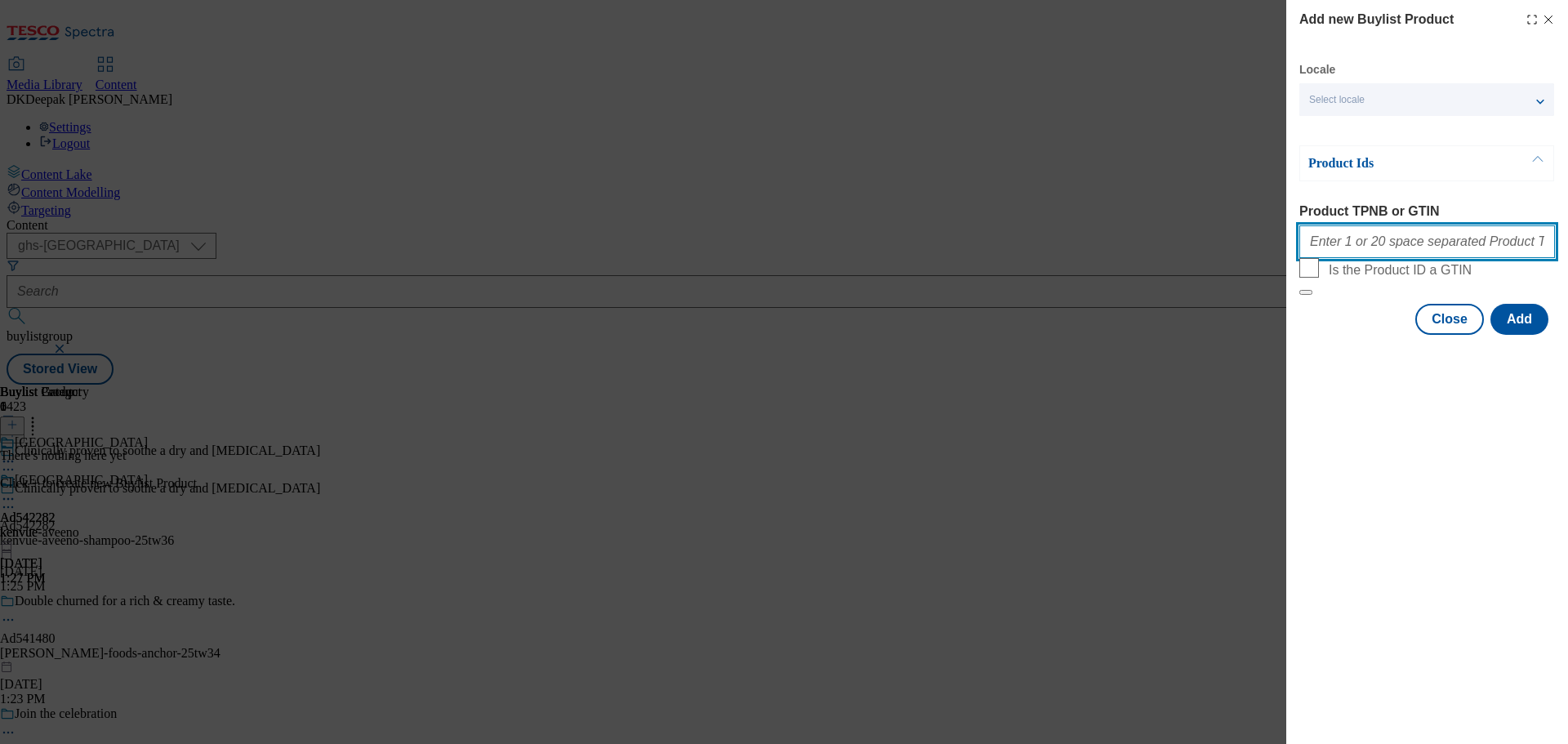
click at [1402, 249] on input "Product TPNB or GTIN" at bounding box center [1428, 241] width 255 height 32
paste input "91312529 9164152 91484457 91392243 91385782 91566643, 91312529 9164152 91484457…"
type input "91312529 9164152 91484457 91392243 91385782 91566643, 91312529 9164152 91484457…"
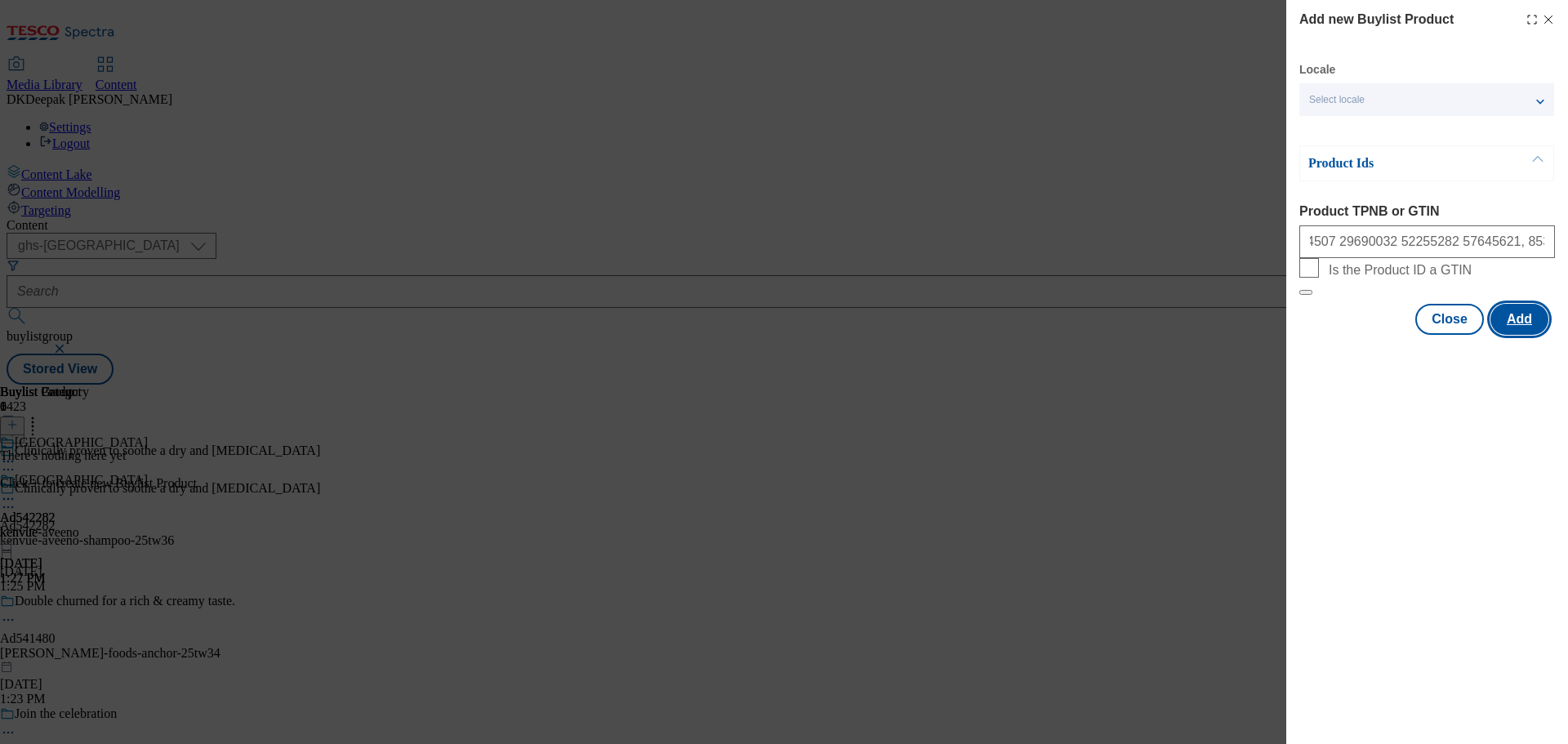
click at [1524, 335] on button "Add" at bounding box center [1519, 319] width 58 height 31
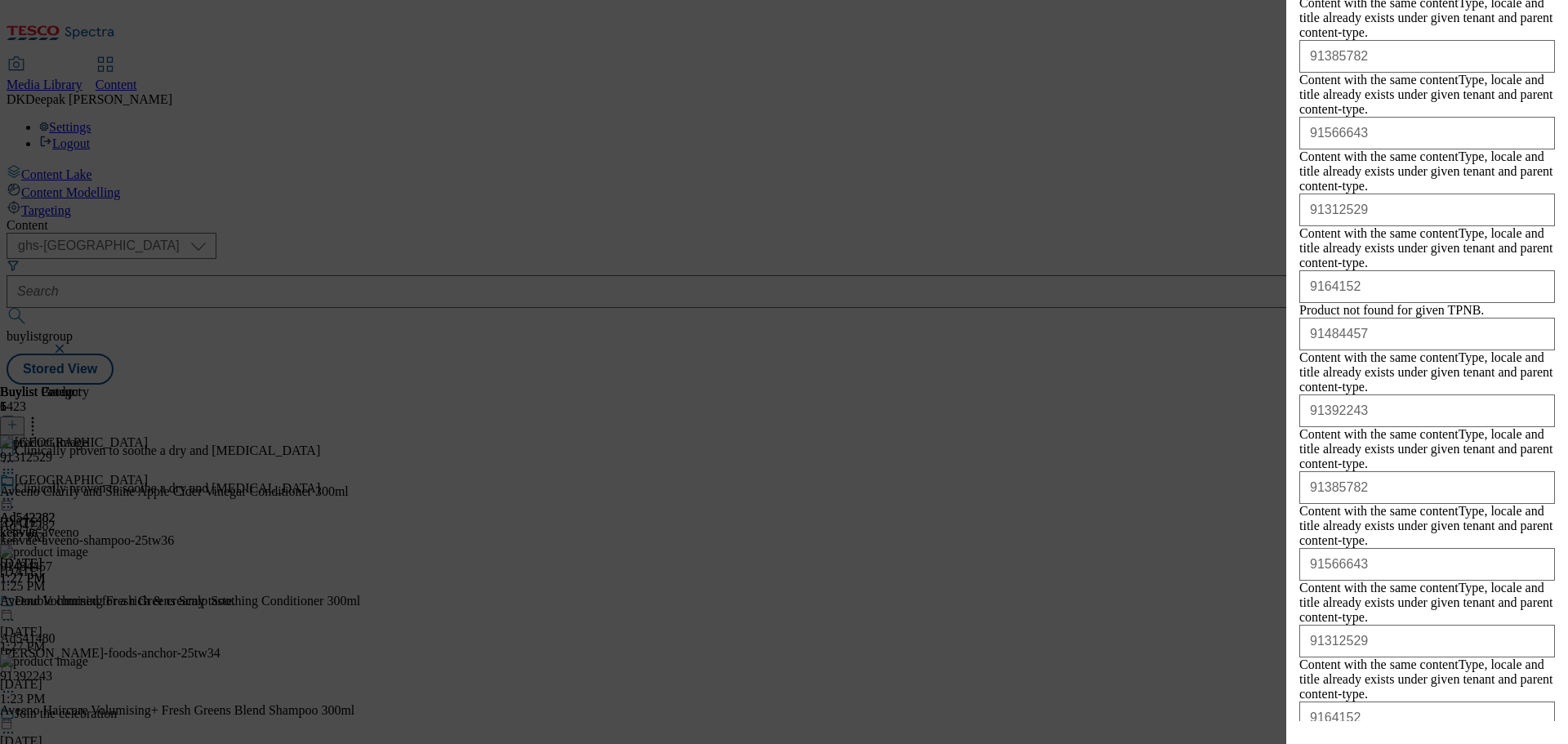
scroll to position [19666, 0]
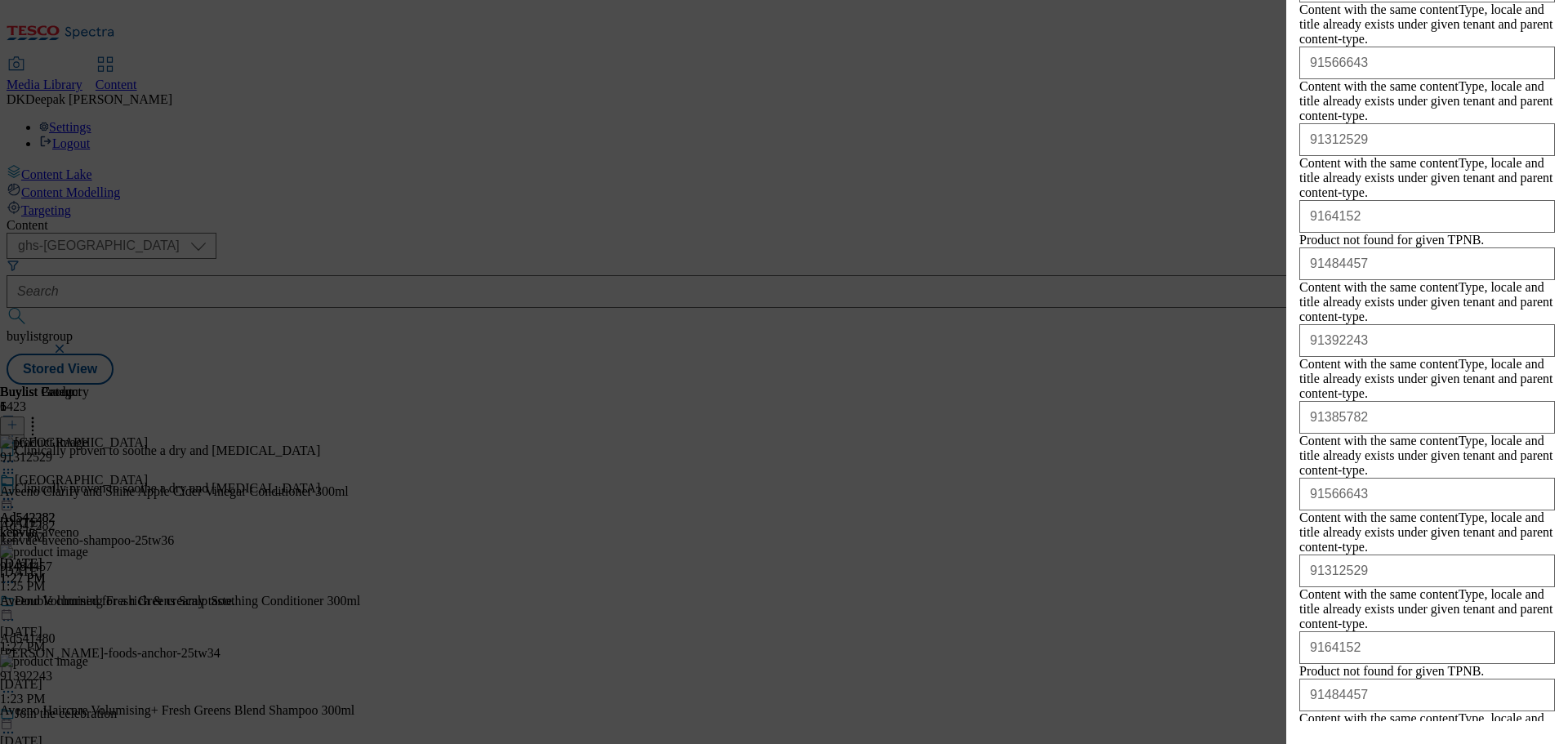
drag, startPoint x: 1447, startPoint y: 696, endPoint x: 1435, endPoint y: 665, distance: 33.2
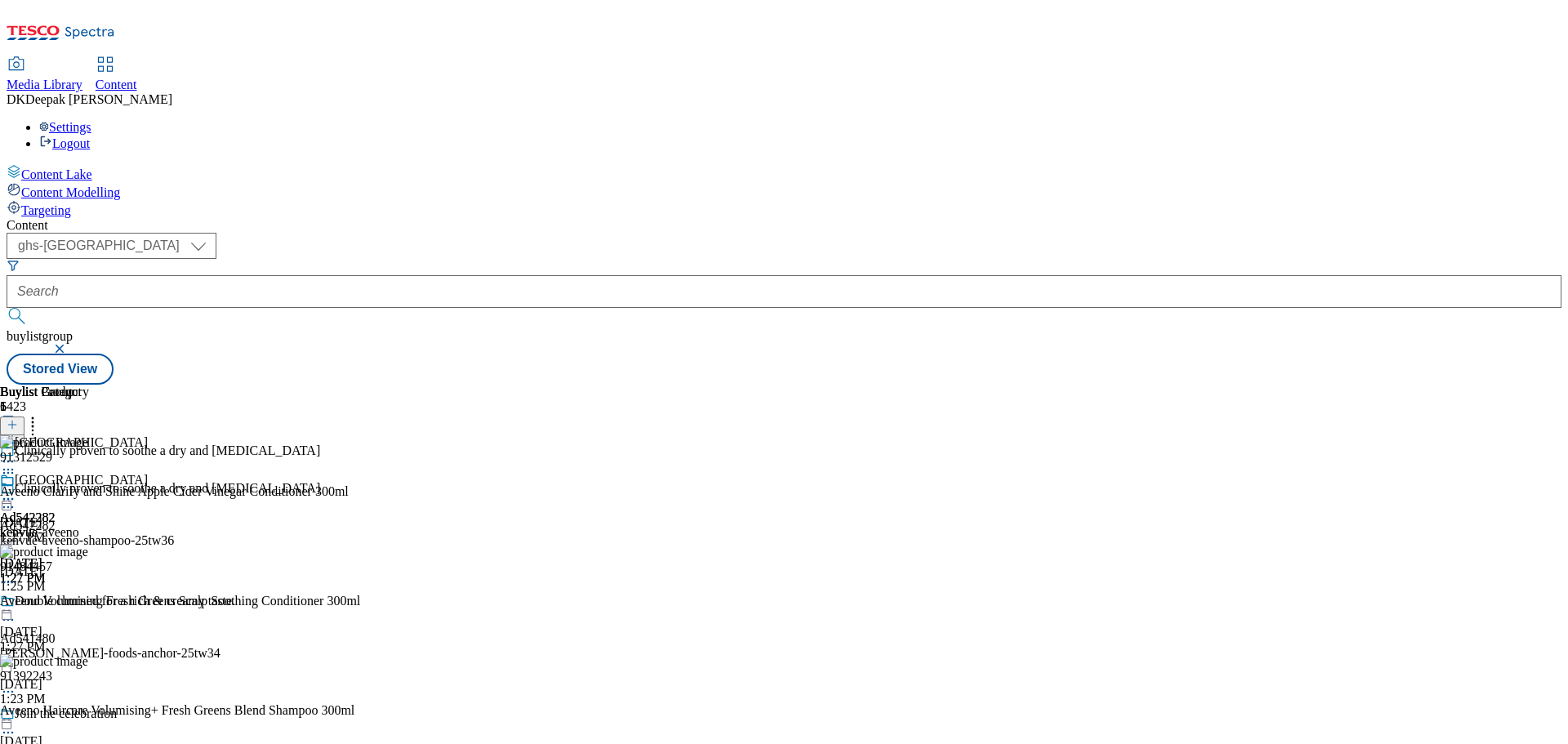
click at [17, 491] on icon at bounding box center [8, 499] width 17 height 17
click at [89, 603] on span "Preview" at bounding box center [70, 609] width 38 height 12
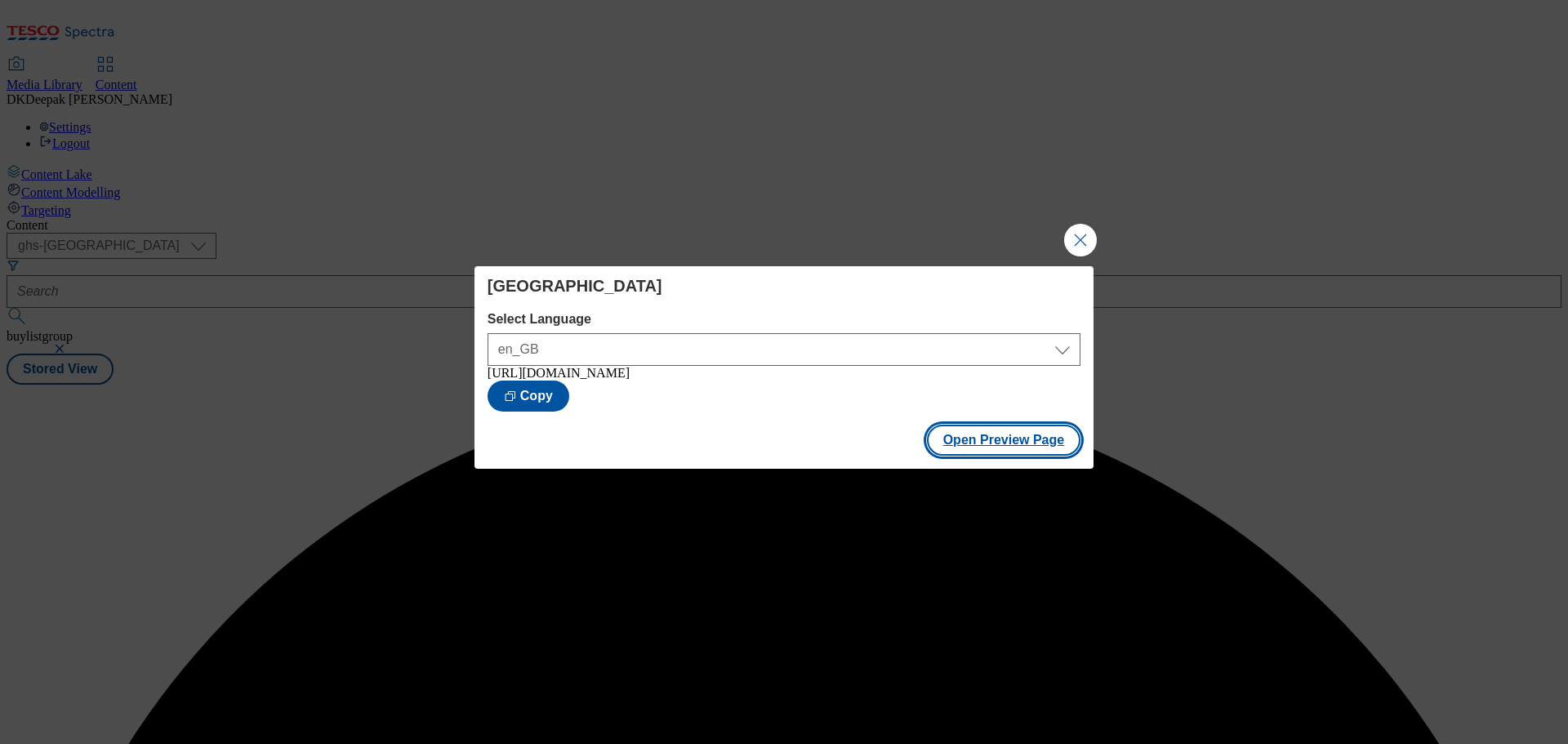
click at [964, 446] on button "Open Preview Page" at bounding box center [1004, 440] width 154 height 31
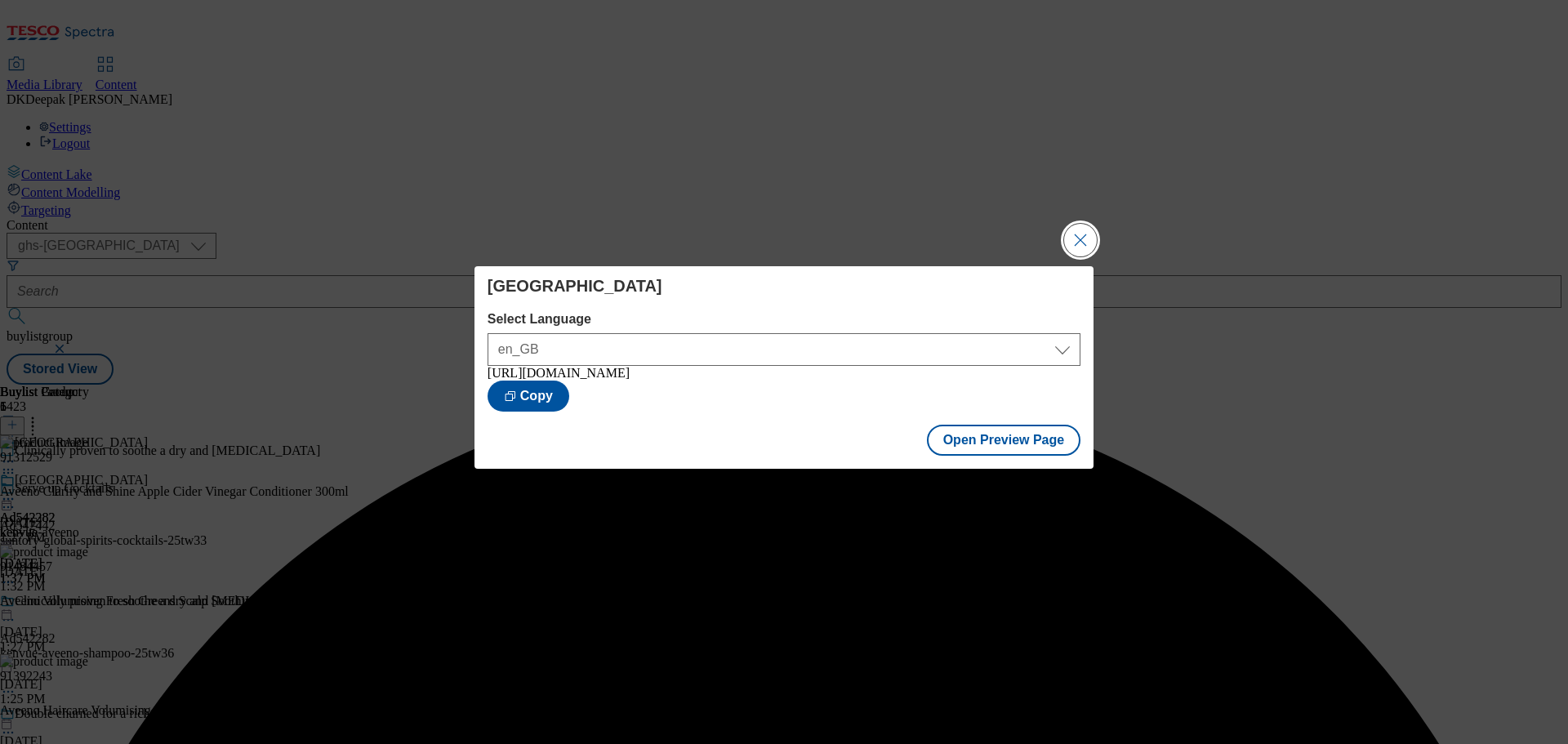
click at [1076, 232] on button "Close Modal" at bounding box center [1080, 240] width 32 height 32
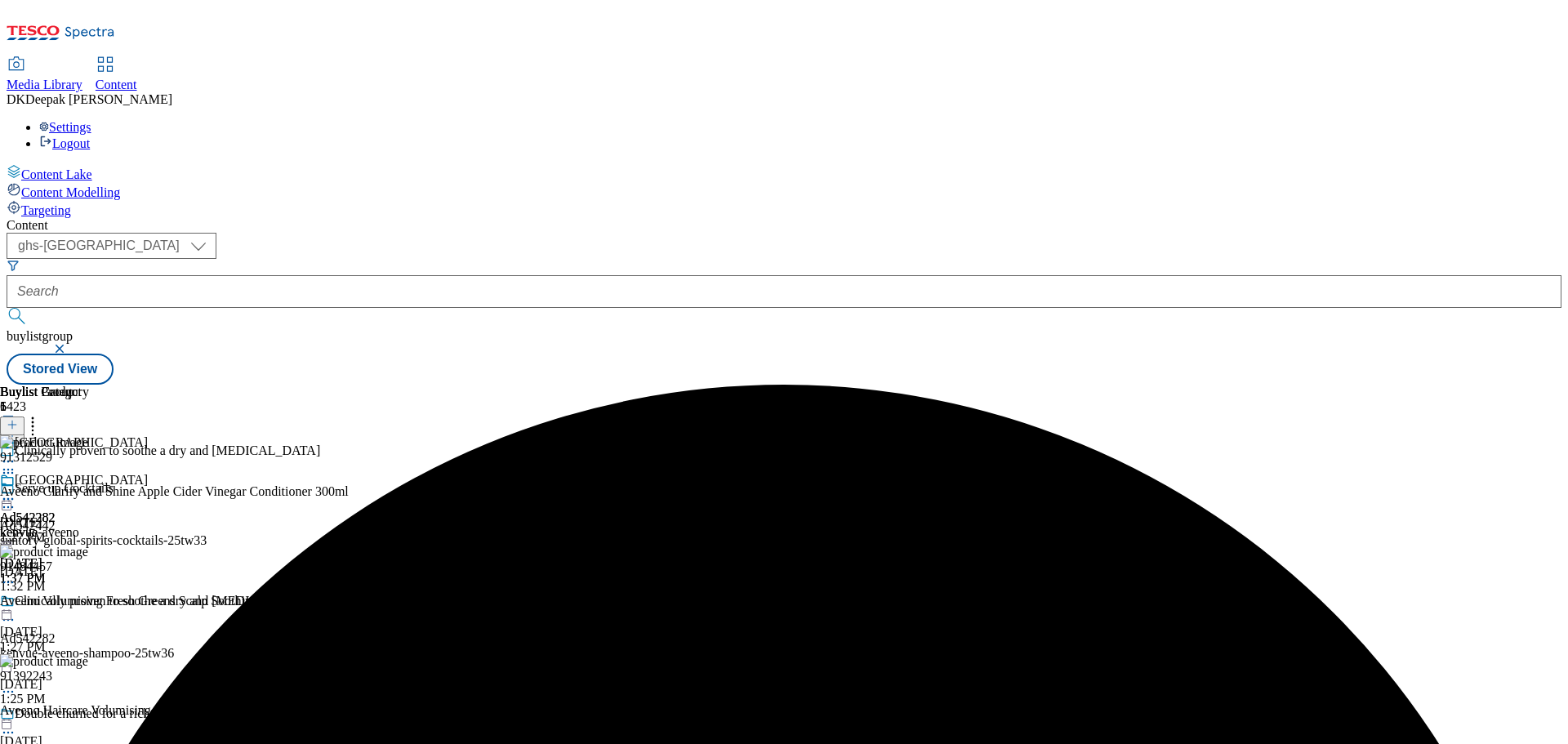
click at [17, 491] on icon at bounding box center [8, 499] width 17 height 17
click at [76, 524] on button "Edit" at bounding box center [54, 533] width 43 height 19
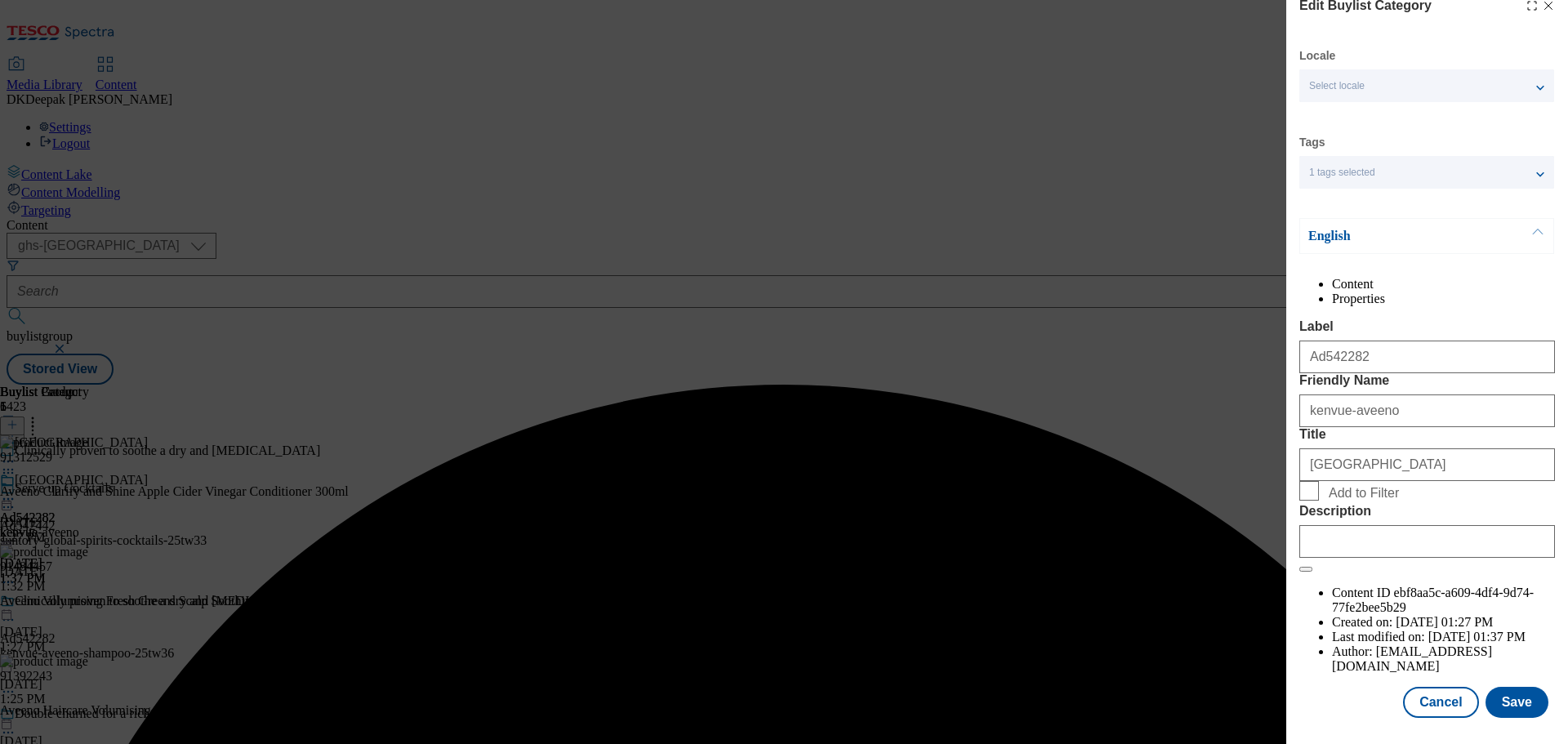
scroll to position [60, 0]
click at [1374, 558] on input "Description" at bounding box center [1428, 542] width 255 height 32
click at [1371, 558] on input "Description" at bounding box center [1428, 542] width 255 height 32
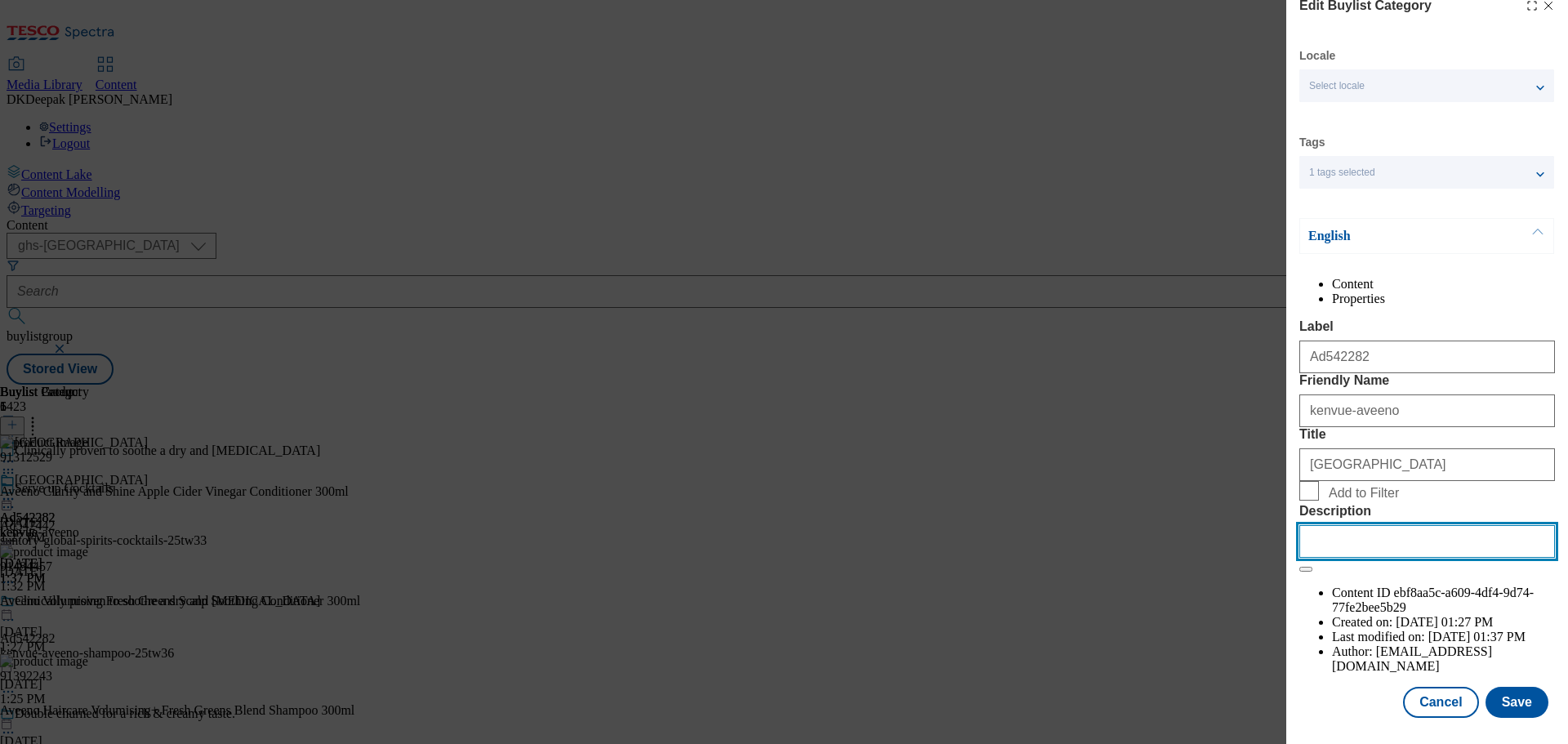
paste input "Aveeno Clarify and Shine Apple Cider Vinegar Conditioner 300ml"
click at [1347, 558] on input "Aveeno Clarify and Shine Apple Cider Vinegar Conditioner 300ml" at bounding box center [1428, 542] width 255 height 32
paste input "Modal"
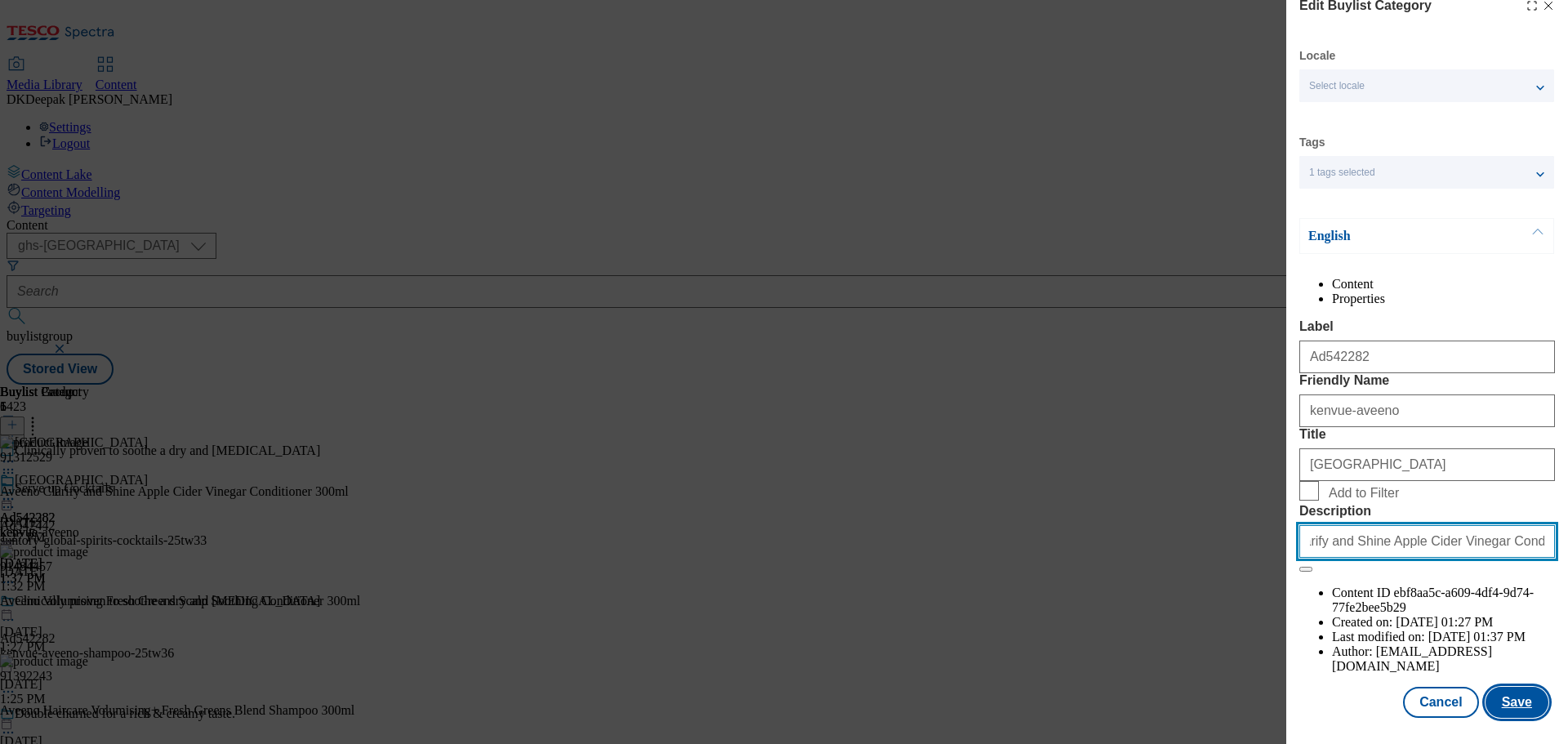
scroll to position [0, 64]
type input "Aveeno Clarify and Shine Apple Cider Vinegar Conditioner 300ml"
click at [1493, 699] on button "Save" at bounding box center [1517, 703] width 63 height 31
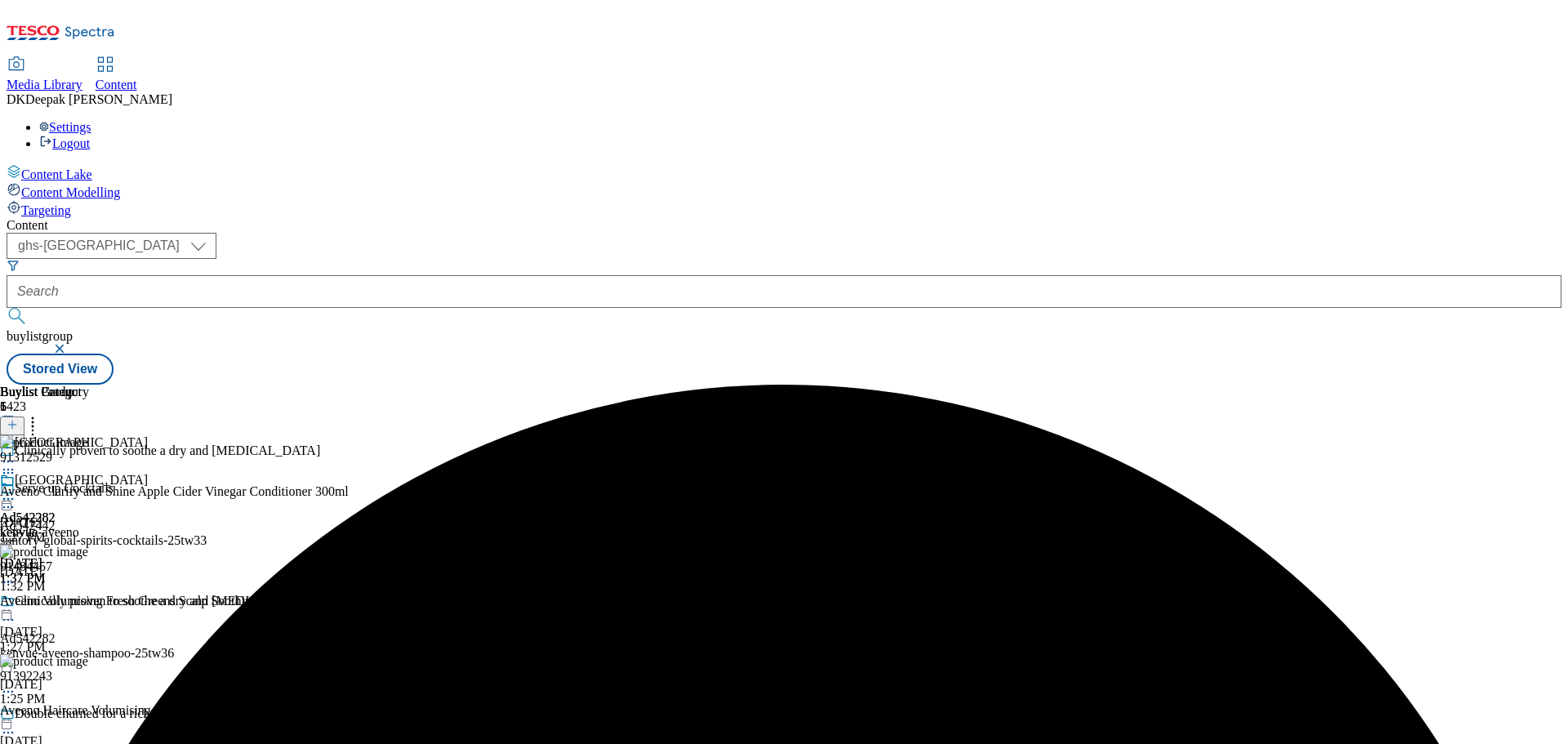
click at [56, 473] on div "Ad542282 kenvue [DATE] 1:37 PM" at bounding box center [28, 529] width 56 height 113
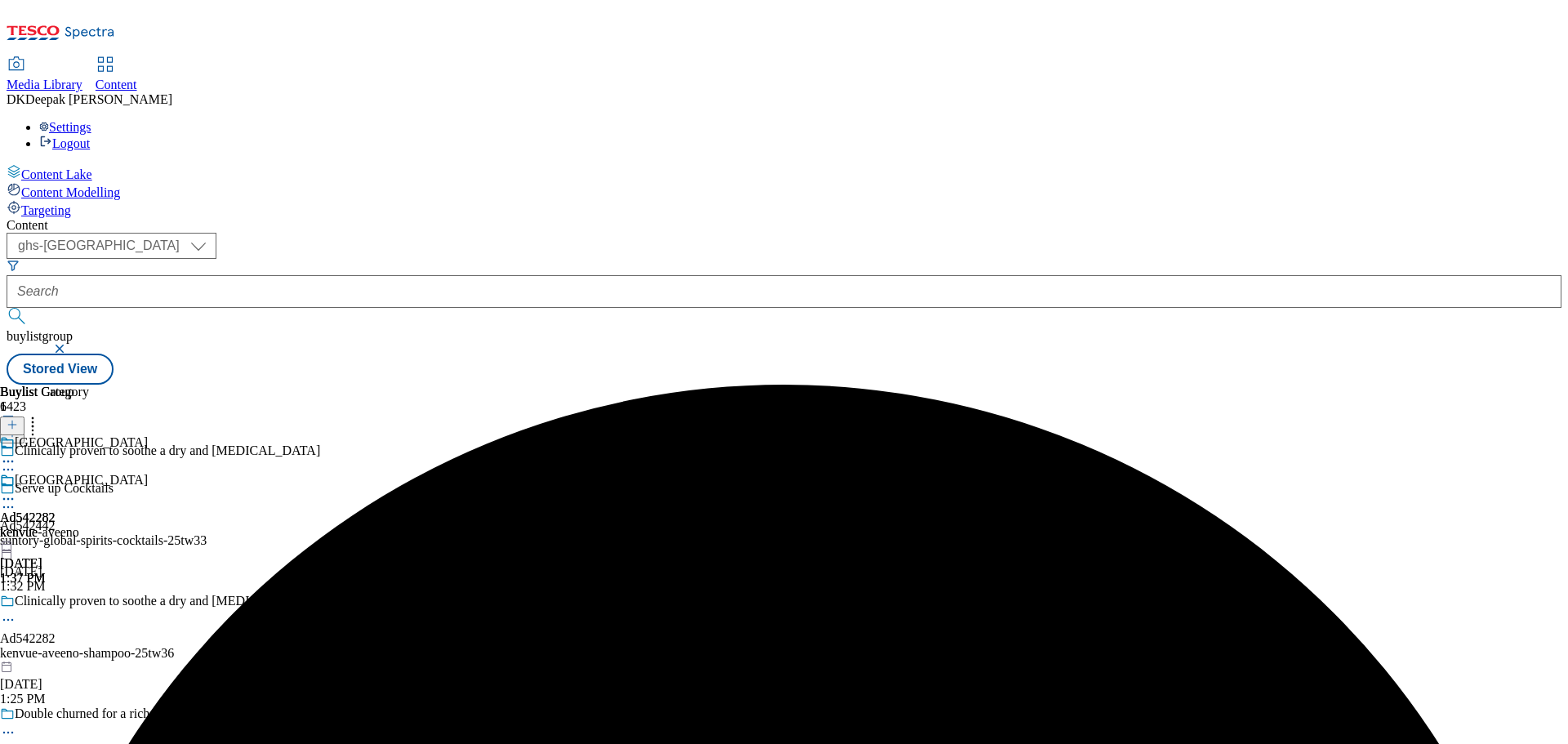
click at [56, 473] on div "Ad542282 kenvue [DATE] 1:37 PM" at bounding box center [28, 529] width 56 height 113
click at [10, 498] on circle at bounding box center [8, 499] width 2 height 2
click at [76, 524] on button "Edit" at bounding box center [54, 533] width 43 height 19
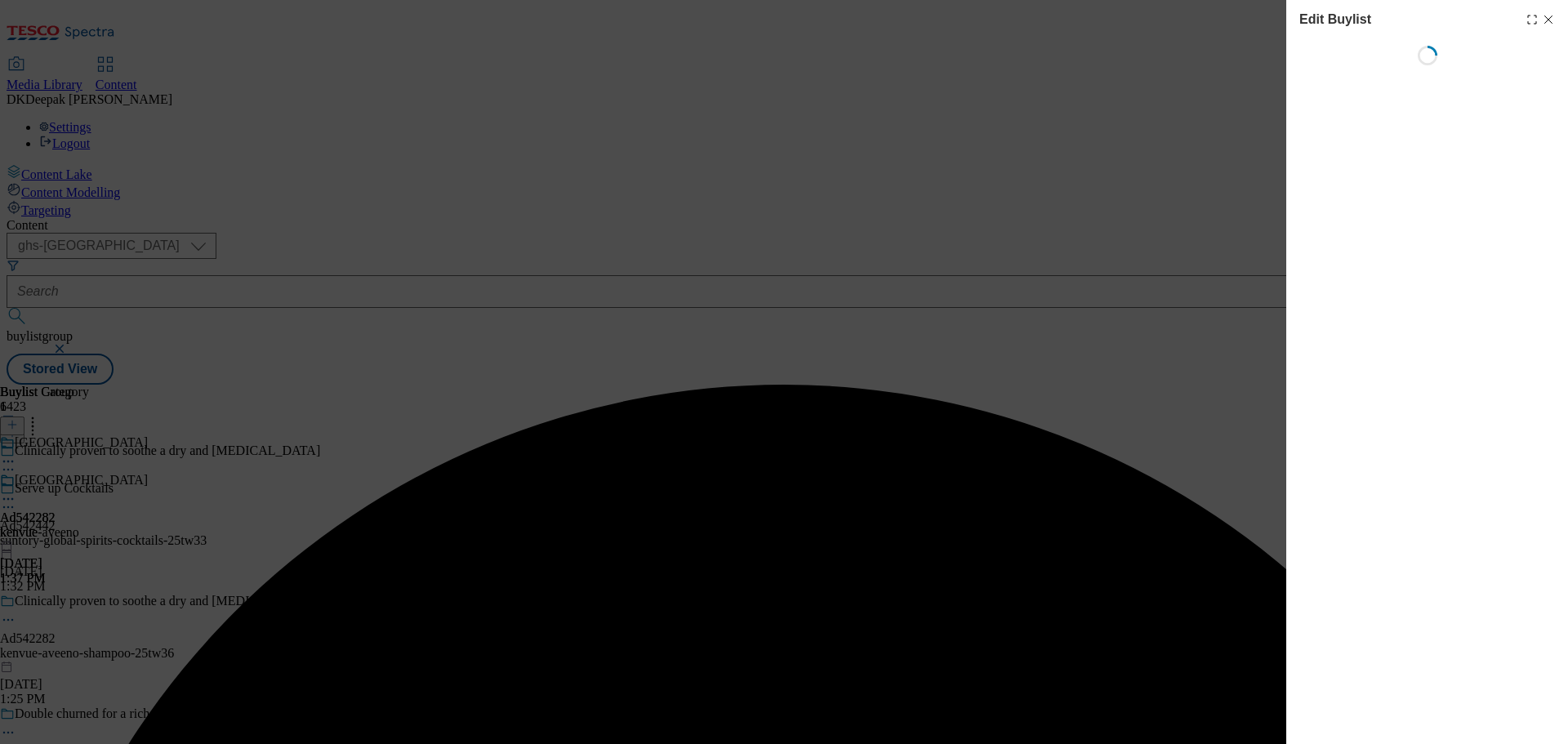
select select "tactical"
select select "supplier funded short term 1-3 weeks"
select select "dunnhumby"
select select "Banner"
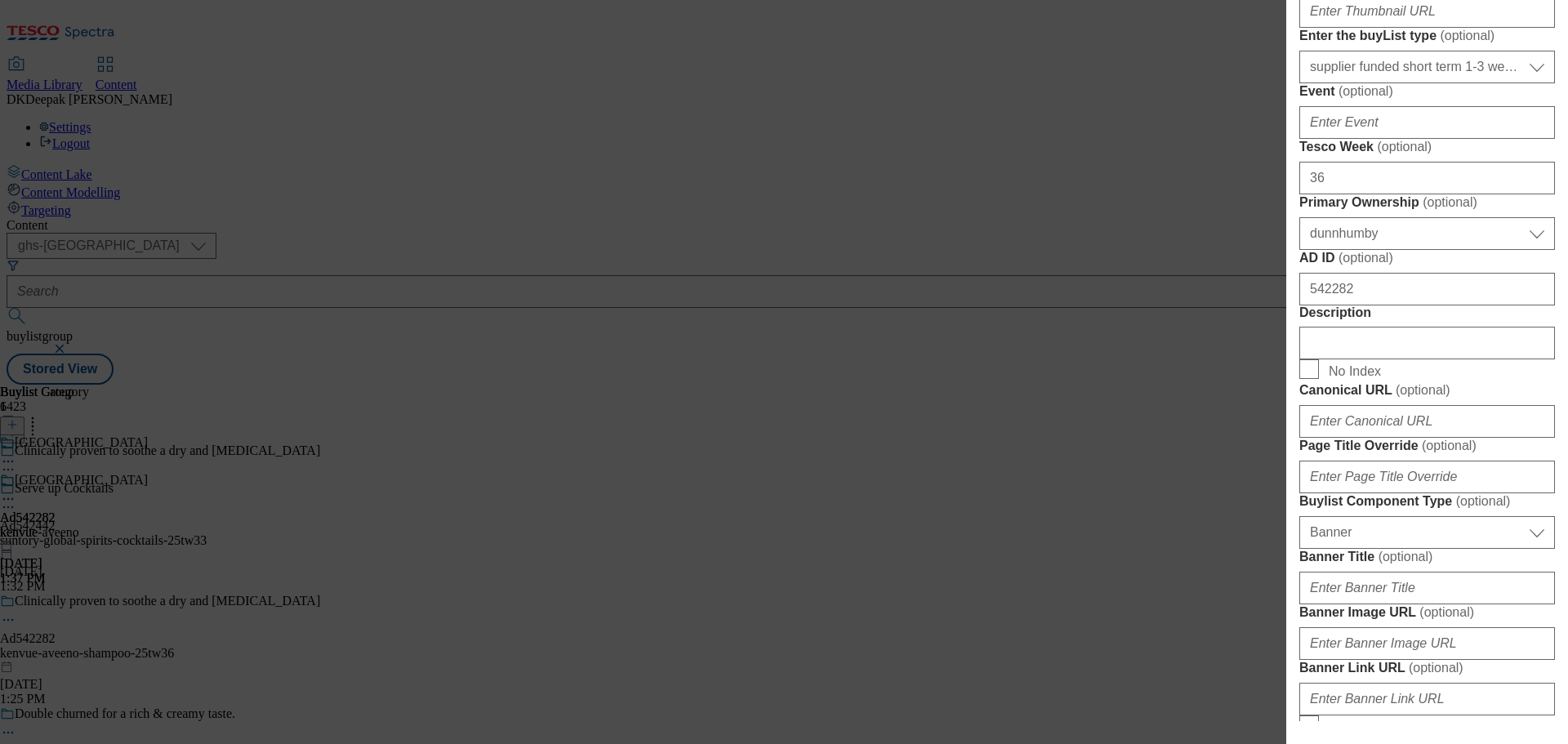
scroll to position [735, 0]
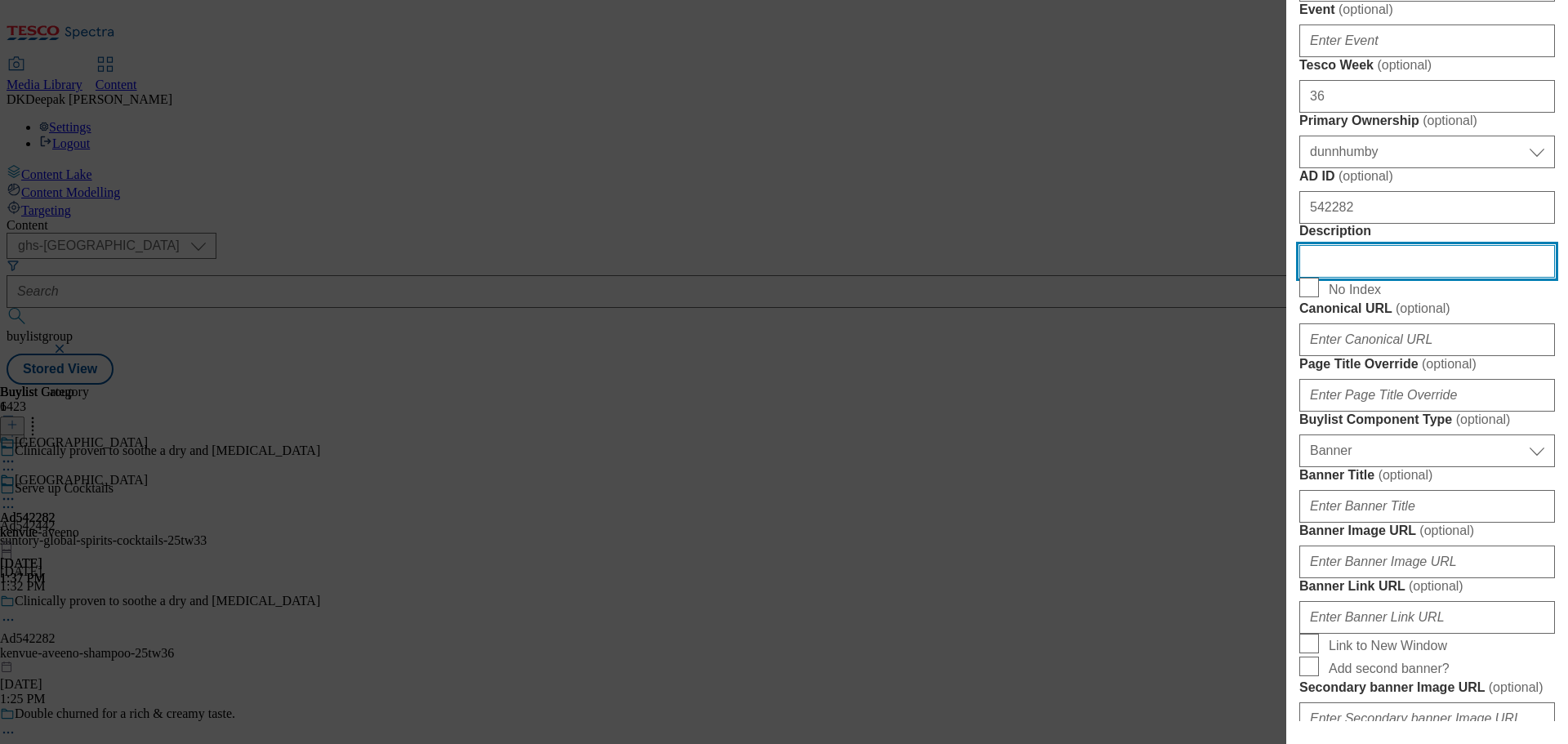
click at [1388, 278] on input "Description" at bounding box center [1428, 260] width 255 height 32
paste input "Aveeno Clarify and Shine Apple Cider Vinegar Conditioner 300ml"
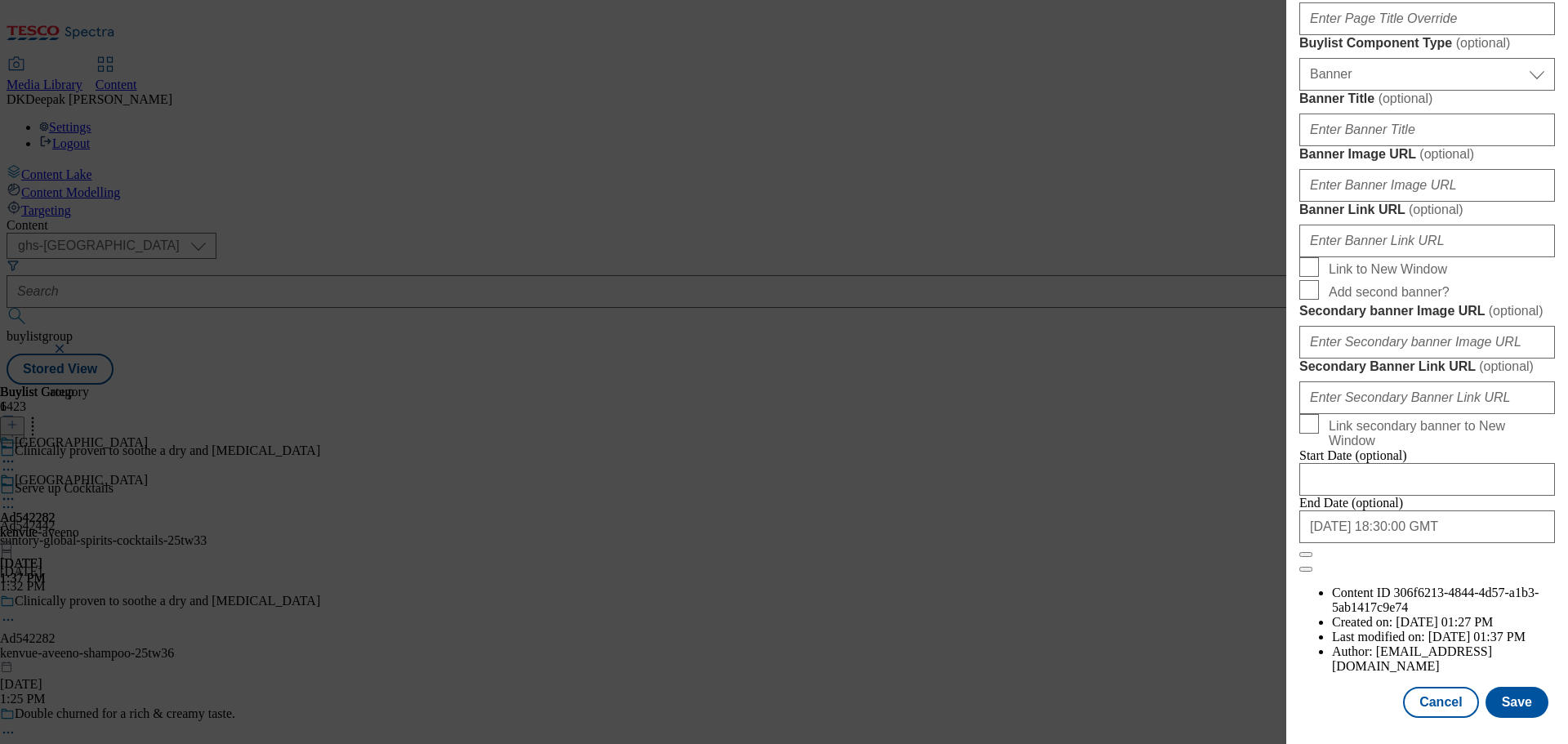
scroll to position [1719, 0]
type input "Aveeno Clarify and Shine Apple Cider Vinegar Conditioner 300ml"
click at [1506, 707] on button "Save" at bounding box center [1517, 703] width 63 height 31
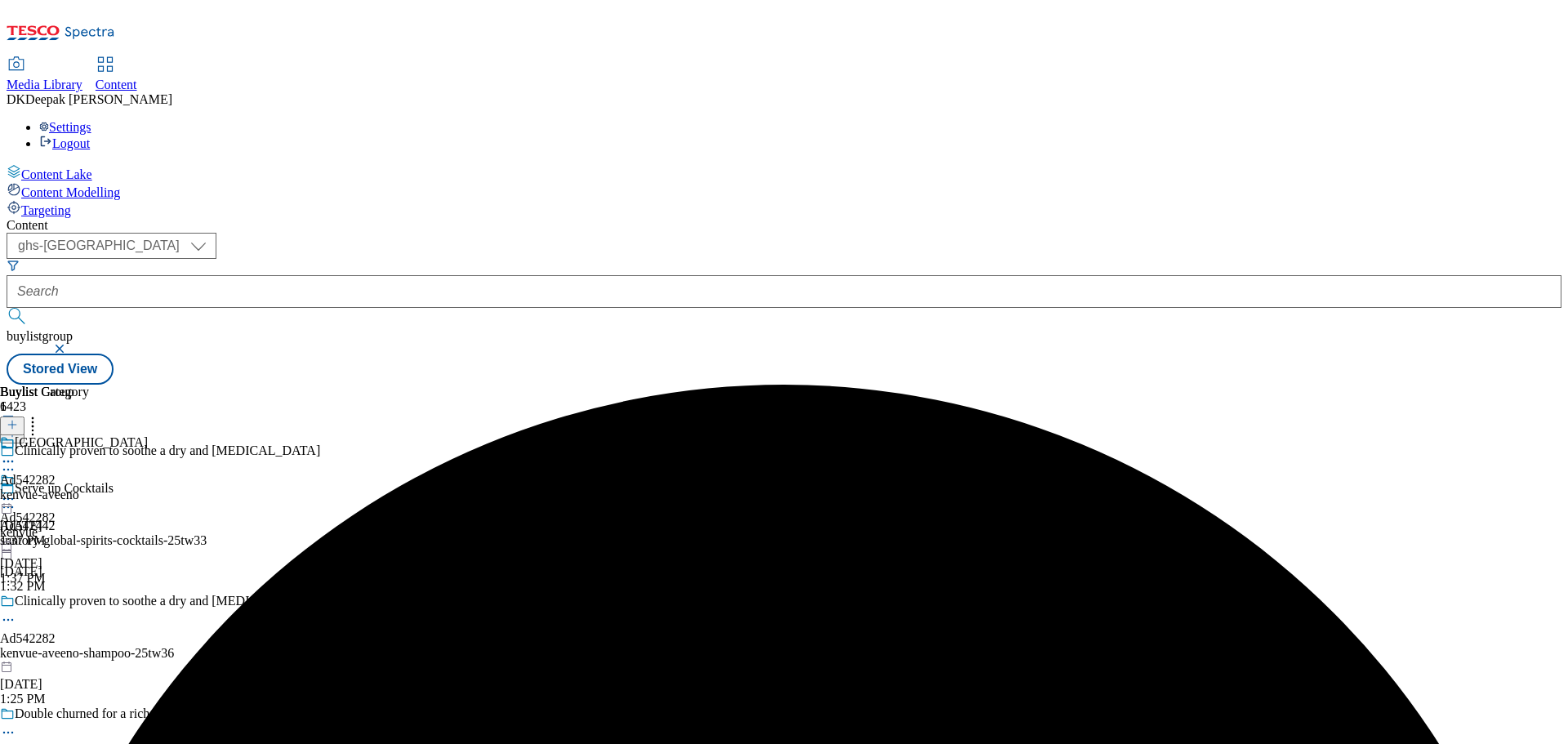
click at [17, 612] on icon at bounding box center [8, 620] width 17 height 17
click at [76, 645] on button "Edit" at bounding box center [54, 654] width 43 height 19
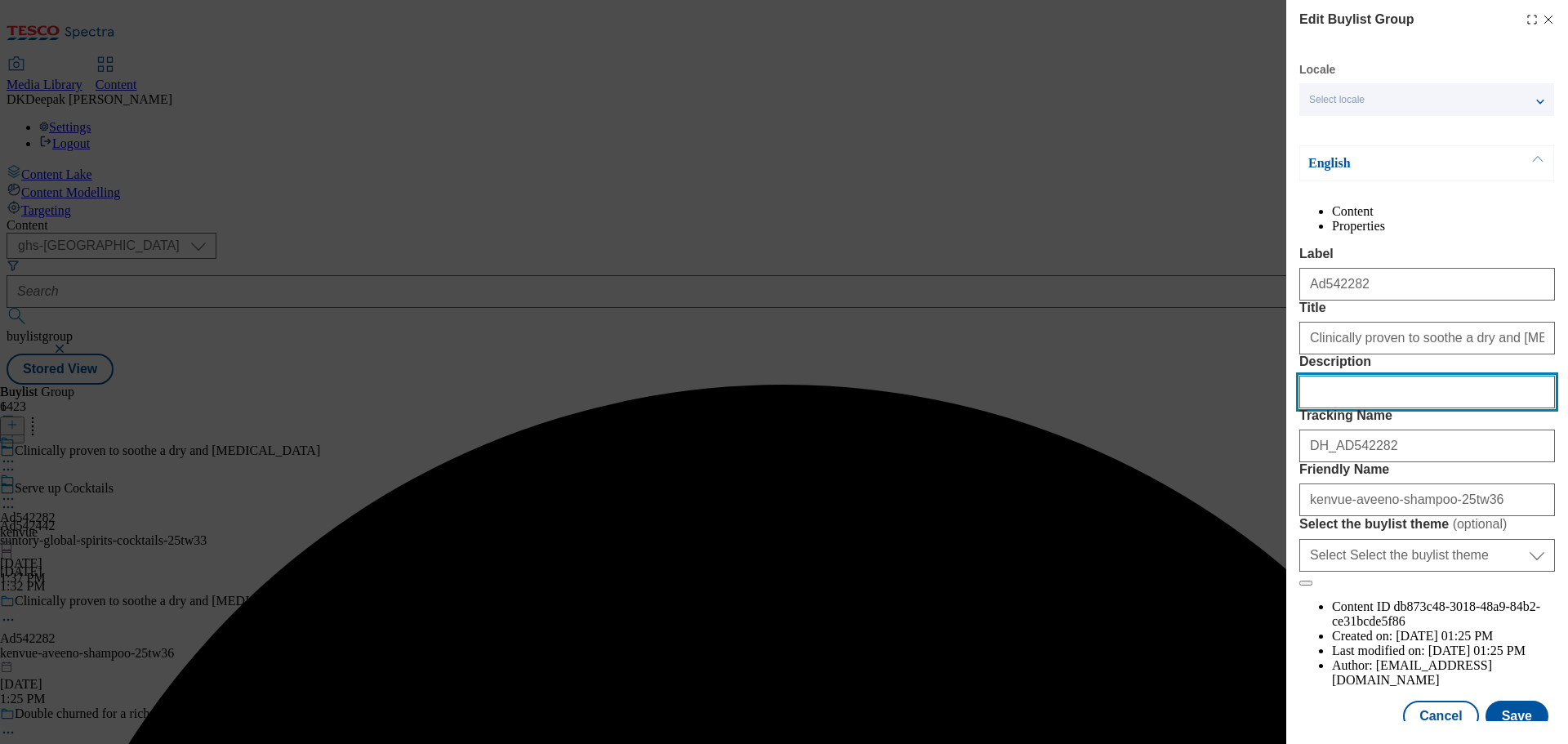
click at [1338, 409] on input "Description" at bounding box center [1428, 391] width 255 height 32
click at [1336, 409] on input "Description" at bounding box center [1428, 391] width 255 height 32
paste input "Aveeno Clarify and Shine Apple Cider Vinegar Conditioner 300ml"
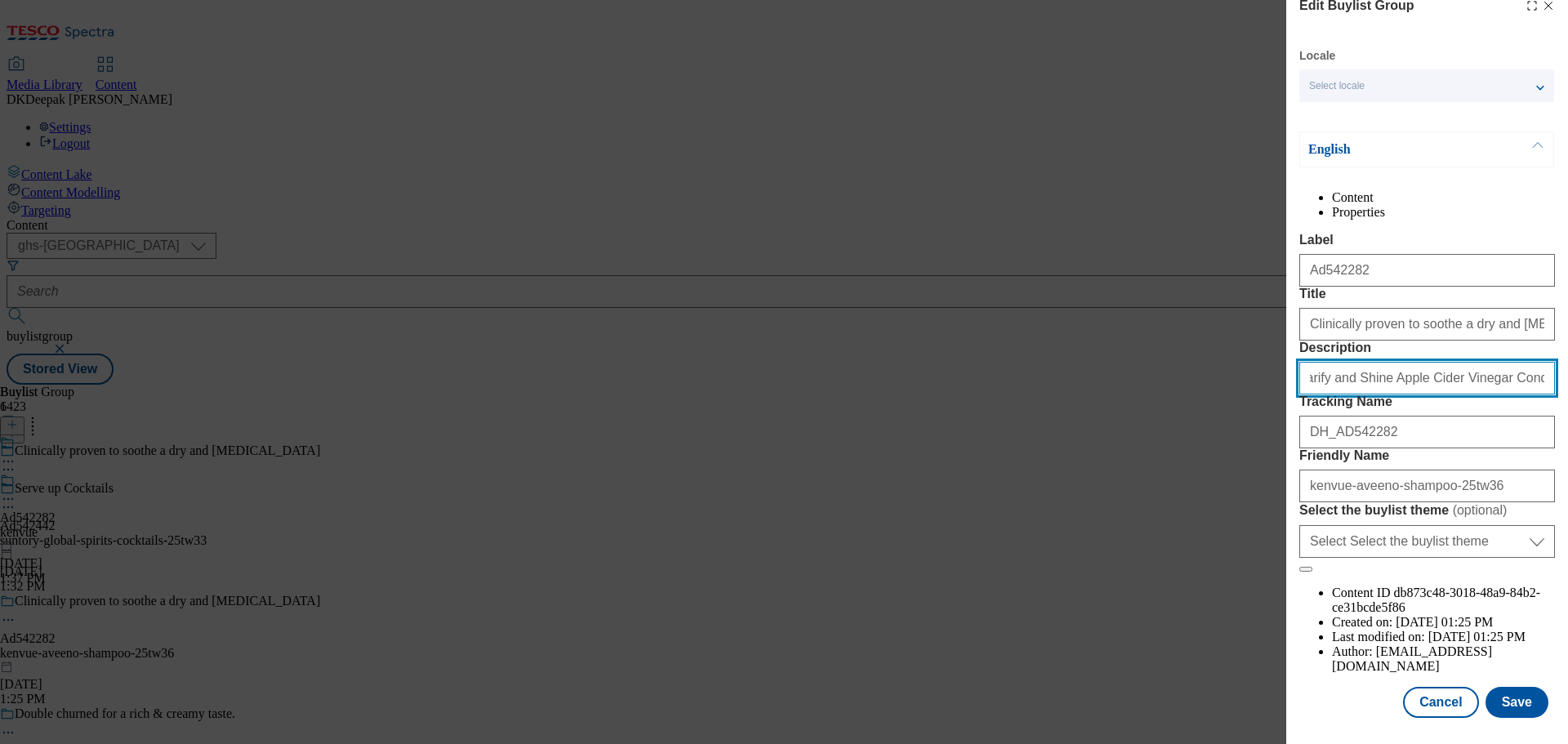
scroll to position [90, 0]
type input "Aveeno Clarify and Shine Apple Cider Vinegar Conditioner 300ml"
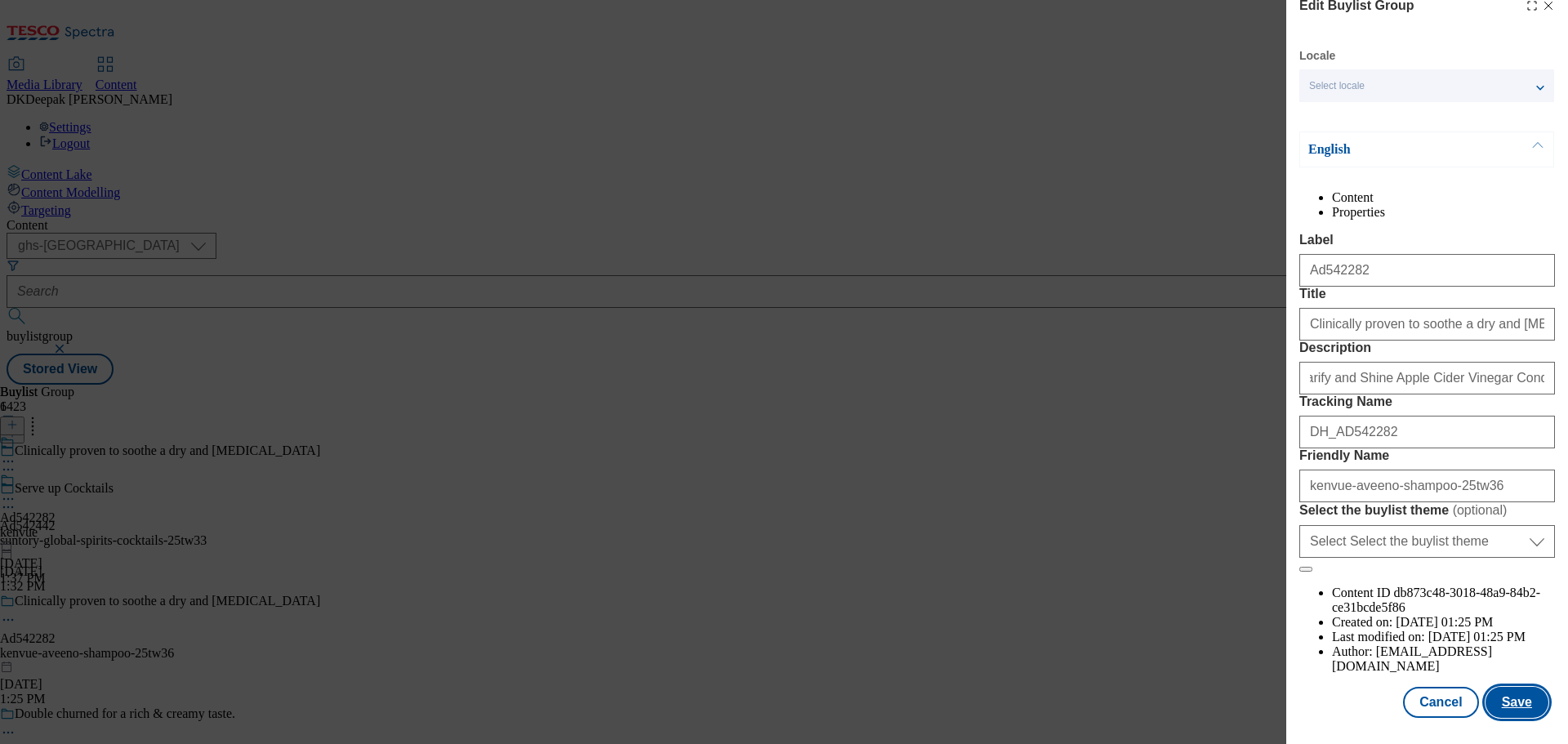
click at [1507, 696] on button "Save" at bounding box center [1517, 703] width 63 height 31
